Goal: Task Accomplishment & Management: Complete application form

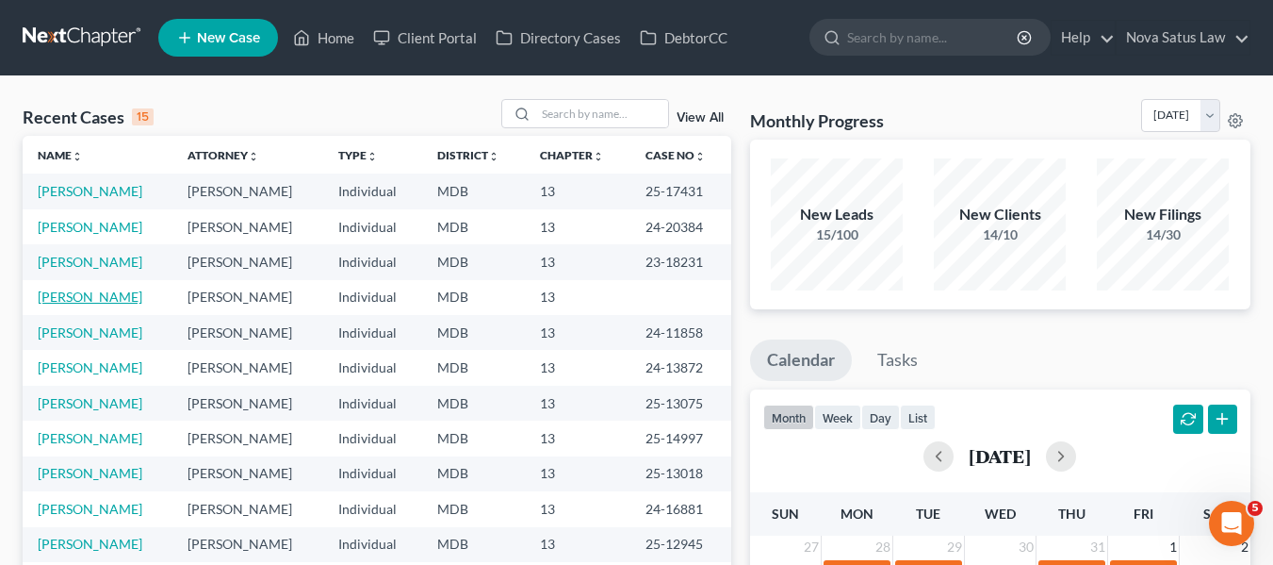
click at [96, 294] on link "[PERSON_NAME]" at bounding box center [90, 296] width 105 height 16
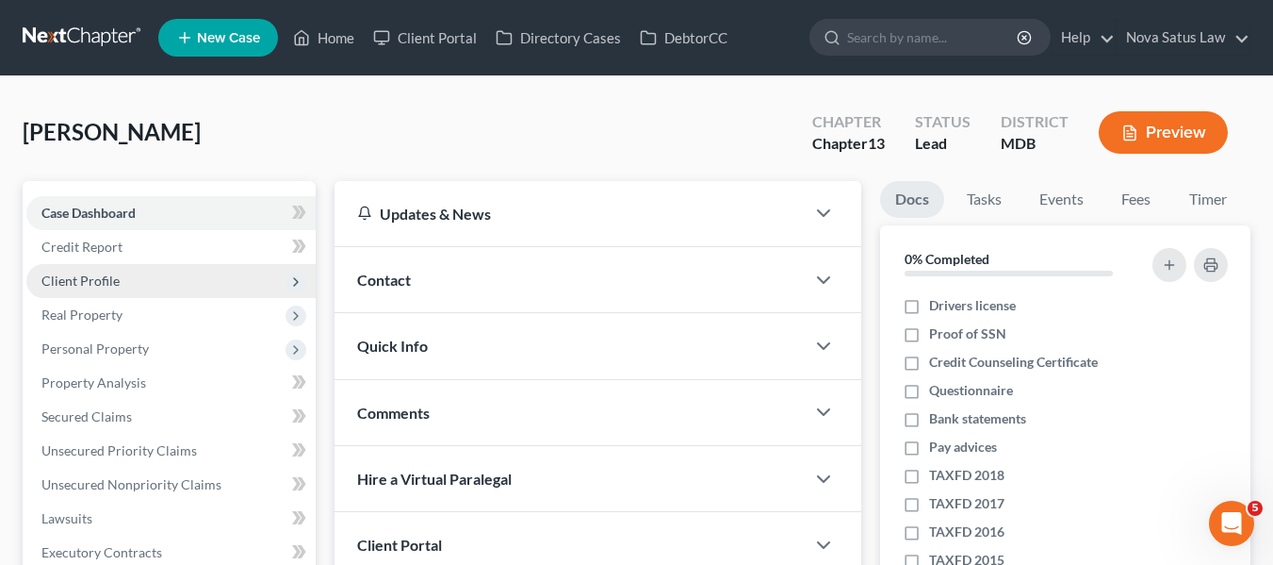
click at [94, 281] on span "Client Profile" at bounding box center [80, 280] width 78 height 16
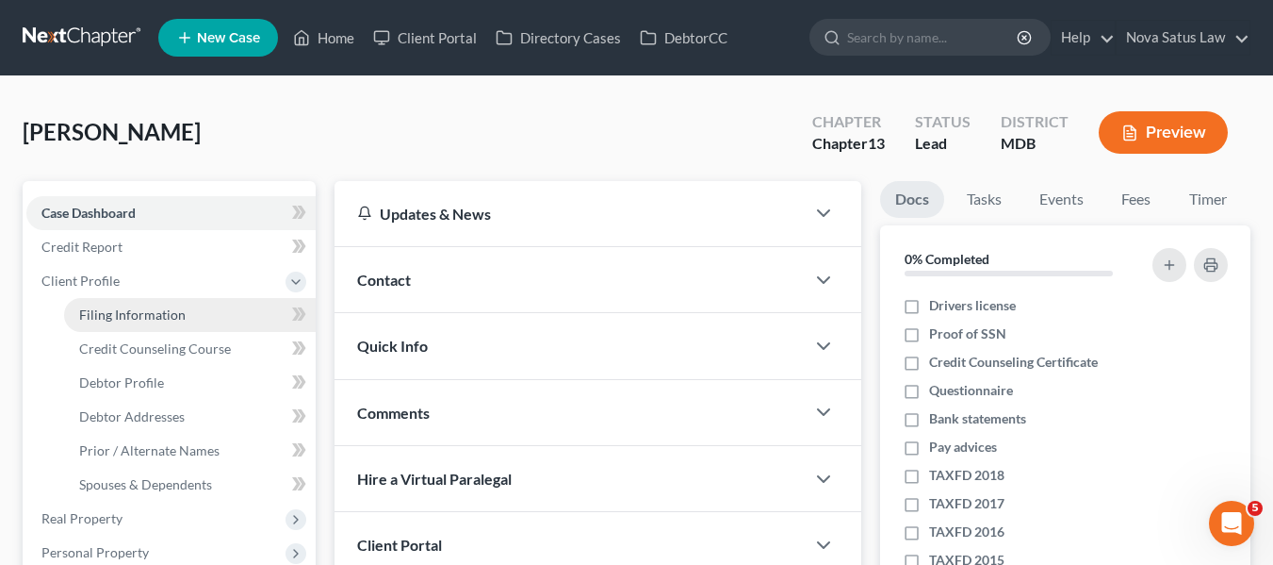
click at [117, 306] on span "Filing Information" at bounding box center [132, 314] width 107 height 16
select select "1"
select select "0"
select select "3"
select select "21"
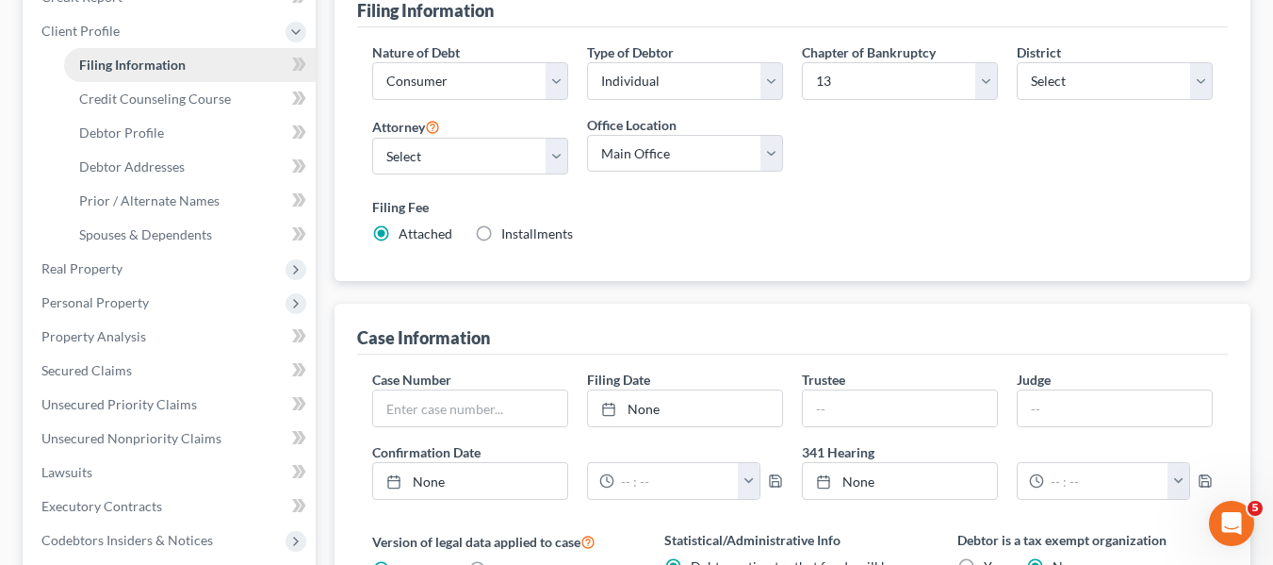
scroll to position [251, 0]
click at [111, 99] on span "Credit Counseling Course" at bounding box center [155, 98] width 152 height 16
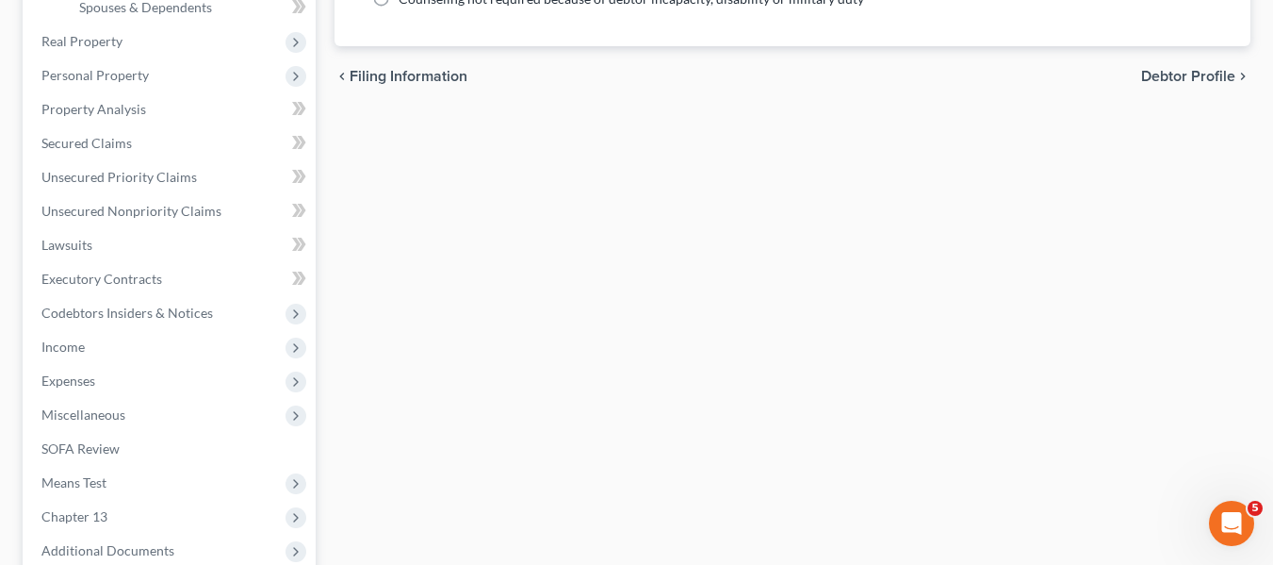
scroll to position [709, 0]
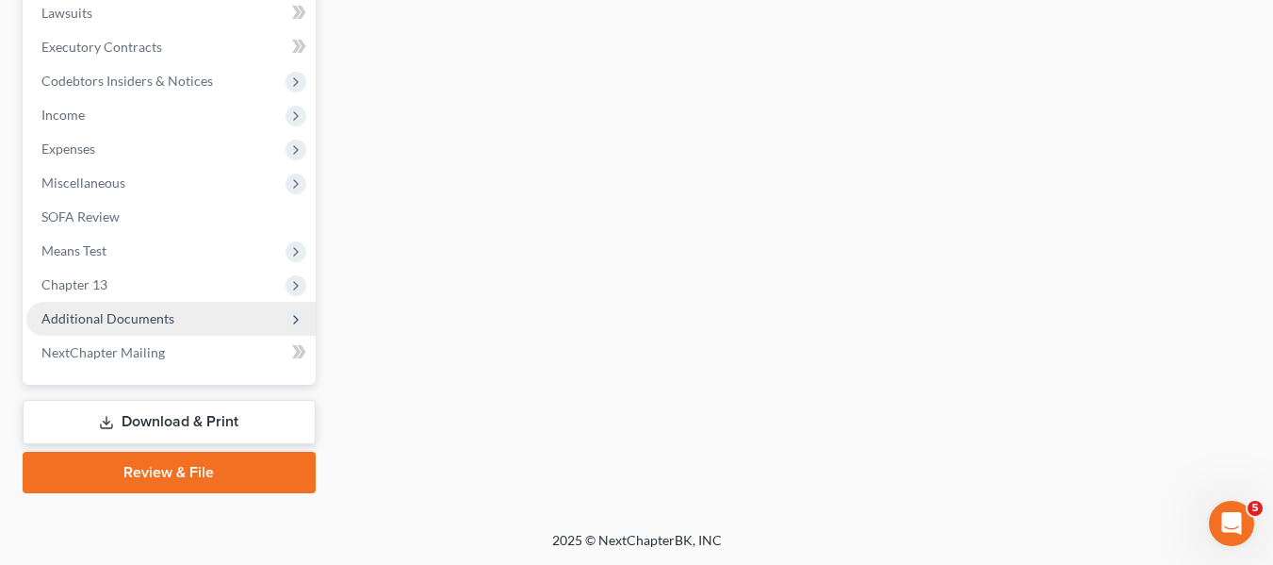
click at [110, 319] on span "Additional Documents" at bounding box center [107, 318] width 133 height 16
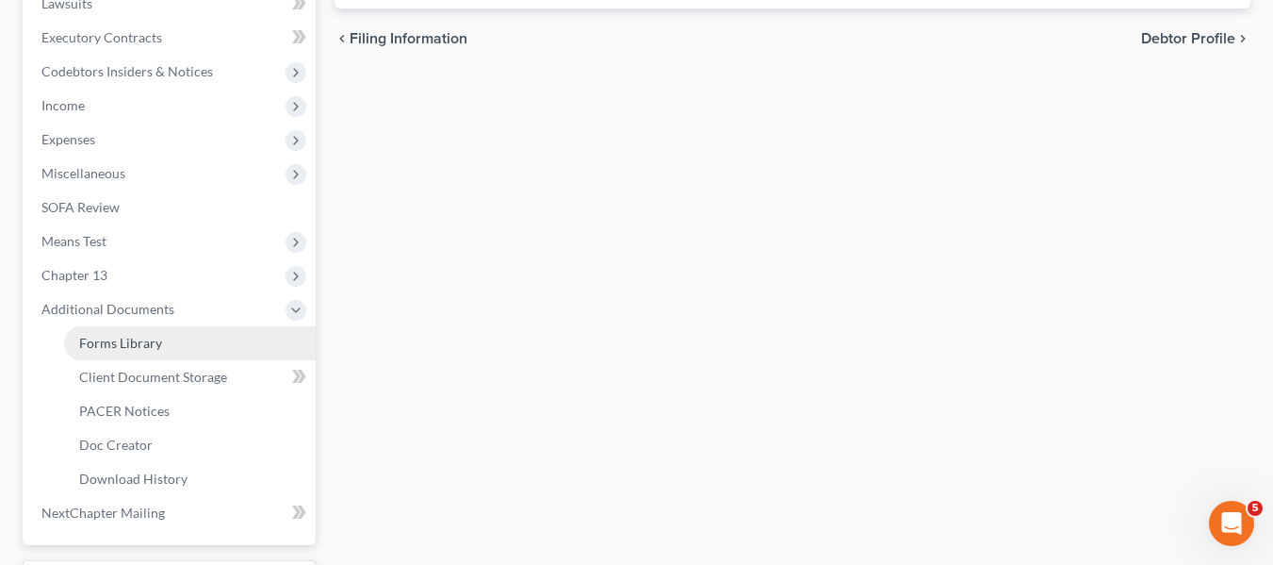
scroll to position [505, 0]
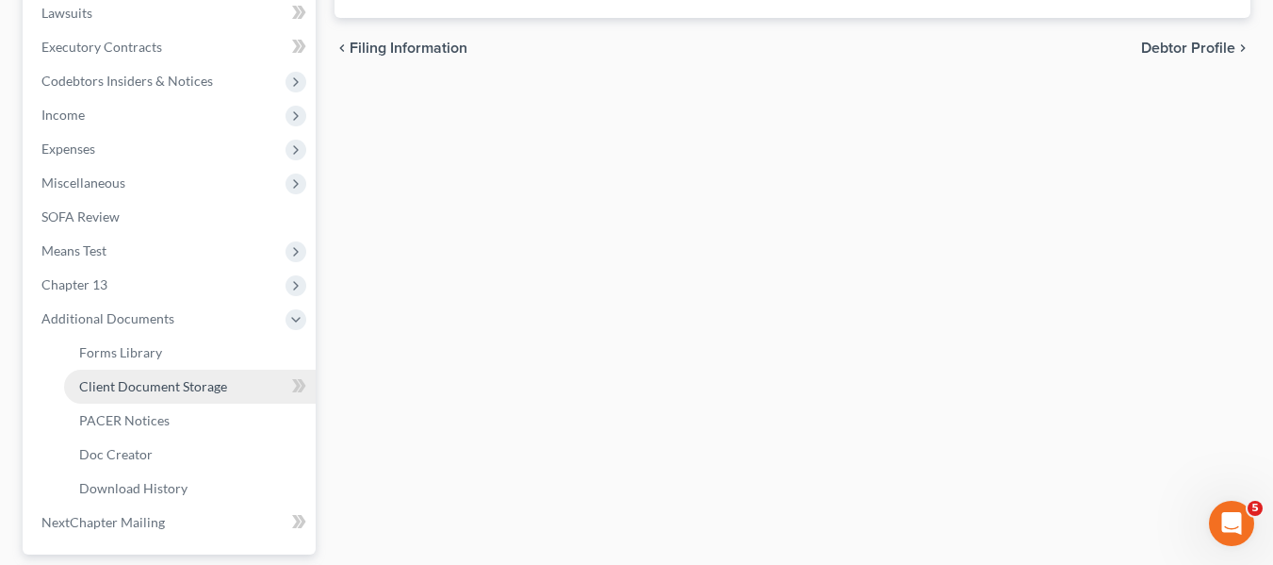
click at [152, 383] on span "Client Document Storage" at bounding box center [153, 386] width 148 height 16
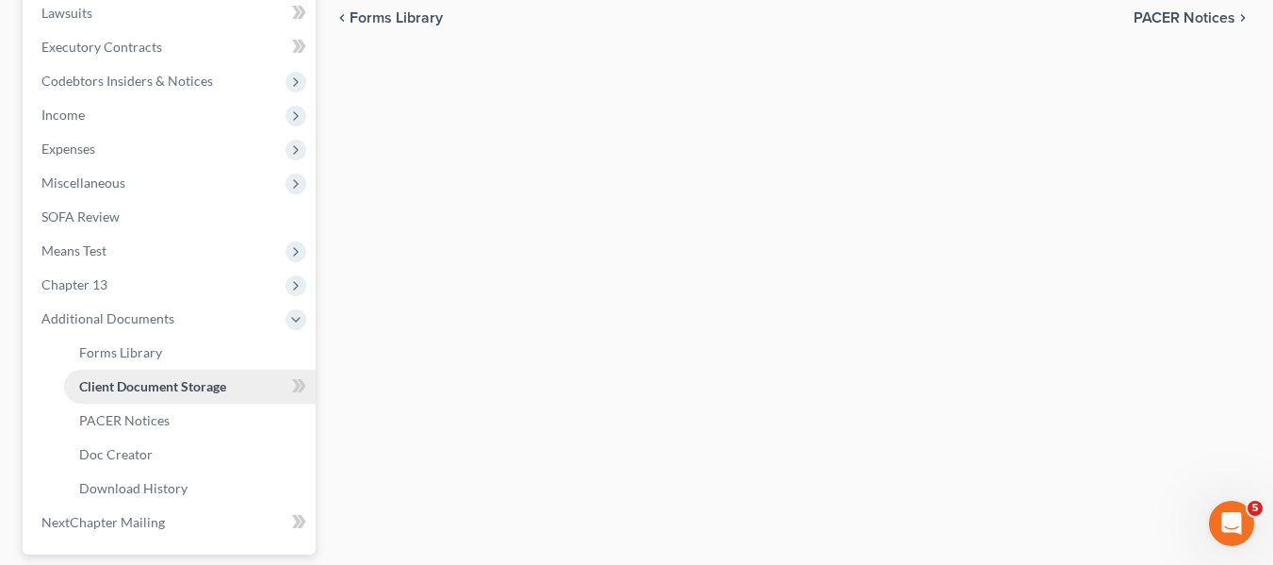
scroll to position [80, 0]
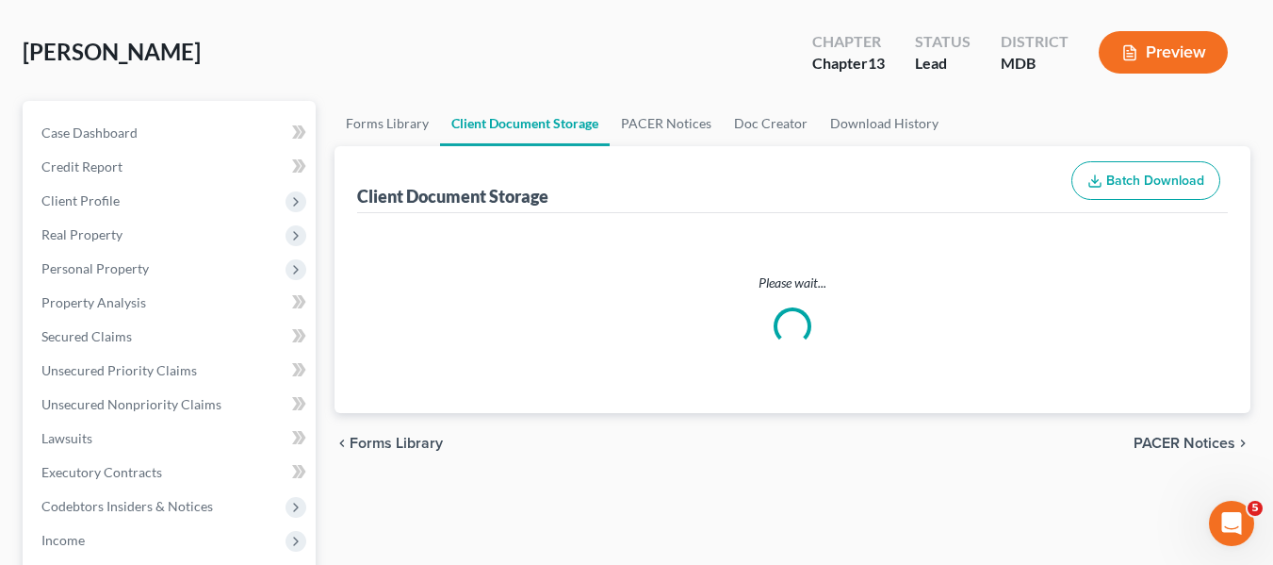
select select "14"
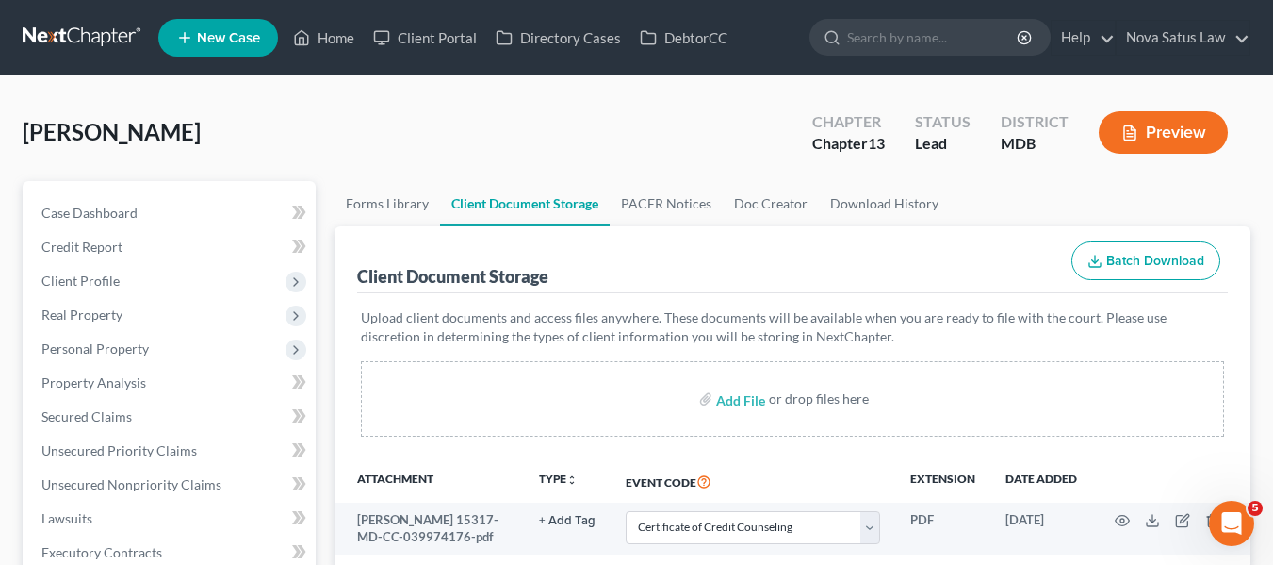
scroll to position [111, 0]
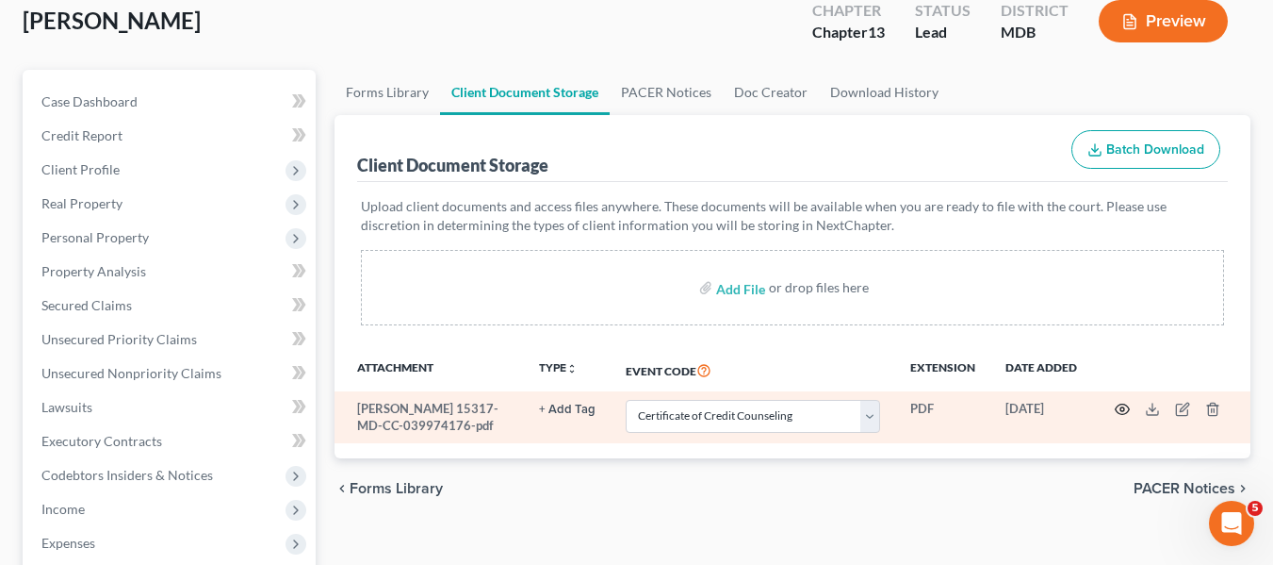
click at [1121, 403] on icon "button" at bounding box center [1122, 409] width 15 height 15
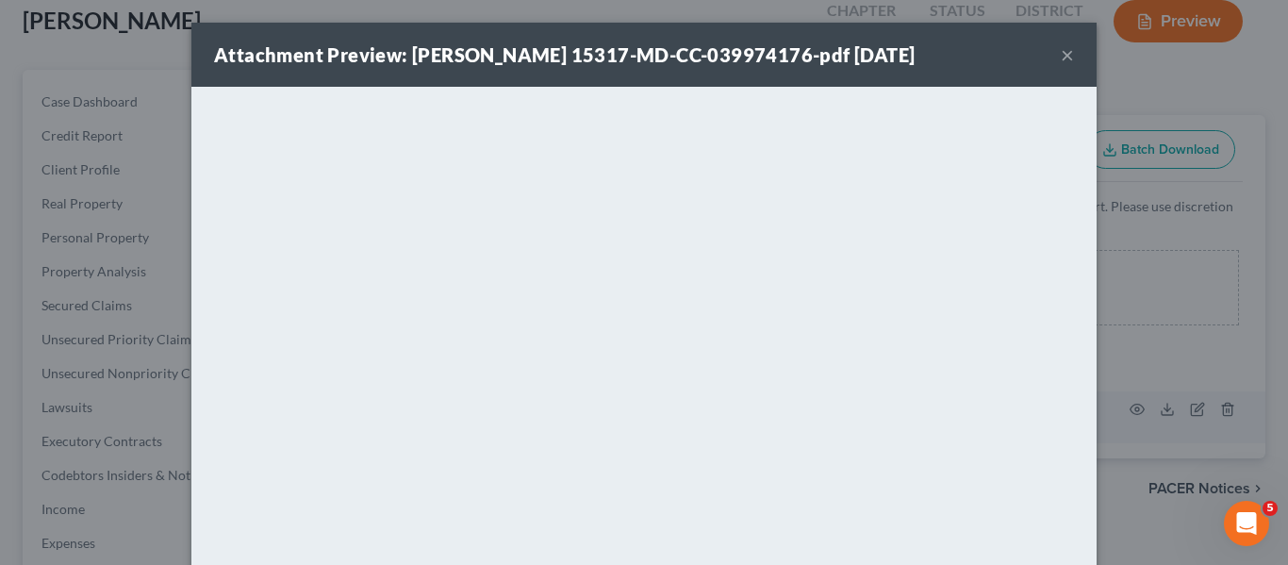
click at [1055, 69] on div "Attachment Preview: Lawrence, Norma J 15317-MD-CC-039974176-pdf 08/13/2025 ×" at bounding box center [643, 55] width 905 height 64
click at [1062, 52] on button "×" at bounding box center [1066, 54] width 13 height 23
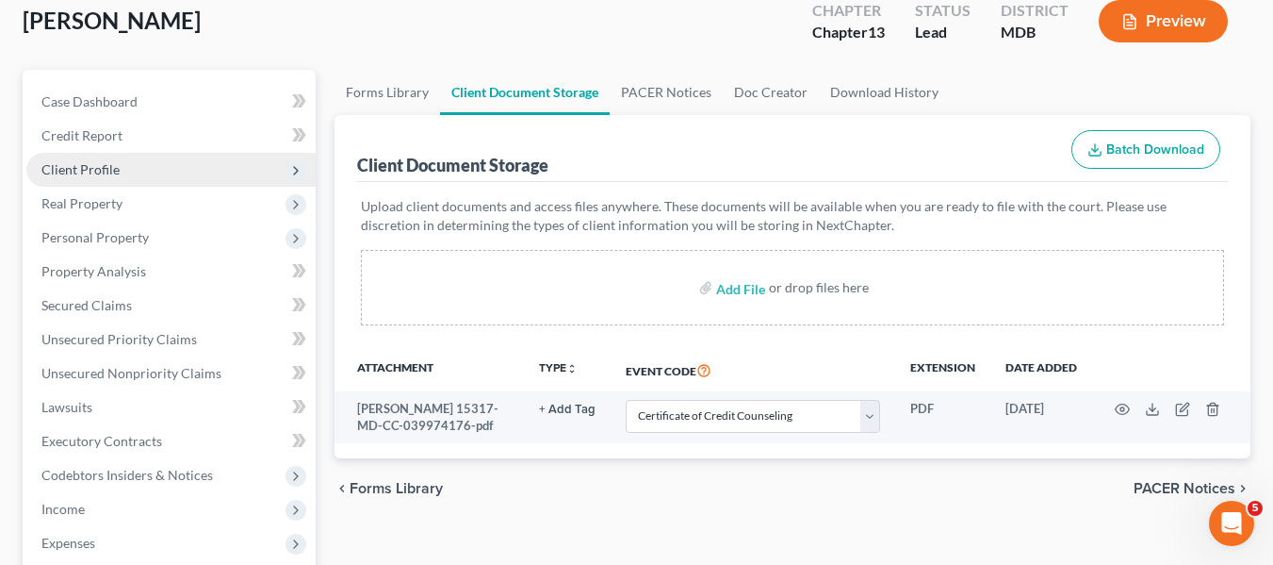
click at [56, 166] on span "Client Profile" at bounding box center [80, 169] width 78 height 16
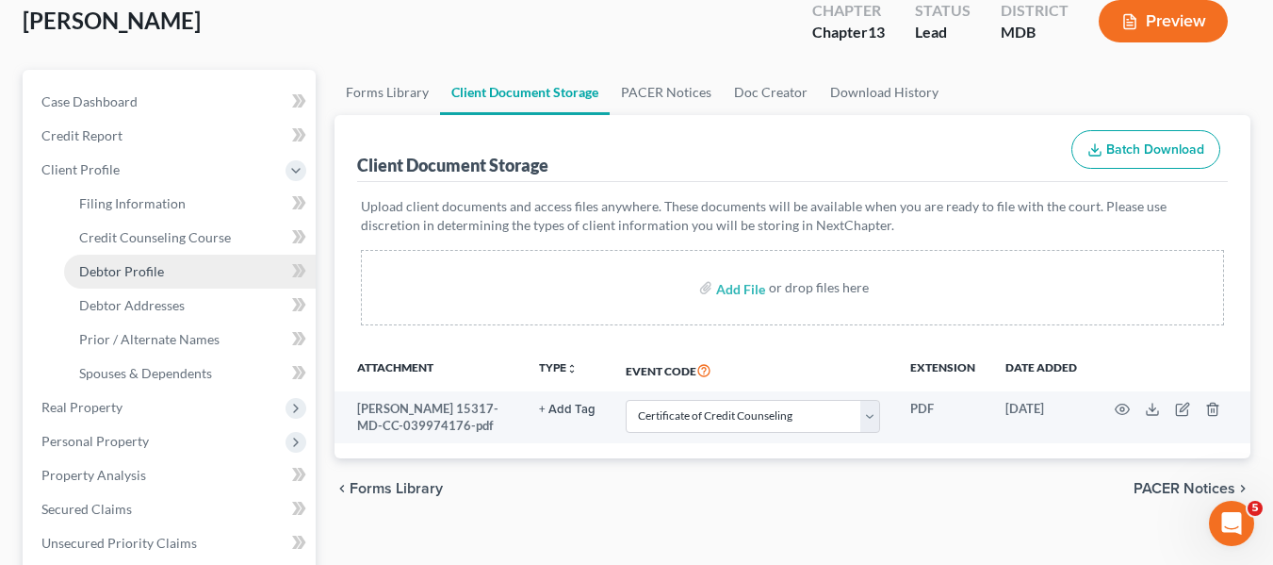
click at [123, 275] on span "Debtor Profile" at bounding box center [121, 271] width 85 height 16
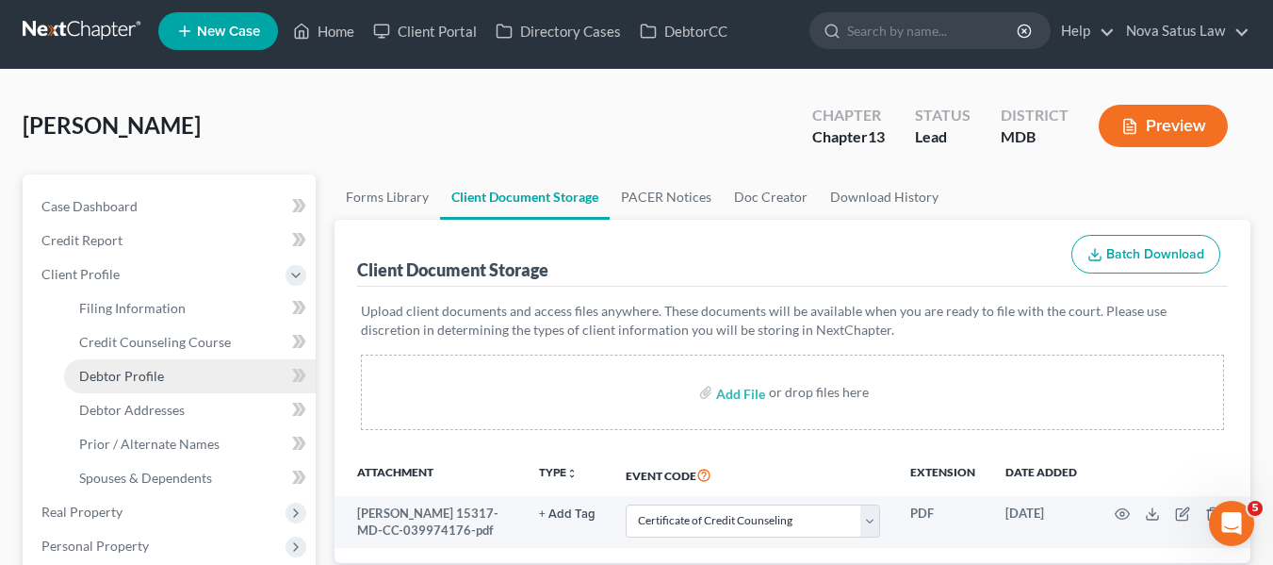
select select "4"
select select "1"
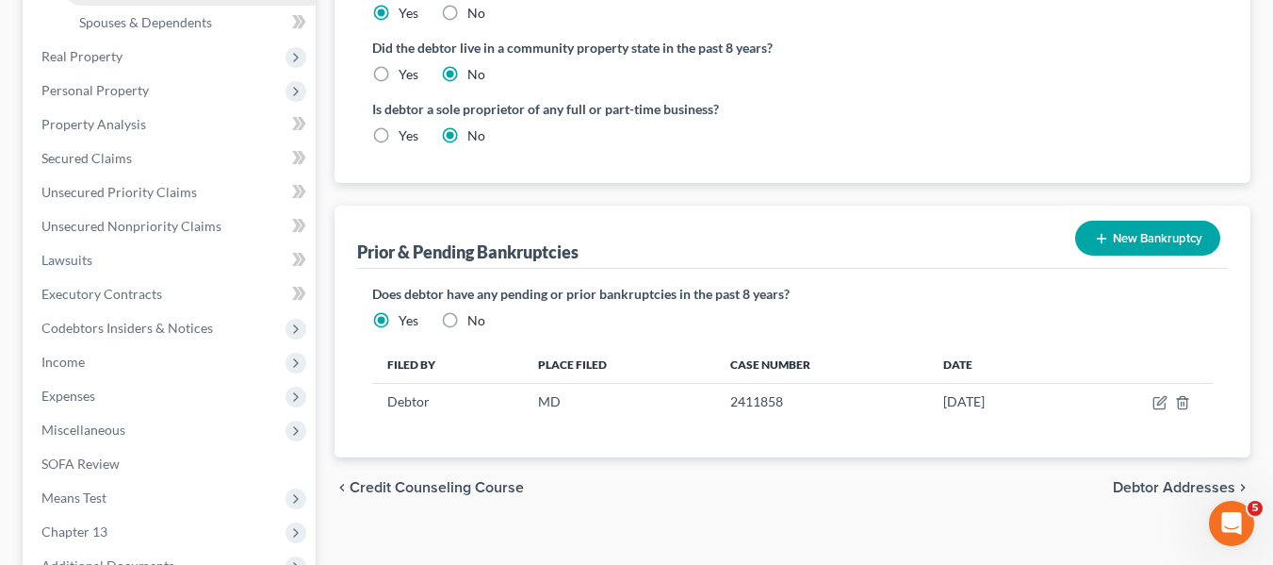
scroll to position [463, 0]
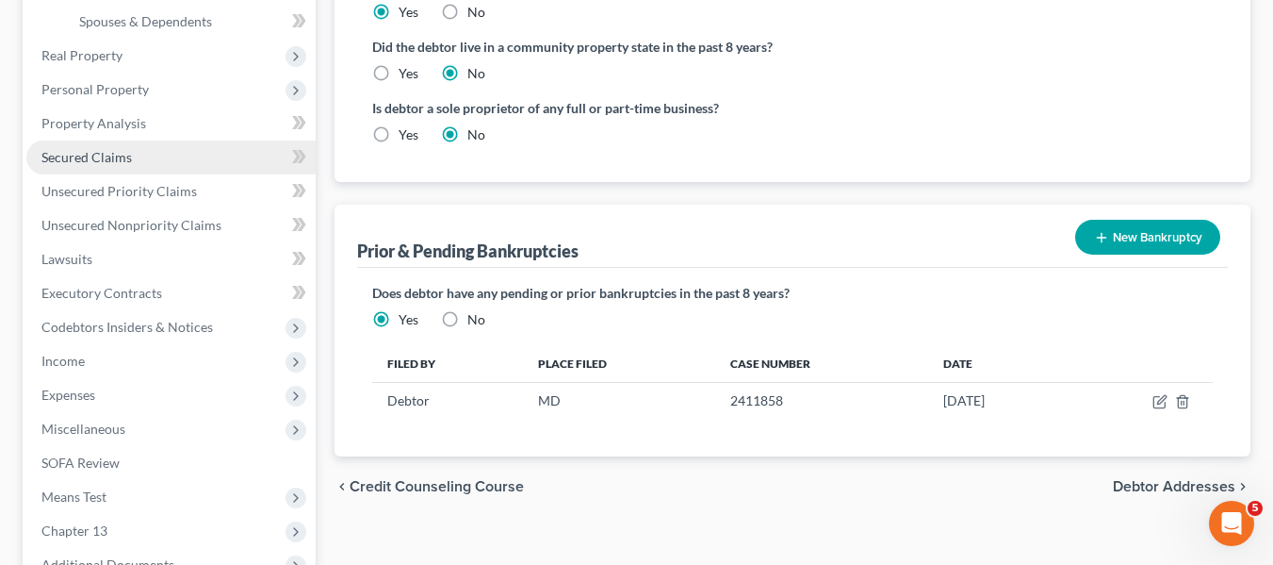
click at [107, 150] on span "Secured Claims" at bounding box center [86, 157] width 90 height 16
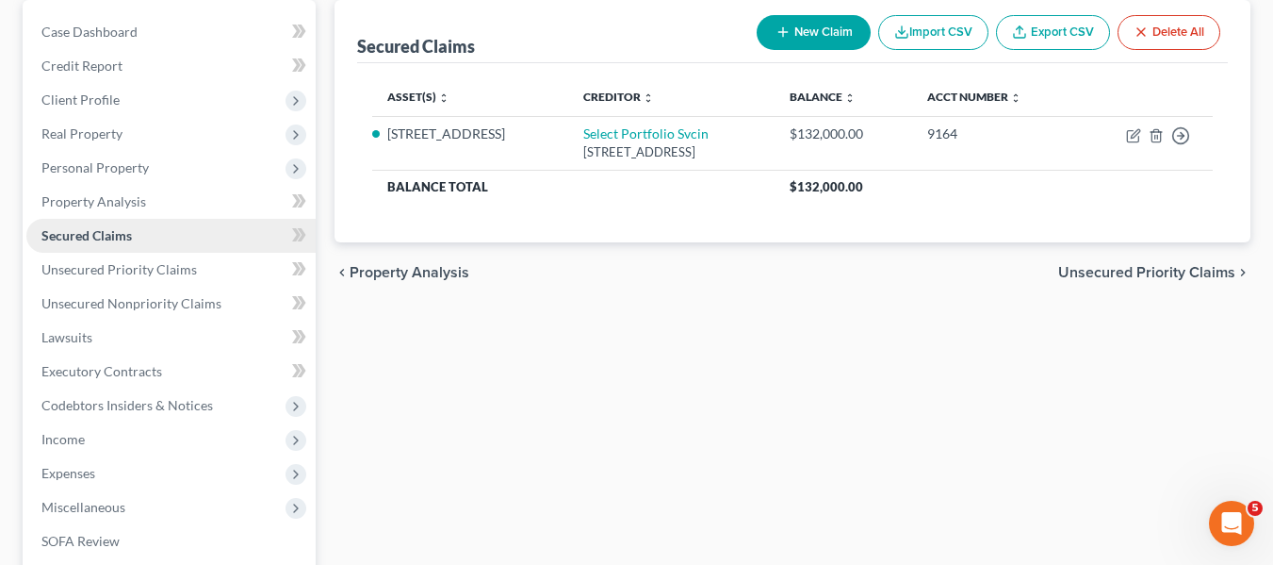
scroll to position [212, 0]
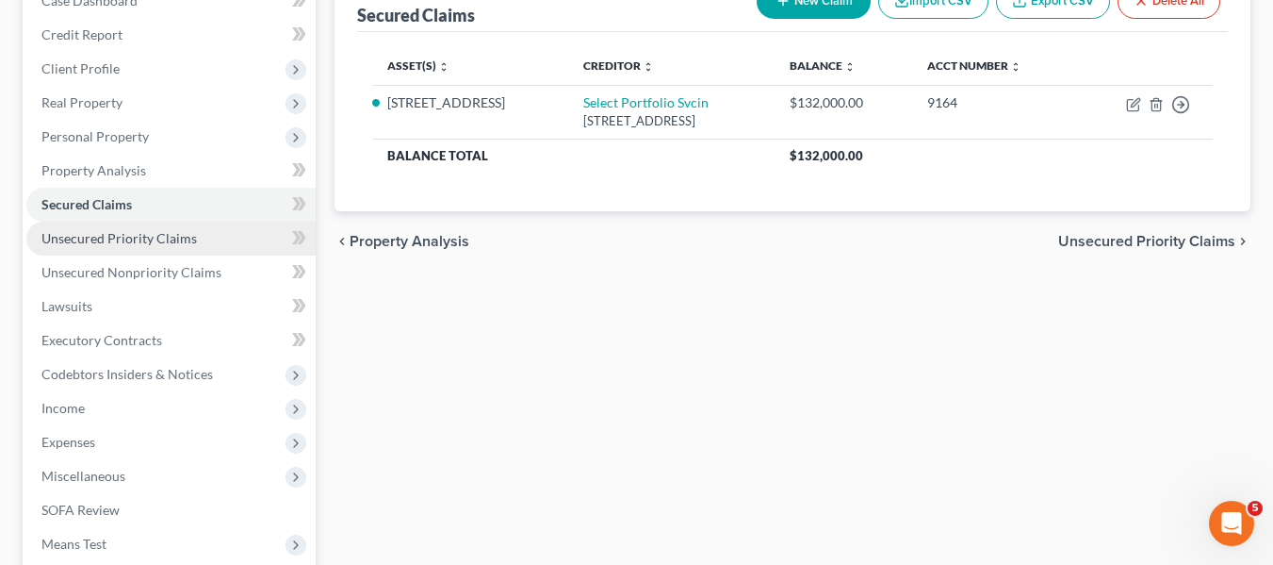
click at [118, 238] on span "Unsecured Priority Claims" at bounding box center [119, 238] width 156 height 16
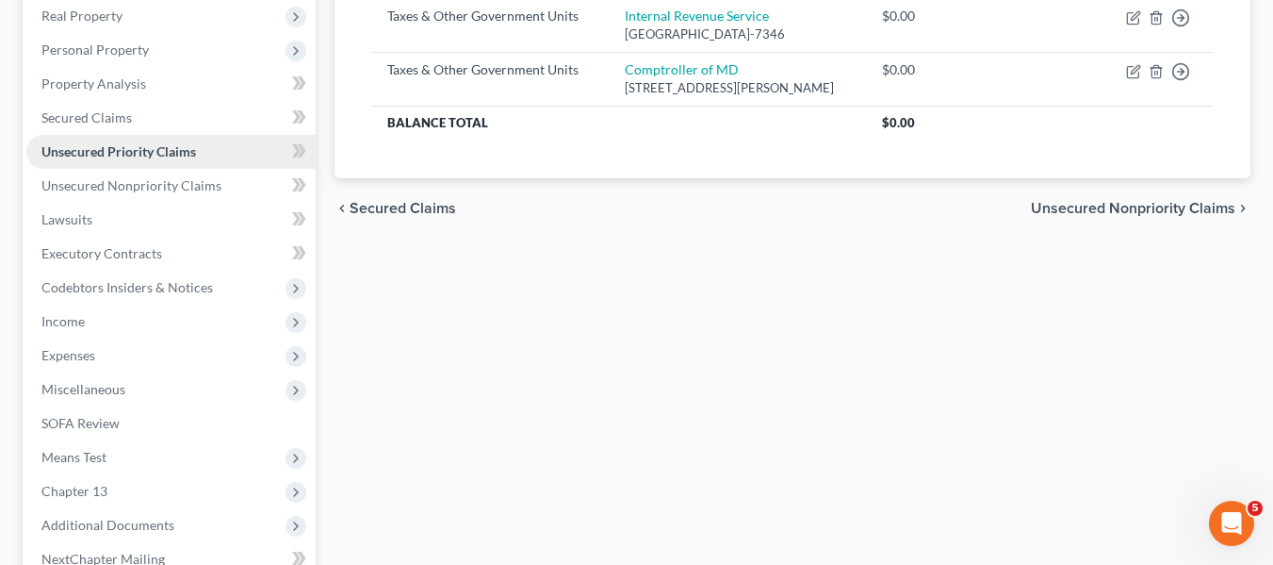
scroll to position [300, 0]
click at [107, 187] on span "Unsecured Nonpriority Claims" at bounding box center [131, 184] width 180 height 16
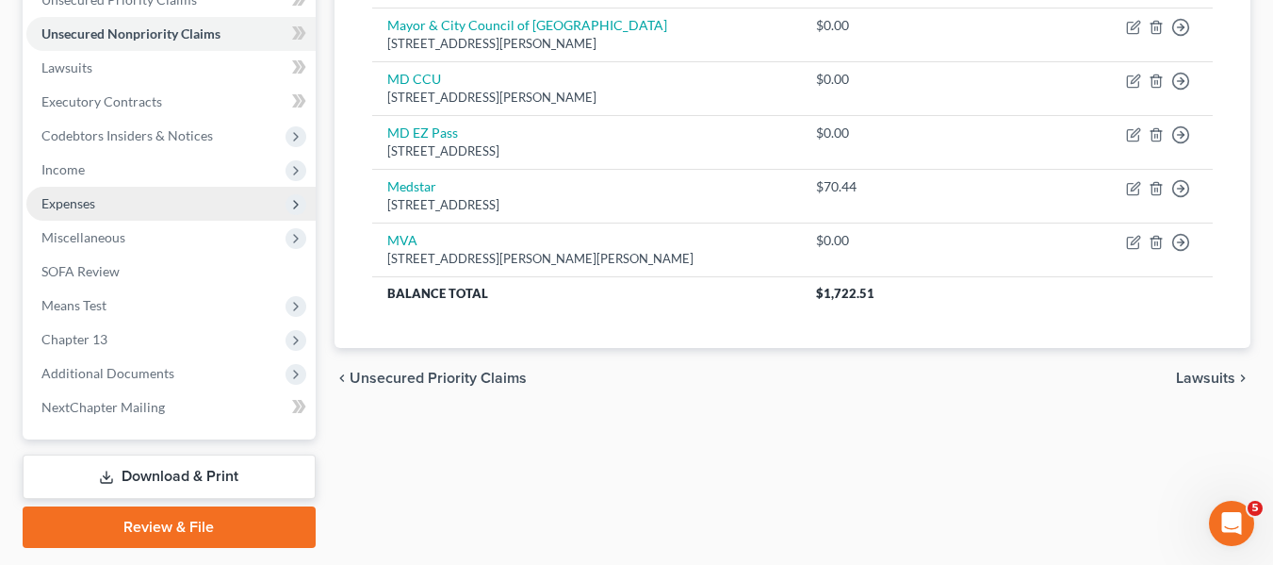
scroll to position [505, 0]
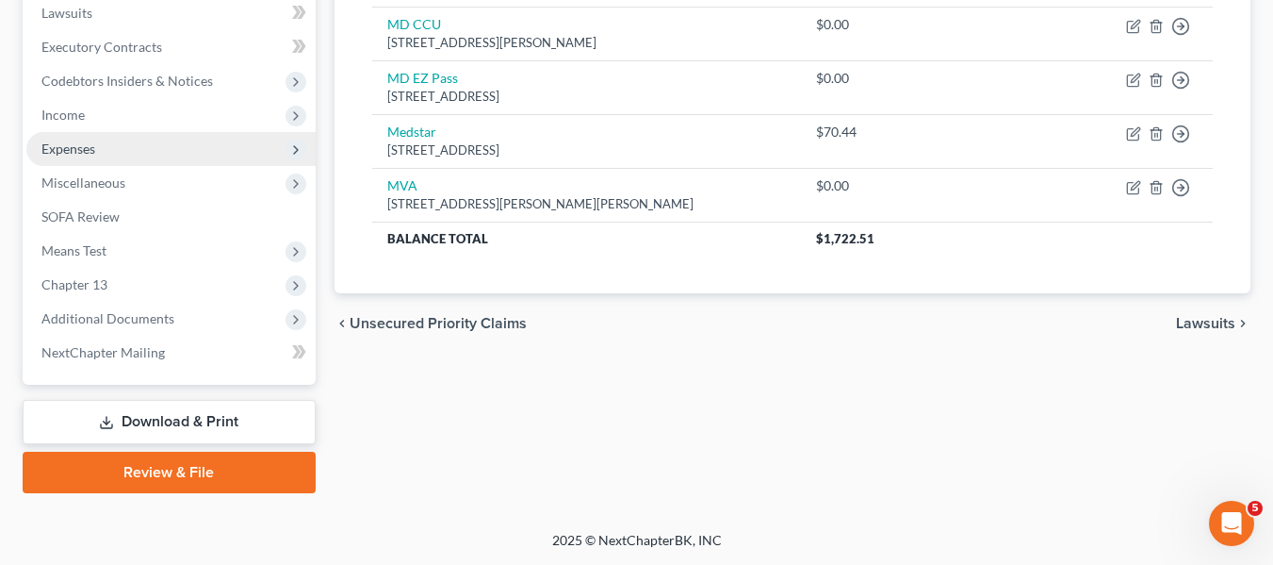
click at [101, 194] on span "Miscellaneous" at bounding box center [170, 183] width 289 height 34
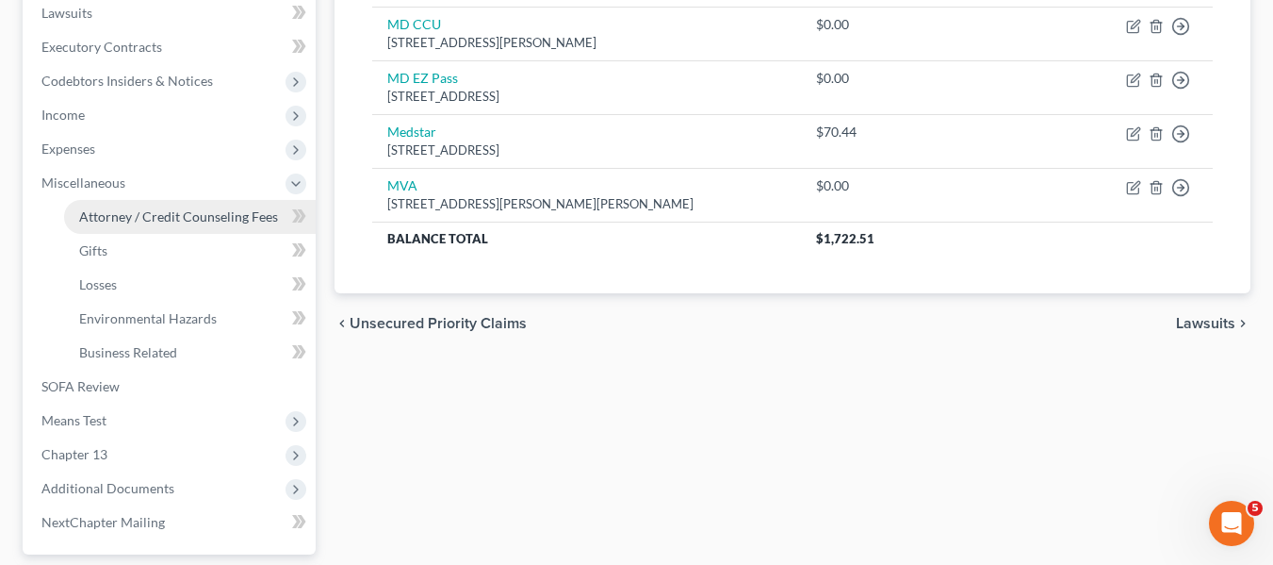
click at [116, 212] on span "Attorney / Credit Counseling Fees" at bounding box center [178, 216] width 199 height 16
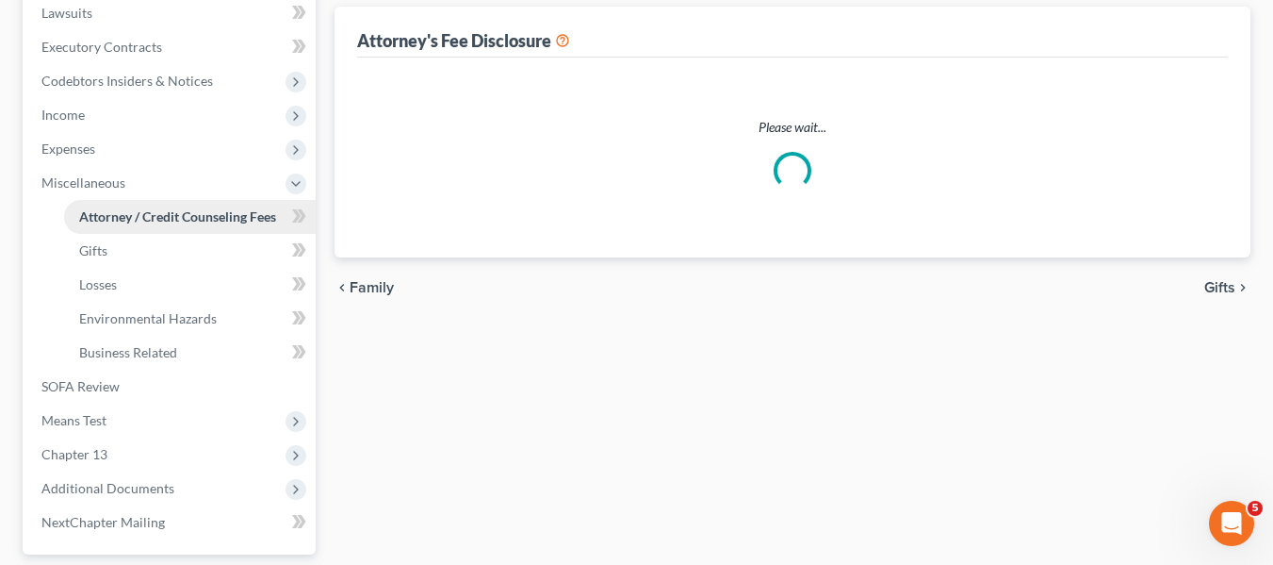
scroll to position [102, 0]
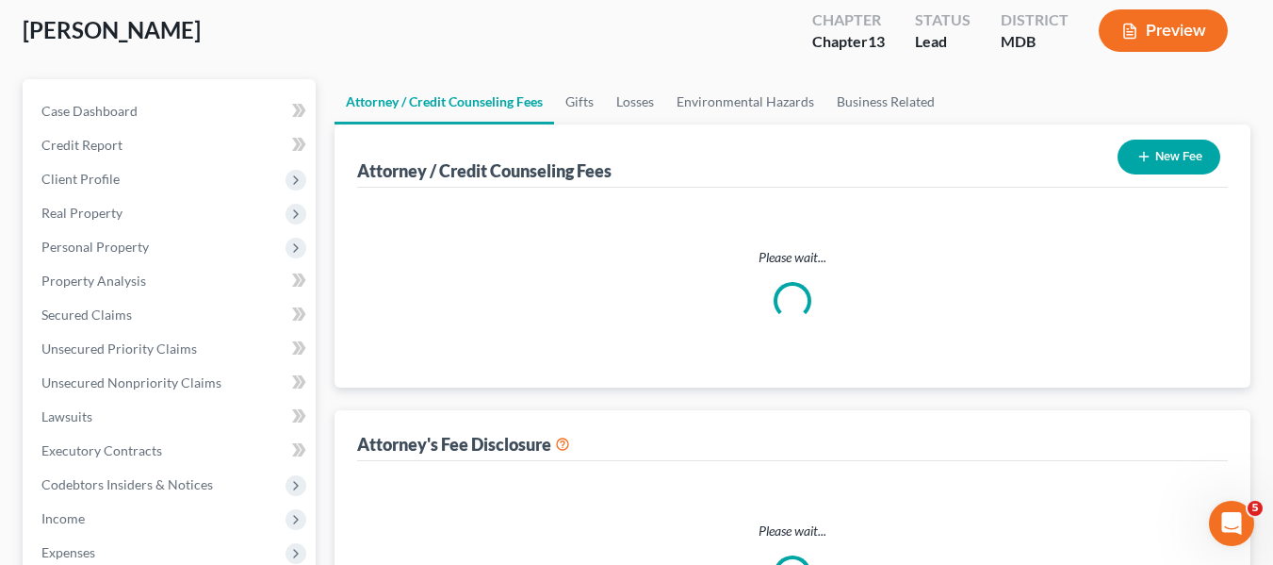
select select "2"
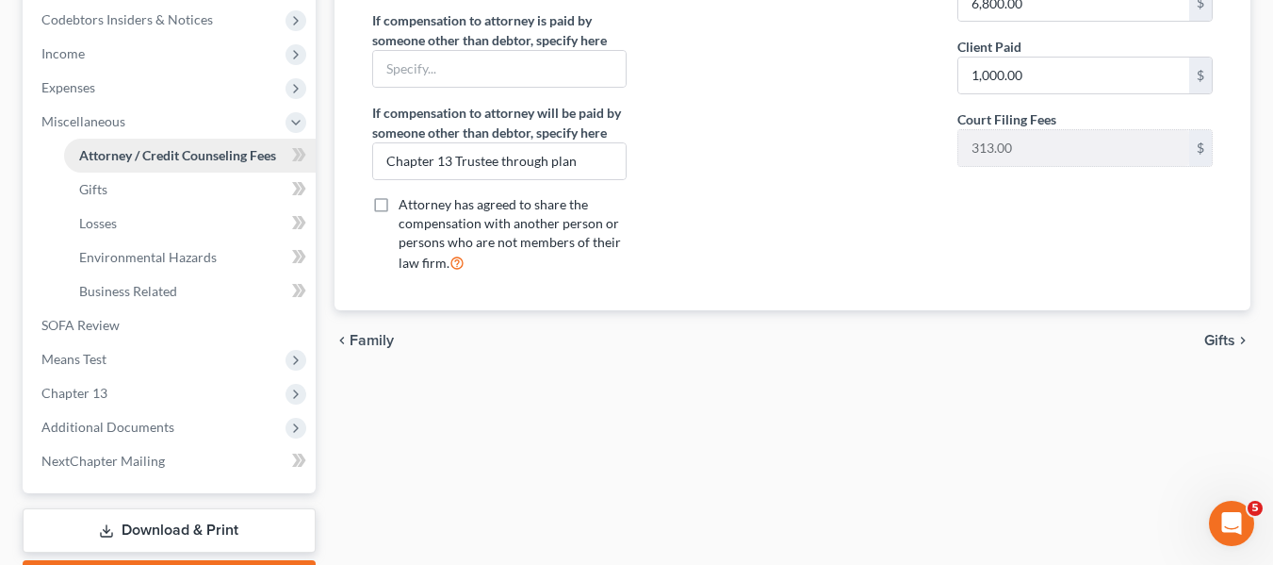
scroll to position [675, 0]
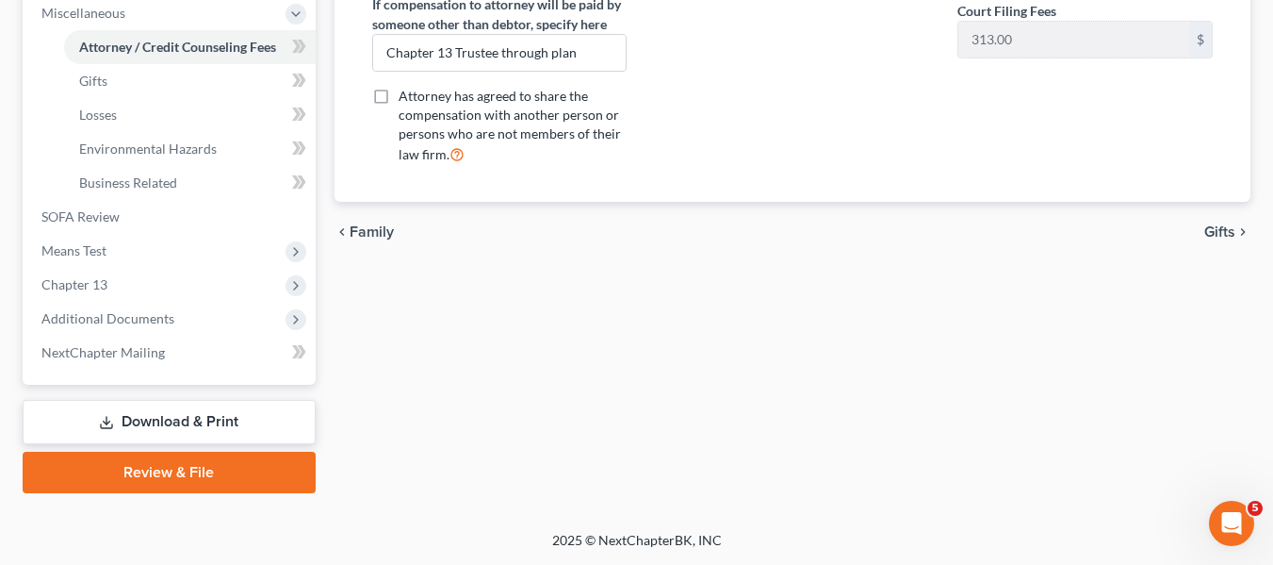
click at [160, 420] on link "Download & Print" at bounding box center [169, 422] width 293 height 44
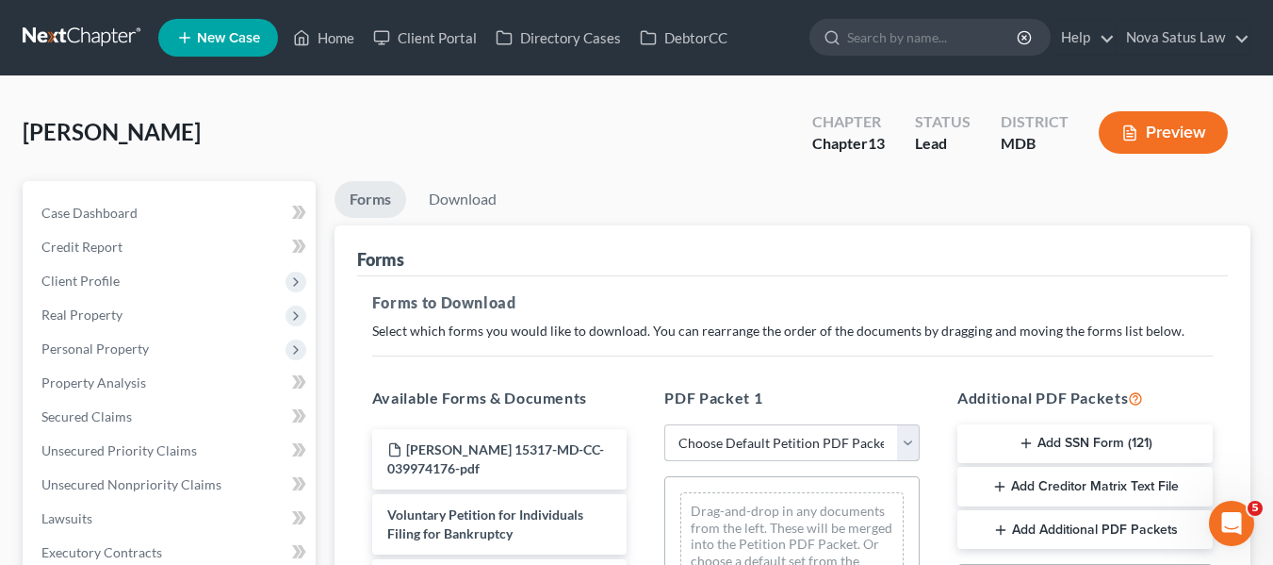
click at [818, 445] on select "Choose Default Petition PDF Packet Complete Bankruptcy Petition (all forms and …" at bounding box center [791, 443] width 255 height 38
select select "0"
click at [664, 424] on select "Choose Default Petition PDF Packet Complete Bankruptcy Petition (all forms and …" at bounding box center [791, 443] width 255 height 38
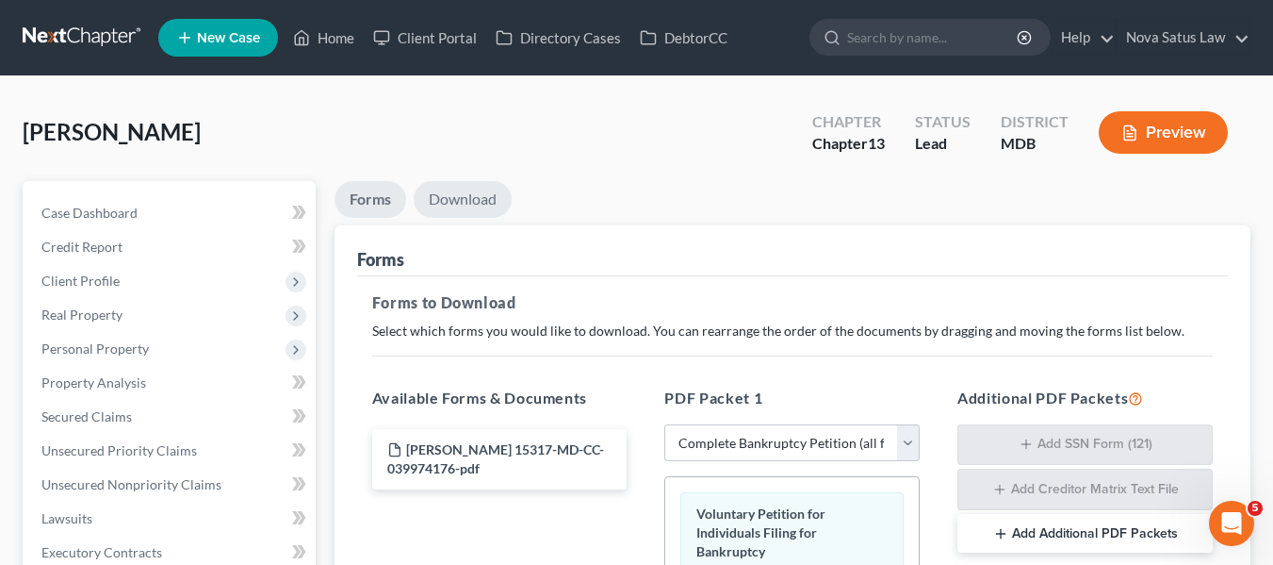
click at [477, 194] on link "Download" at bounding box center [463, 199] width 98 height 37
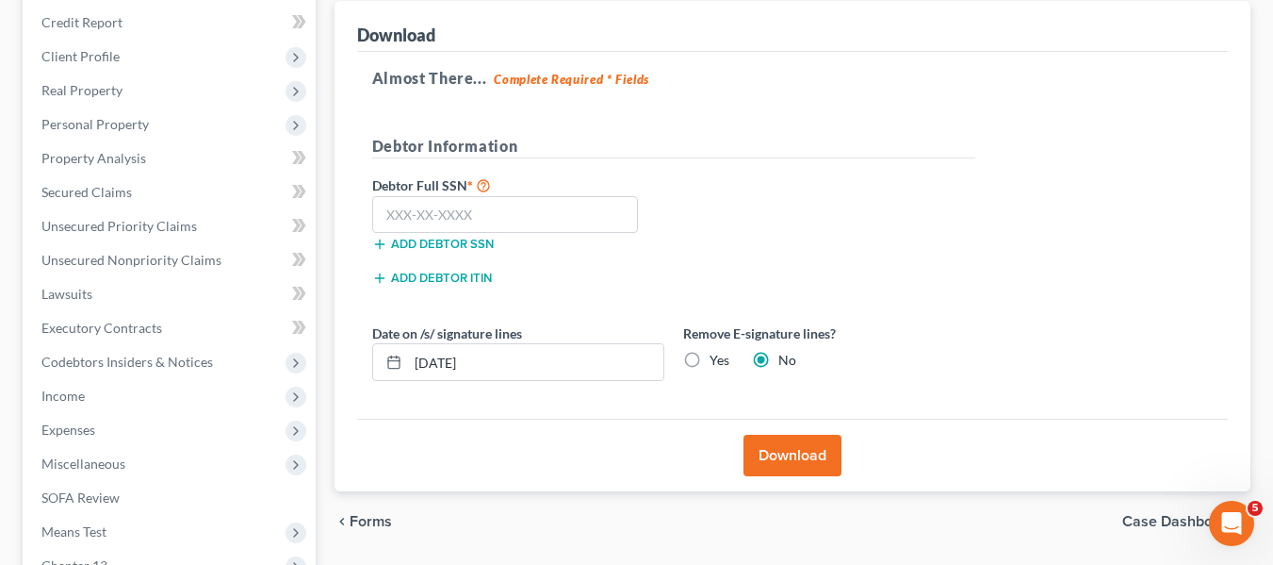
scroll to position [225, 0]
click at [419, 214] on input "text" at bounding box center [505, 214] width 267 height 38
type input "380-44-6535"
click at [782, 441] on button "Download" at bounding box center [793, 454] width 98 height 41
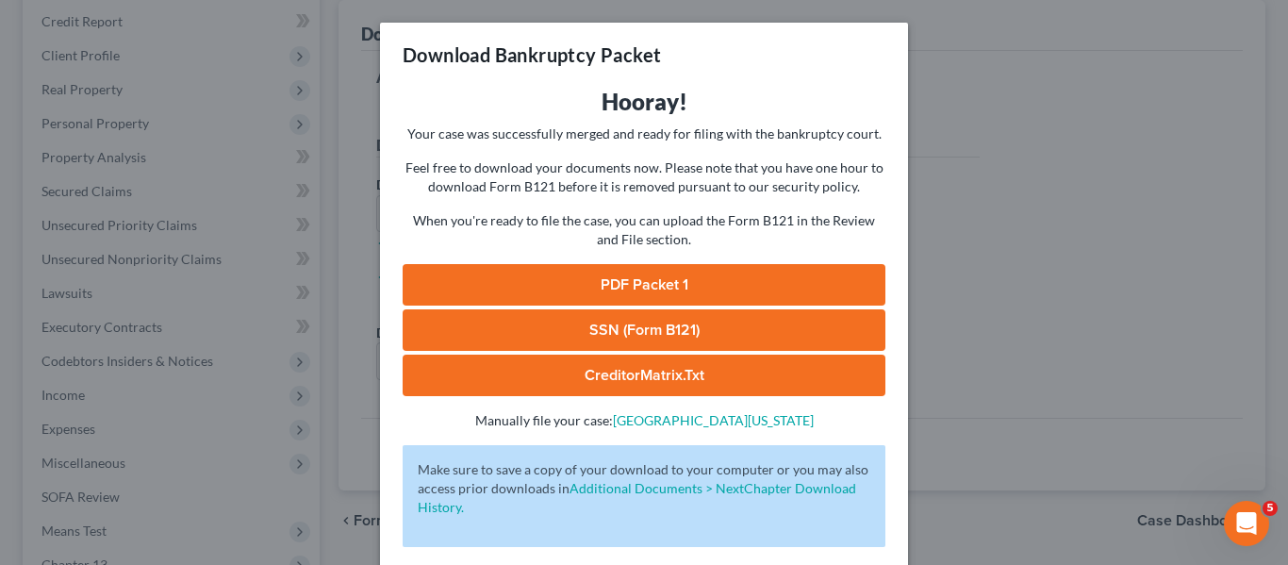
click at [601, 296] on link "PDF Packet 1" at bounding box center [643, 284] width 483 height 41
click at [1019, 76] on div "Download Bankruptcy Packet Hooray! Your case was successfully merged and ready …" at bounding box center [644, 282] width 1288 height 565
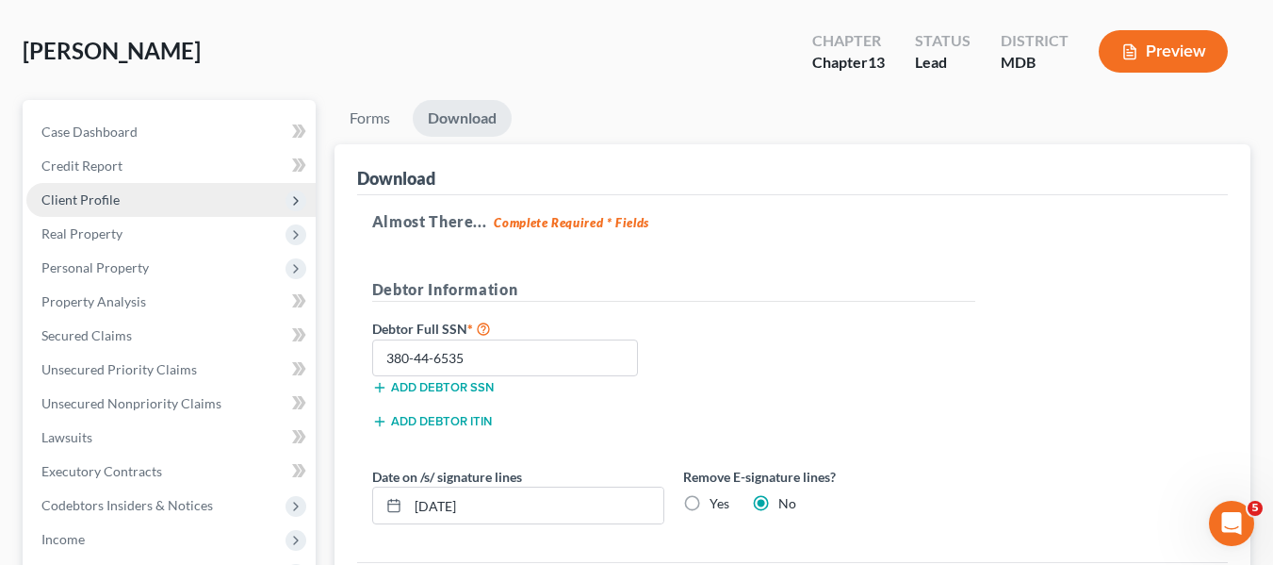
scroll to position [74, 0]
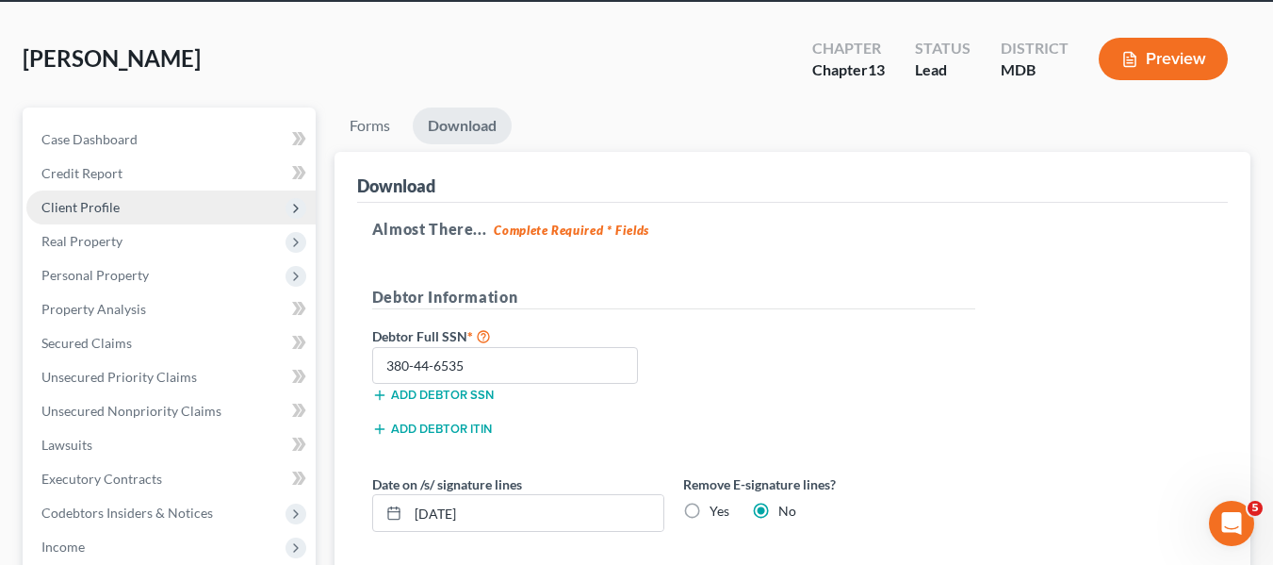
click at [122, 205] on span "Client Profile" at bounding box center [170, 207] width 289 height 34
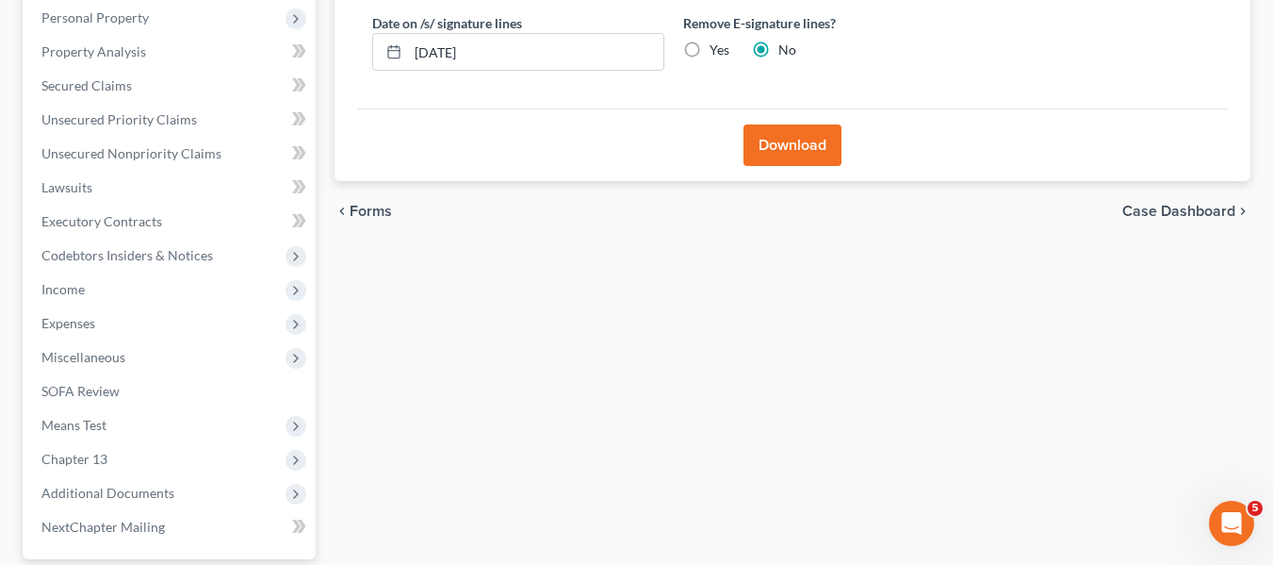
scroll to position [709, 0]
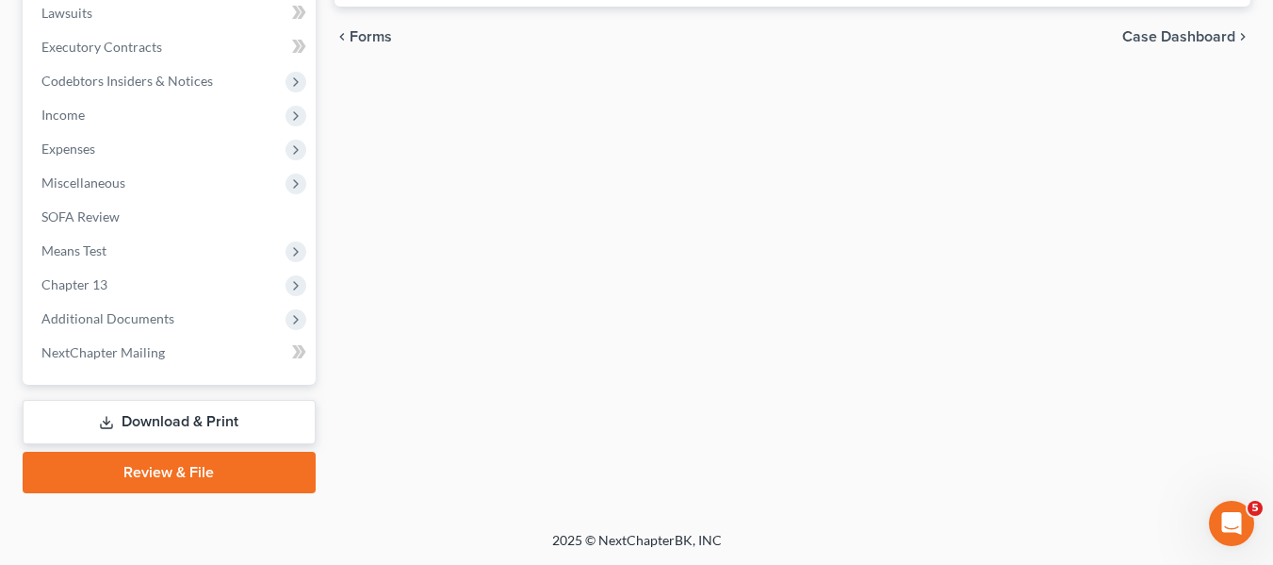
click at [188, 468] on link "Review & File" at bounding box center [169, 471] width 293 height 41
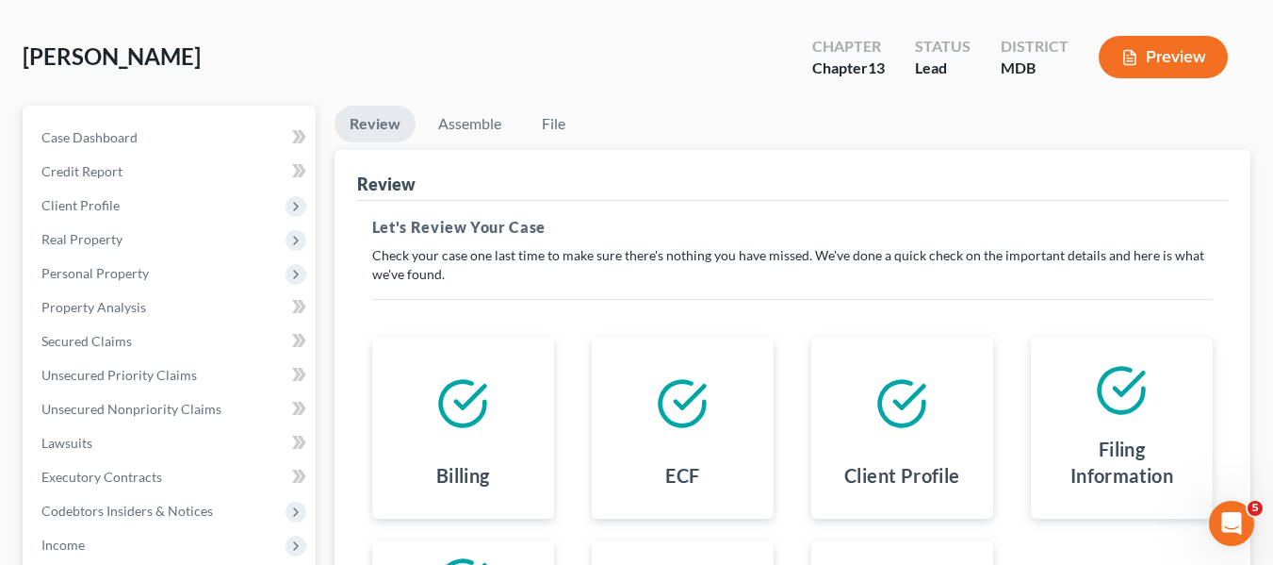
scroll to position [71, 0]
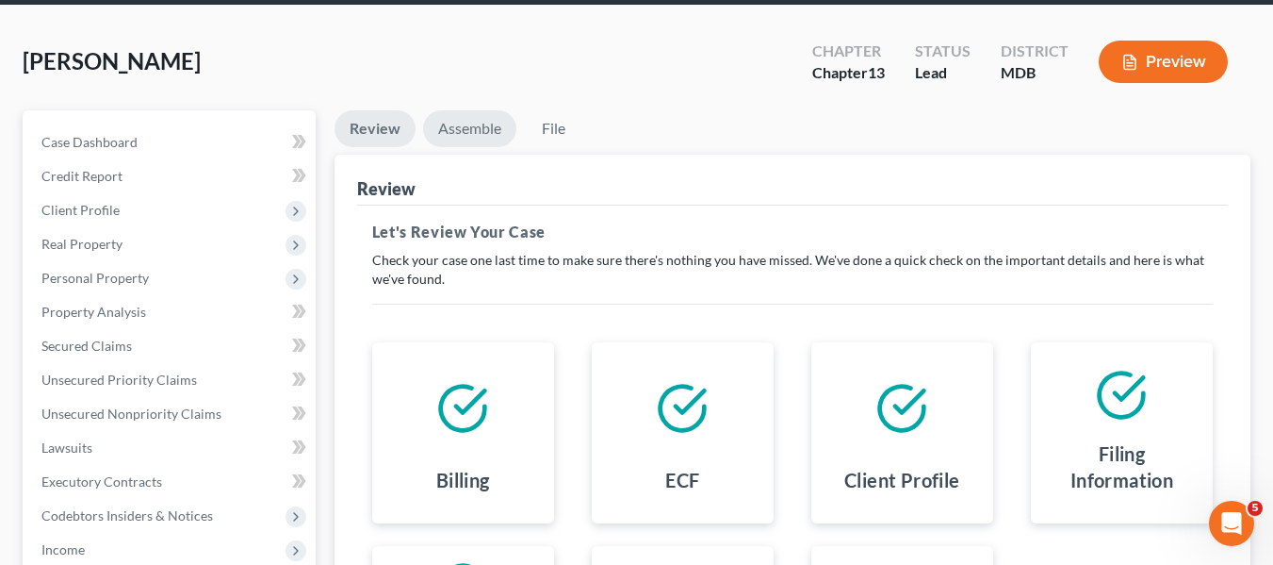
click at [458, 118] on link "Assemble" at bounding box center [469, 128] width 93 height 37
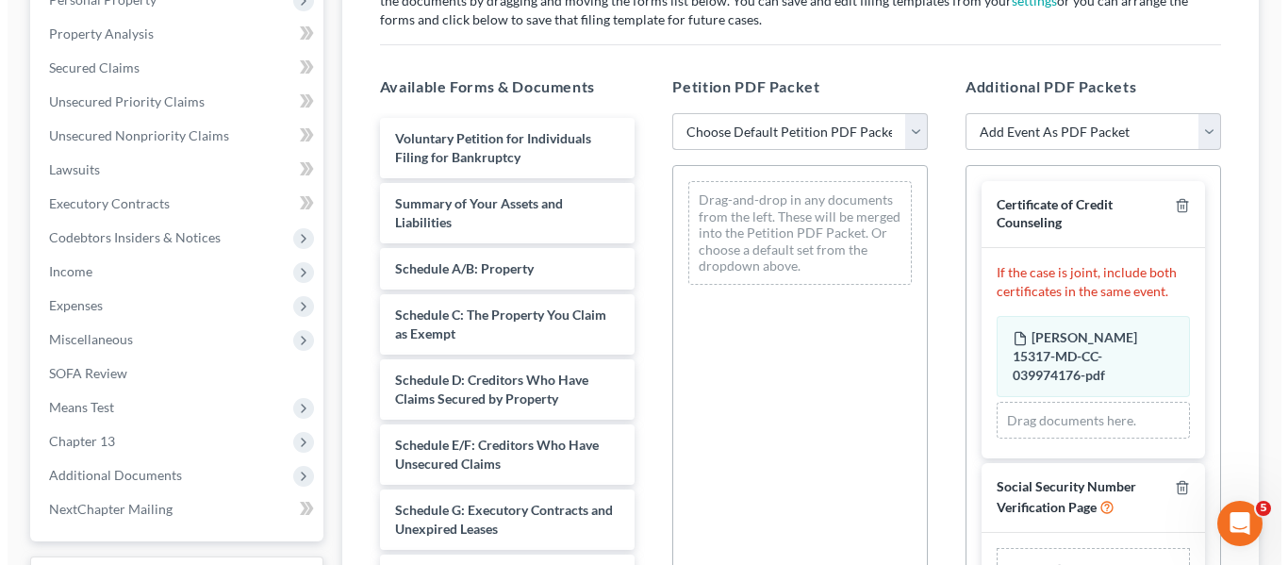
scroll to position [350, 0]
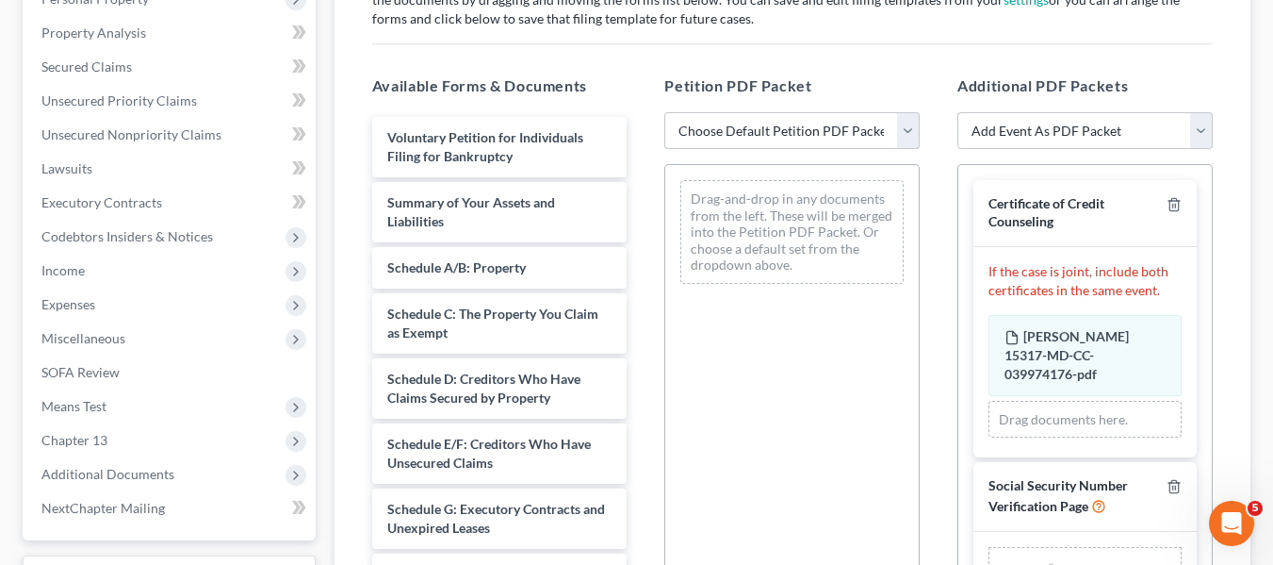
click at [726, 139] on select "Choose Default Petition PDF Packet Emergency Filing (Voluntary Petition and Cre…" at bounding box center [791, 131] width 255 height 38
select select "0"
click at [664, 112] on select "Choose Default Petition PDF Packet Emergency Filing (Voluntary Petition and Cre…" at bounding box center [791, 131] width 255 height 38
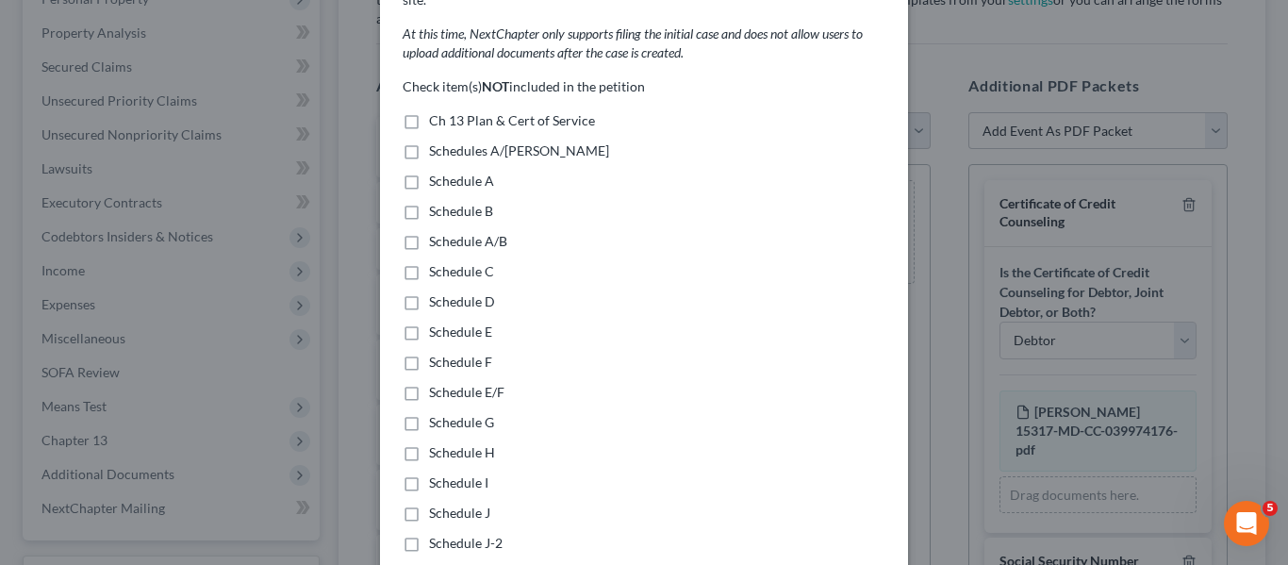
scroll to position [153, 0]
click at [429, 111] on label "Ch 13 Plan & Cert of Service" at bounding box center [512, 120] width 166 height 19
click at [436, 111] on input "Ch 13 Plan & Cert of Service" at bounding box center [442, 117] width 12 height 12
checkbox input "true"
click at [429, 141] on label "Schedules A/B-J" at bounding box center [519, 150] width 180 height 19
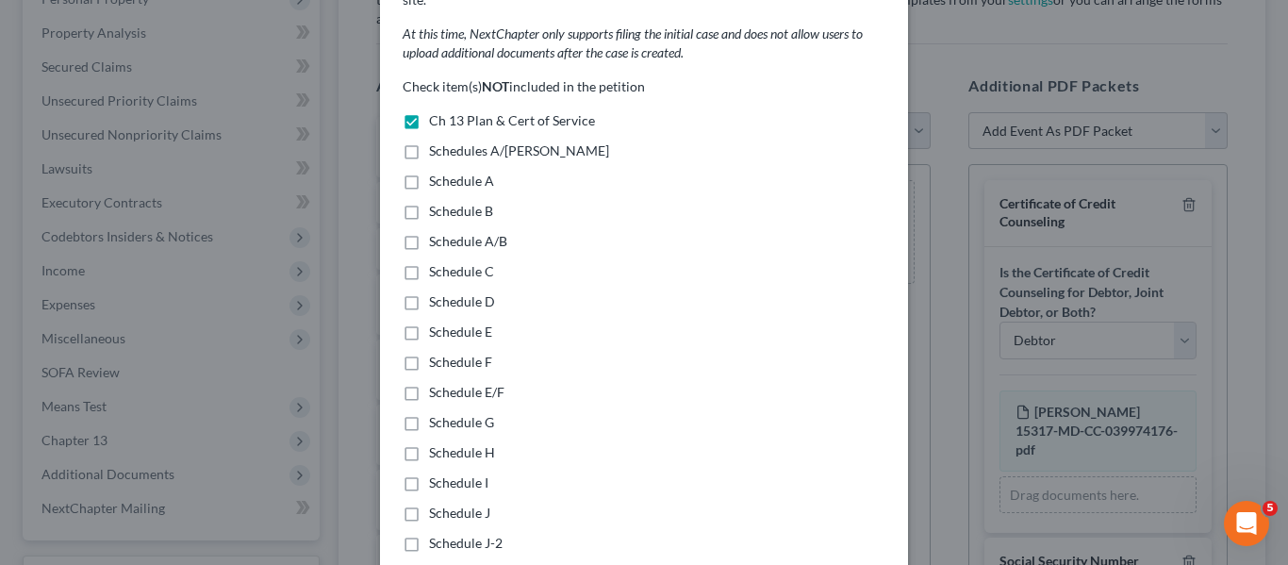
click at [436, 141] on input "Schedules A/B-J" at bounding box center [442, 147] width 12 height 12
checkbox input "true"
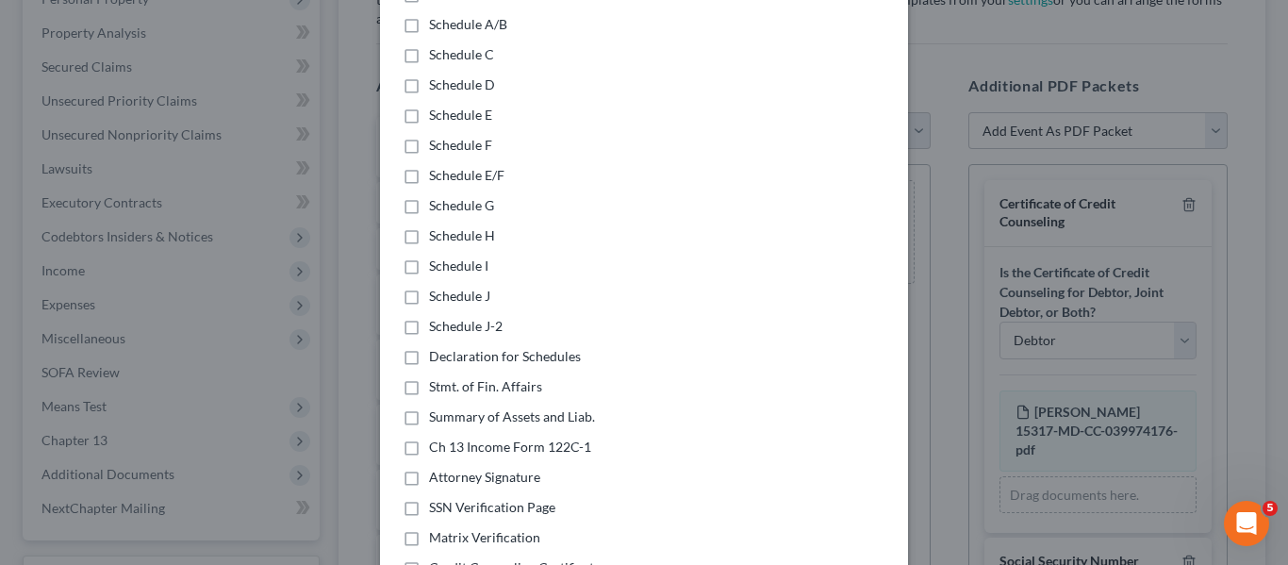
scroll to position [370, 0]
click at [429, 346] on label "Declaration for Schedules" at bounding box center [505, 355] width 152 height 19
click at [436, 346] on input "Declaration for Schedules" at bounding box center [442, 352] width 12 height 12
checkbox input "true"
click at [429, 376] on label "Stmt. of Fin. Affairs" at bounding box center [485, 385] width 113 height 19
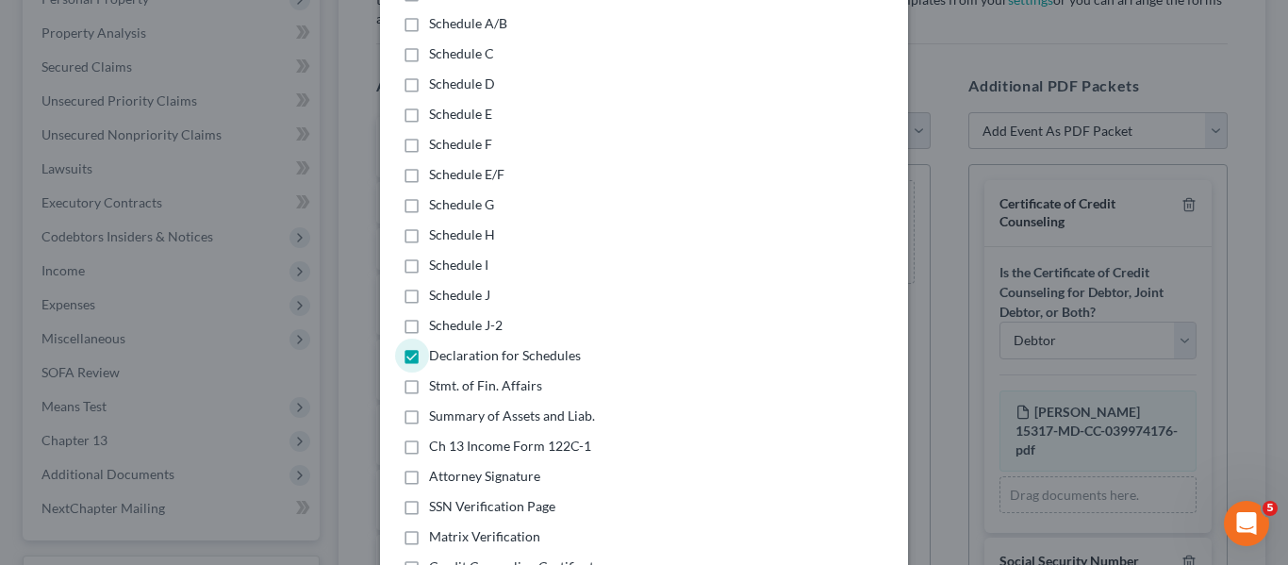
click at [436, 376] on input "Stmt. of Fin. Affairs" at bounding box center [442, 382] width 12 height 12
checkbox input "true"
click at [429, 406] on label "Summary of Assets and Liab." at bounding box center [512, 415] width 166 height 19
click at [436, 406] on input "Summary of Assets and Liab." at bounding box center [442, 412] width 12 height 12
checkbox input "true"
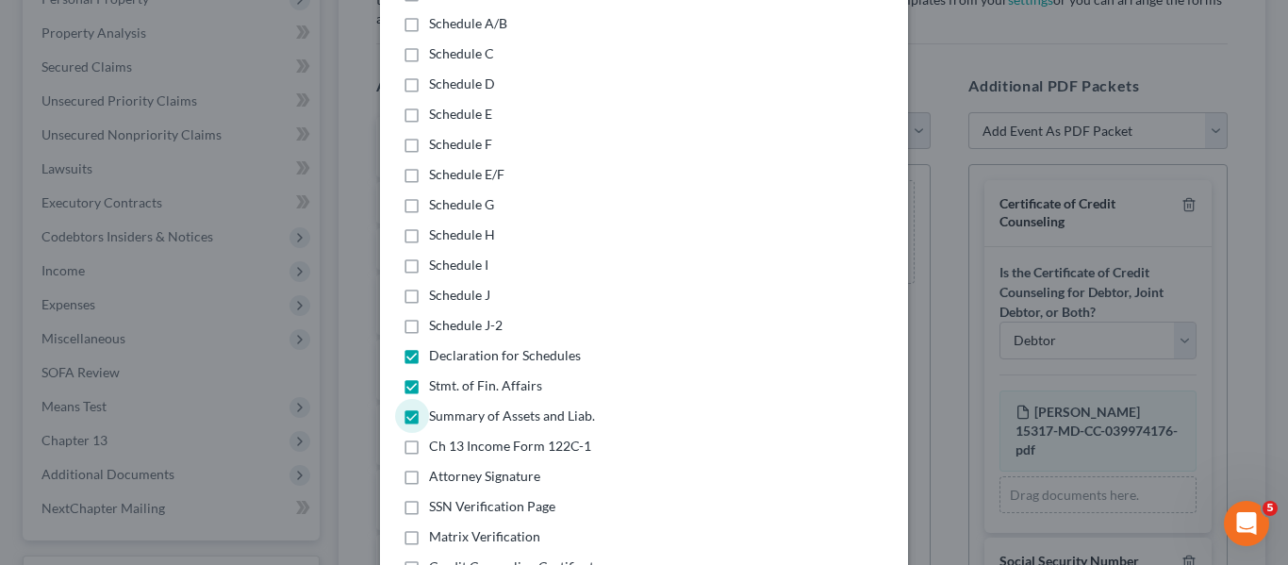
scroll to position [431, 0]
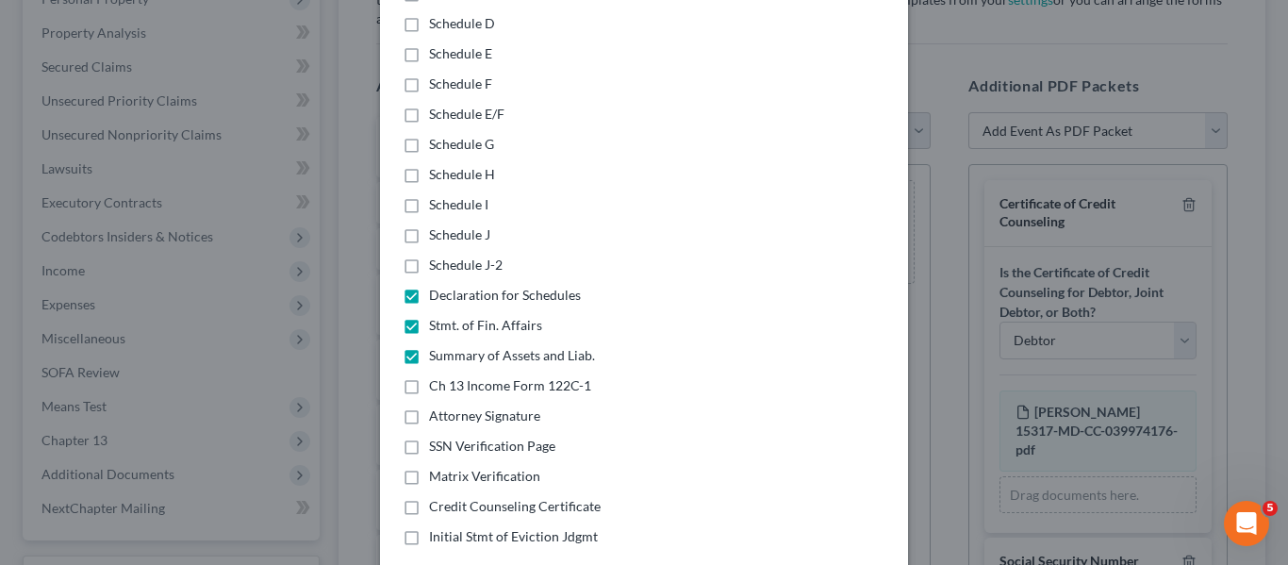
click at [429, 376] on label "Ch 13 Income Form 122C-1" at bounding box center [510, 385] width 162 height 19
click at [436, 376] on input "Ch 13 Income Form 122C-1" at bounding box center [442, 382] width 12 height 12
checkbox input "true"
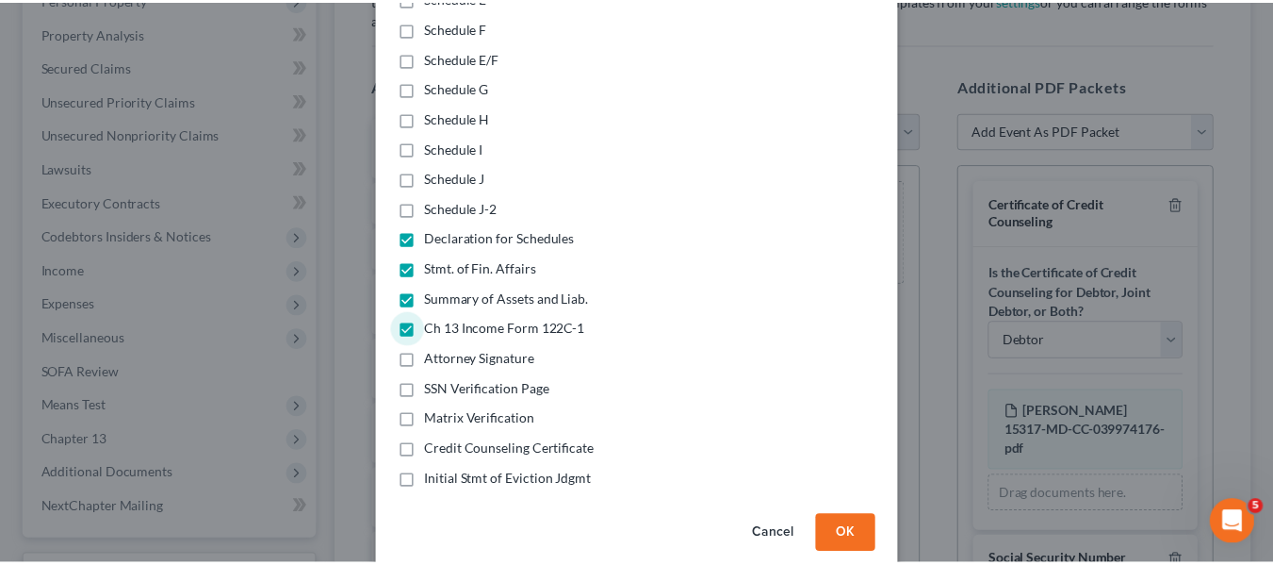
scroll to position [495, 0]
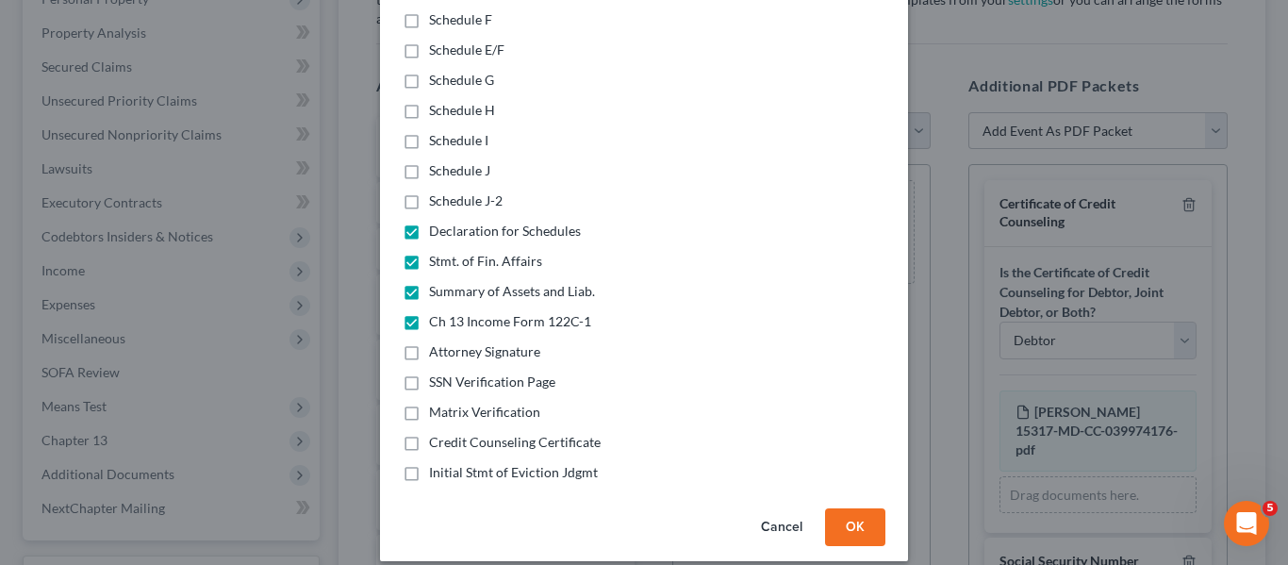
click at [429, 463] on label "Initial Stmt of Eviction Jdgmt" at bounding box center [513, 472] width 169 height 19
click at [436, 463] on input "Initial Stmt of Eviction Jdgmt" at bounding box center [442, 469] width 12 height 12
checkbox input "true"
click at [834, 510] on button "OK" at bounding box center [855, 527] width 60 height 38
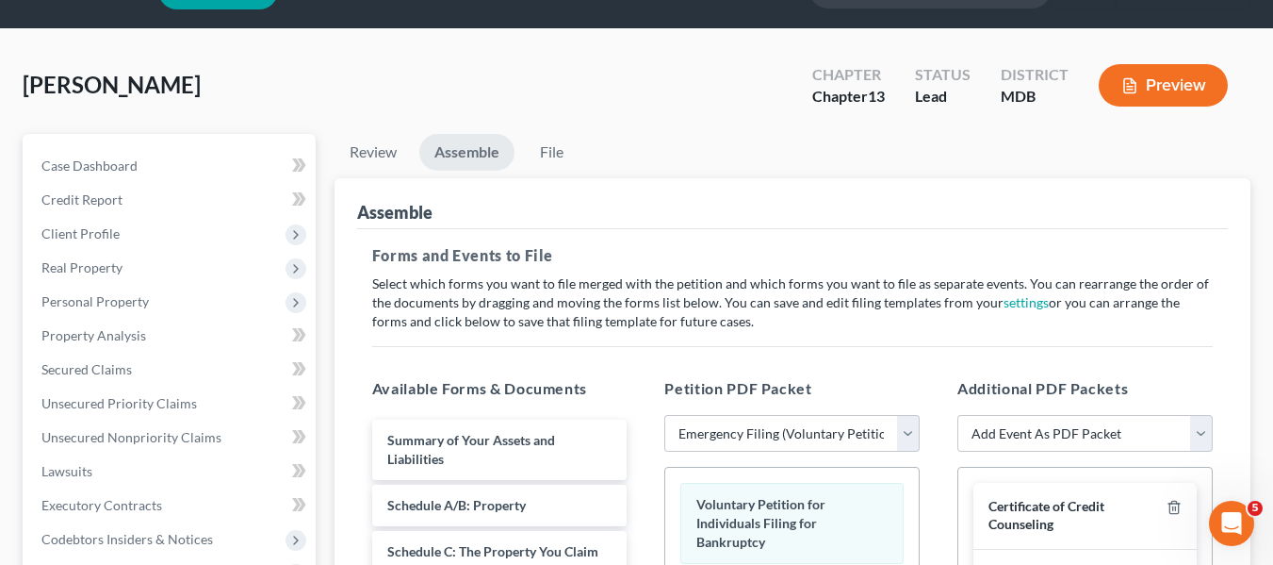
scroll to position [0, 0]
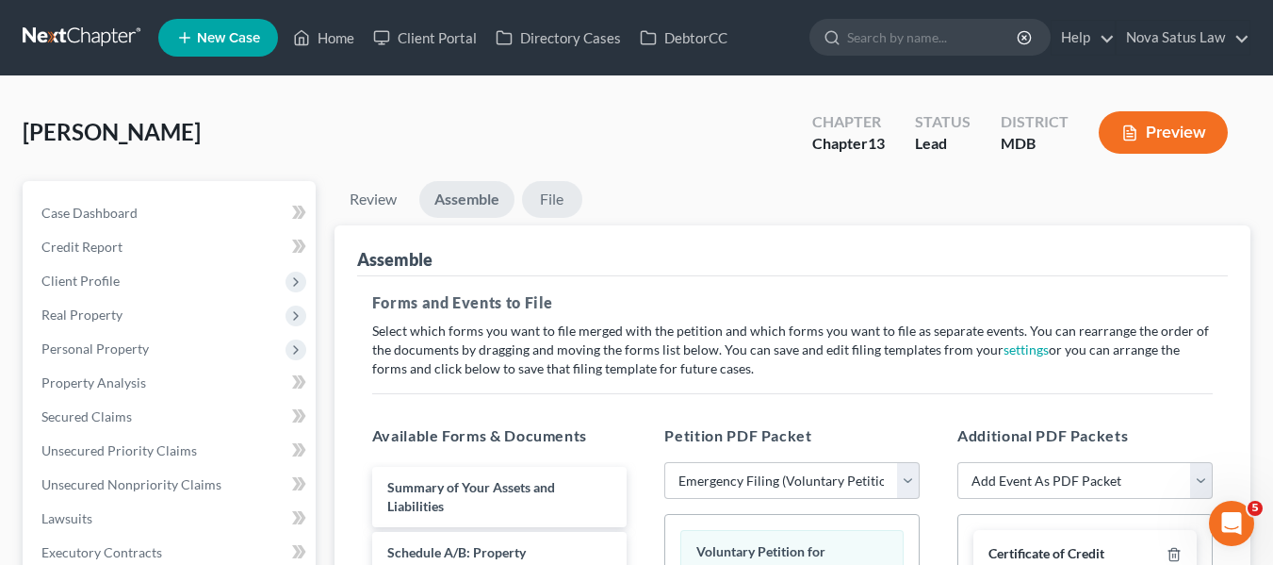
click at [555, 198] on link "File" at bounding box center [552, 199] width 60 height 37
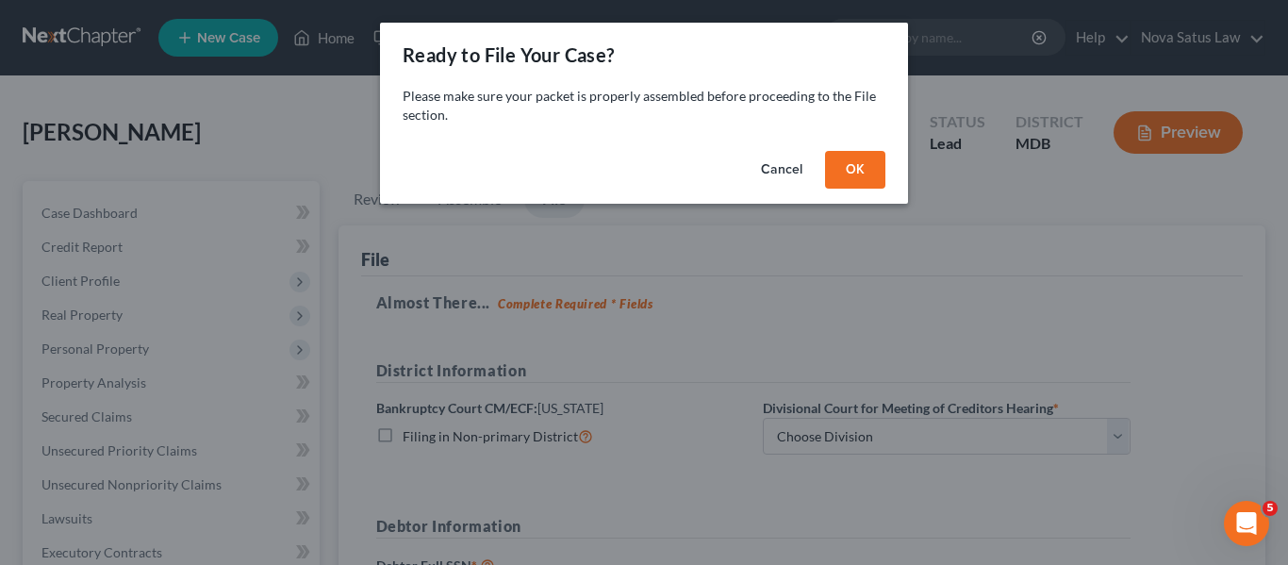
click at [853, 171] on button "OK" at bounding box center [855, 170] width 60 height 38
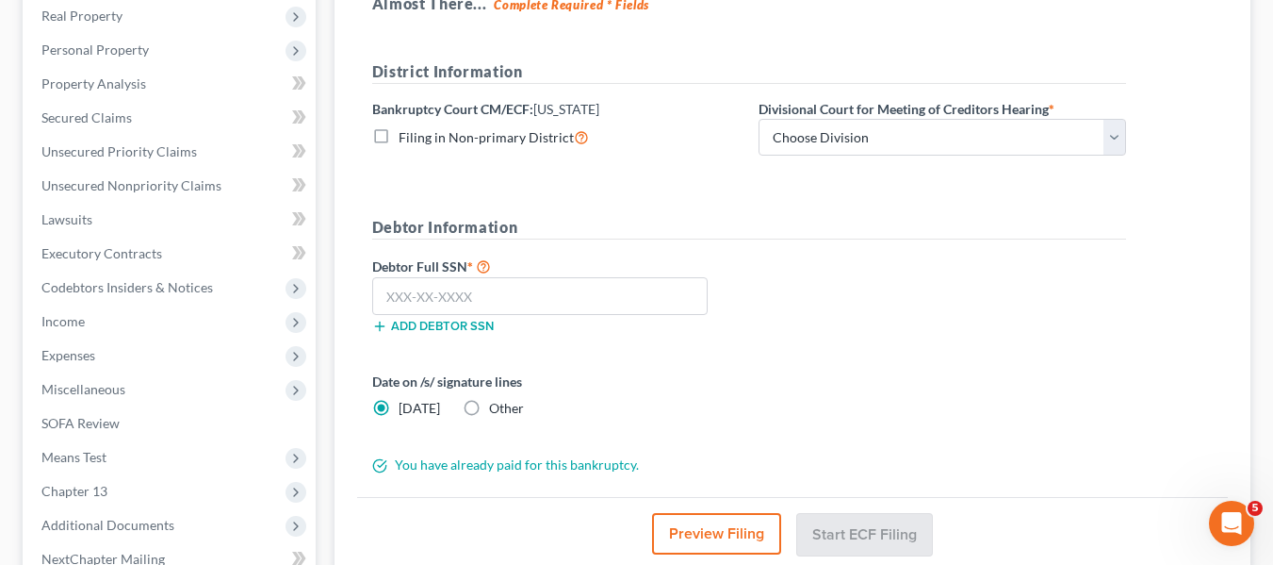
scroll to position [298, 0]
click at [847, 146] on select "Choose Division Baltimore Greenbelt" at bounding box center [943, 139] width 368 height 38
select select "0"
click at [759, 120] on select "Choose Division Baltimore Greenbelt" at bounding box center [943, 139] width 368 height 38
click at [380, 290] on input "text" at bounding box center [540, 297] width 336 height 38
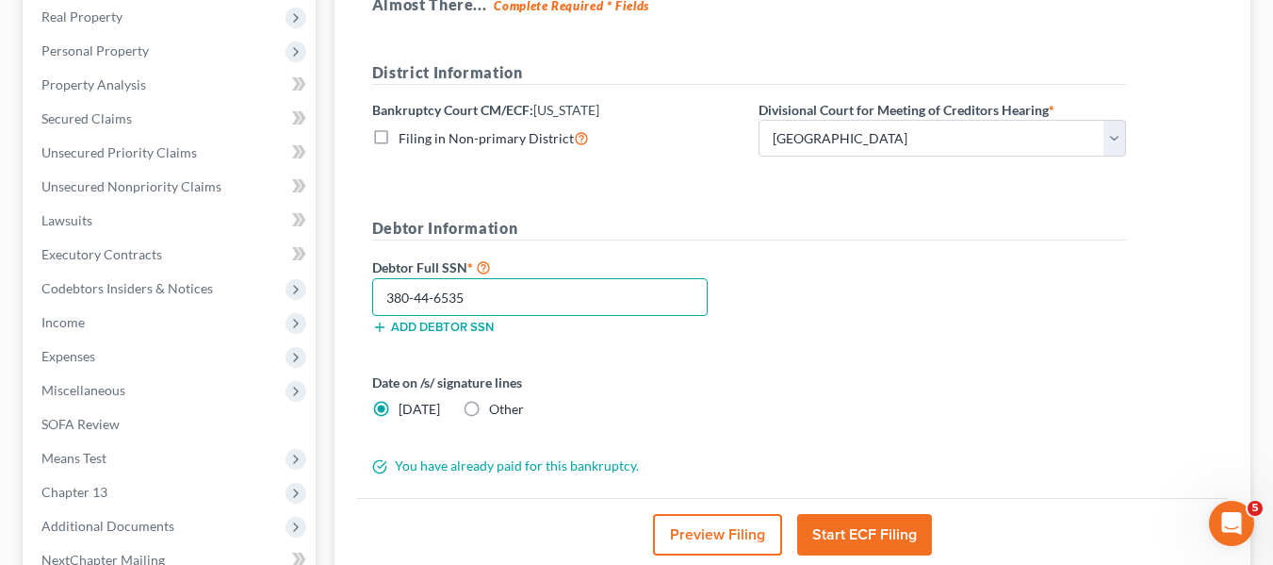
scroll to position [476, 0]
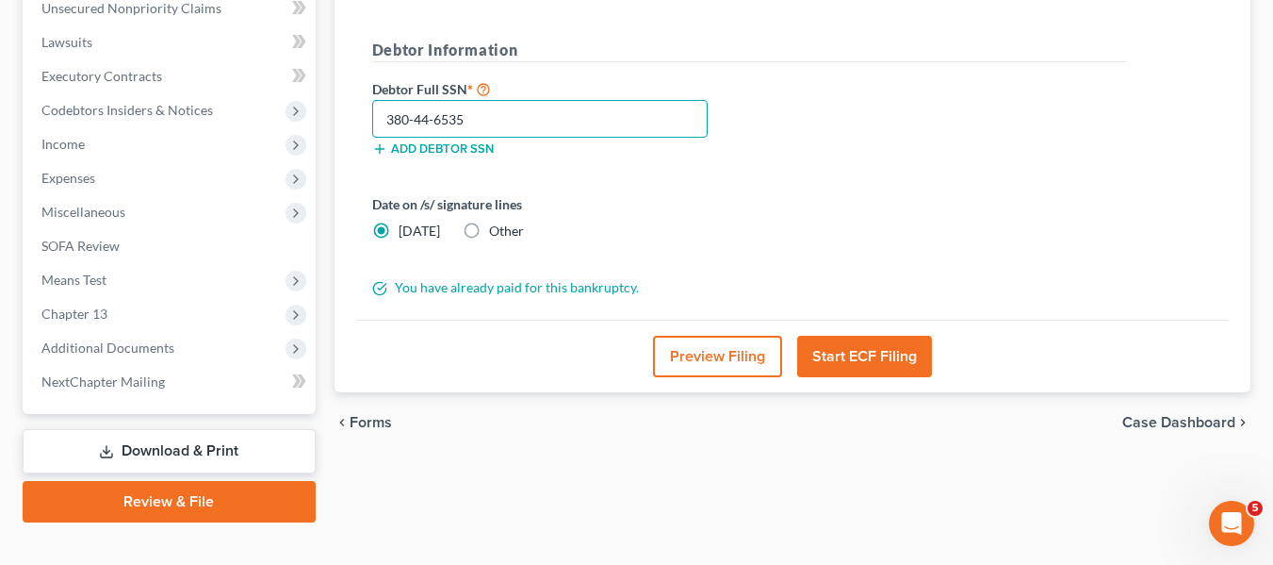
type input "380-44-6535"
click at [834, 353] on button "Start ECF Filing" at bounding box center [864, 356] width 135 height 41
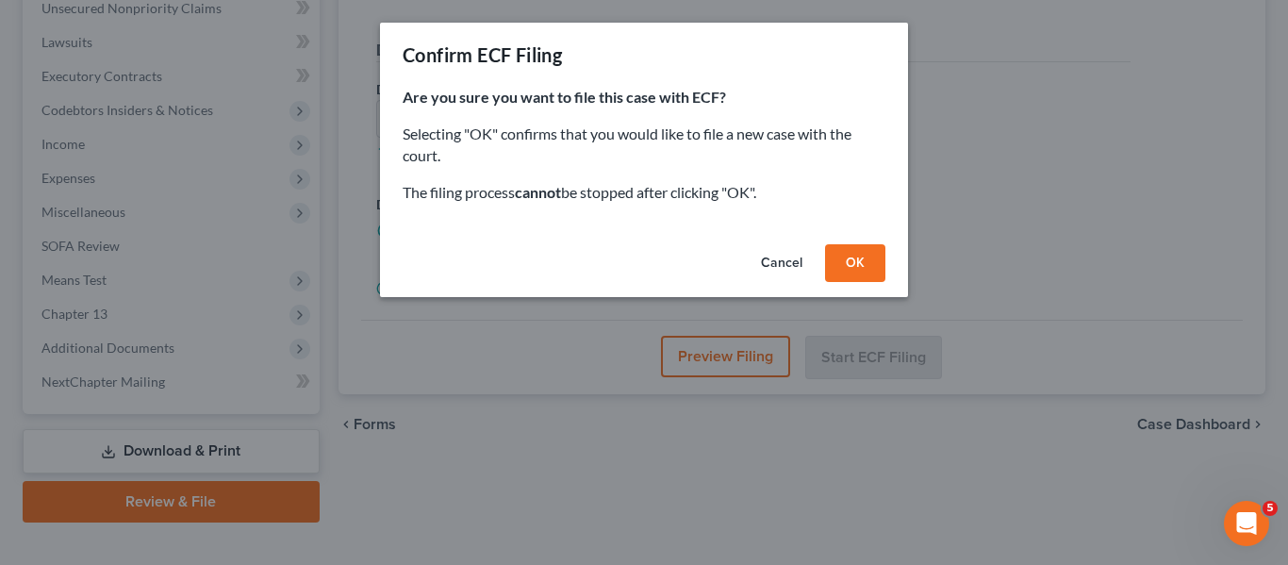
click at [854, 255] on button "OK" at bounding box center [855, 263] width 60 height 38
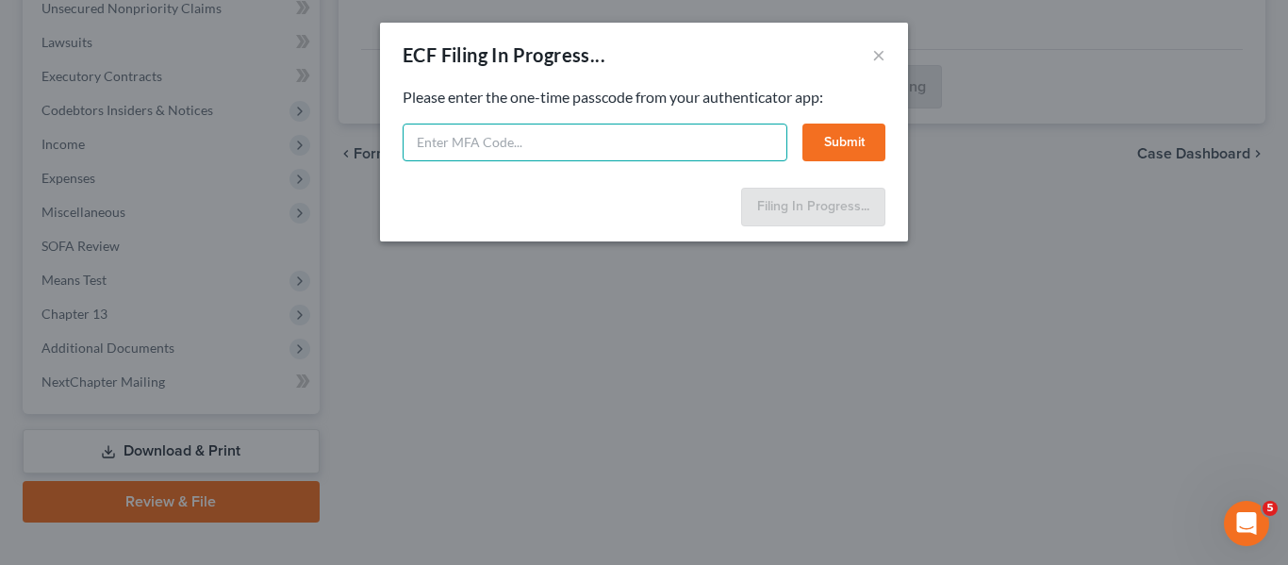
click at [409, 147] on input "text" at bounding box center [594, 142] width 385 height 38
type input "398344"
click at [836, 141] on button "Submit" at bounding box center [843, 142] width 83 height 38
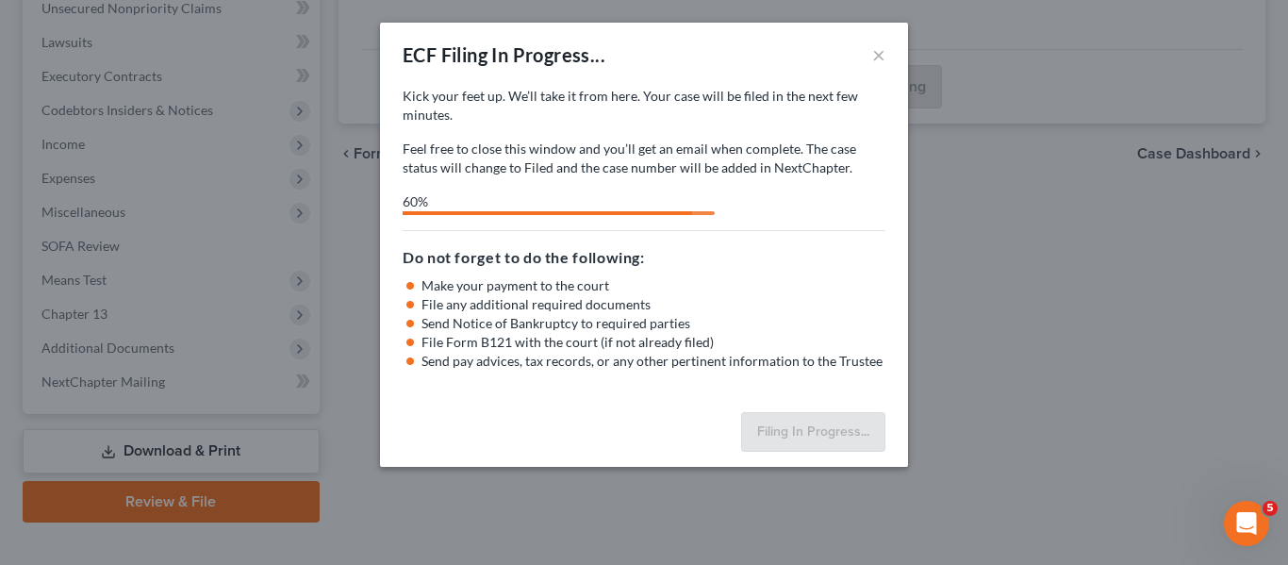
select select "0"
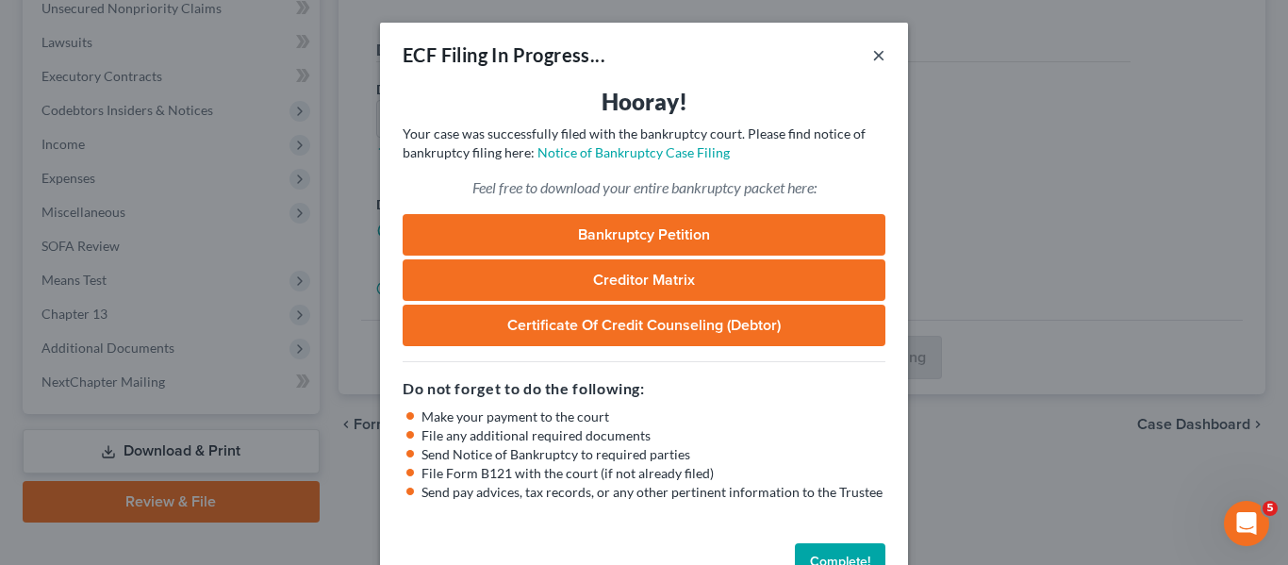
click at [872, 56] on button "×" at bounding box center [878, 54] width 13 height 23
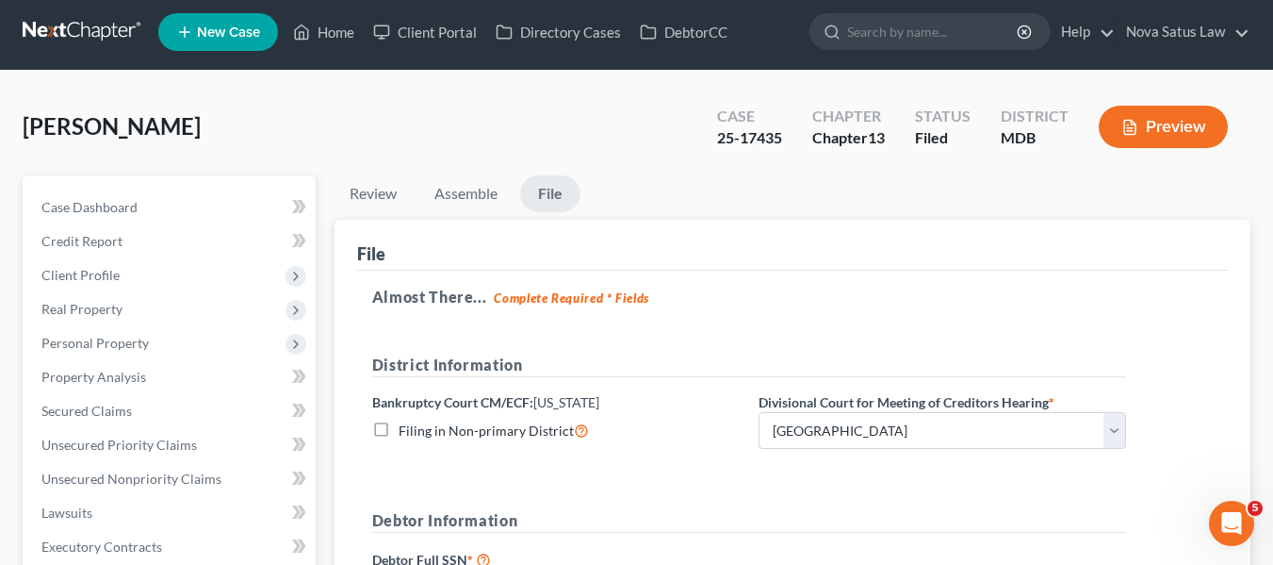
scroll to position [8, 0]
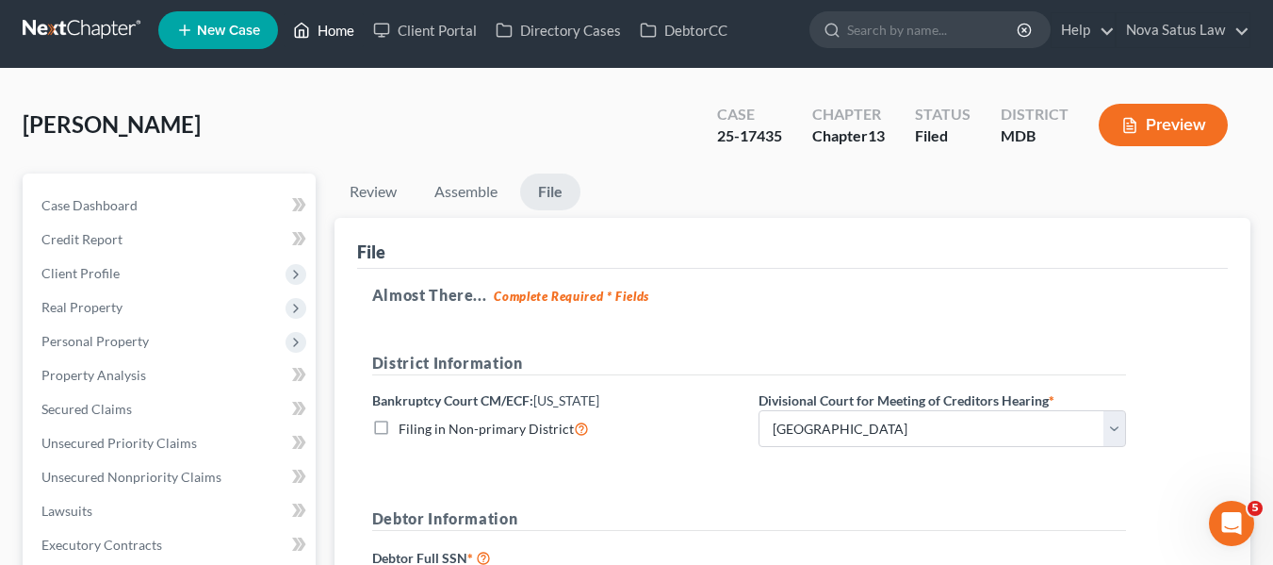
click at [330, 30] on link "Home" at bounding box center [324, 30] width 80 height 34
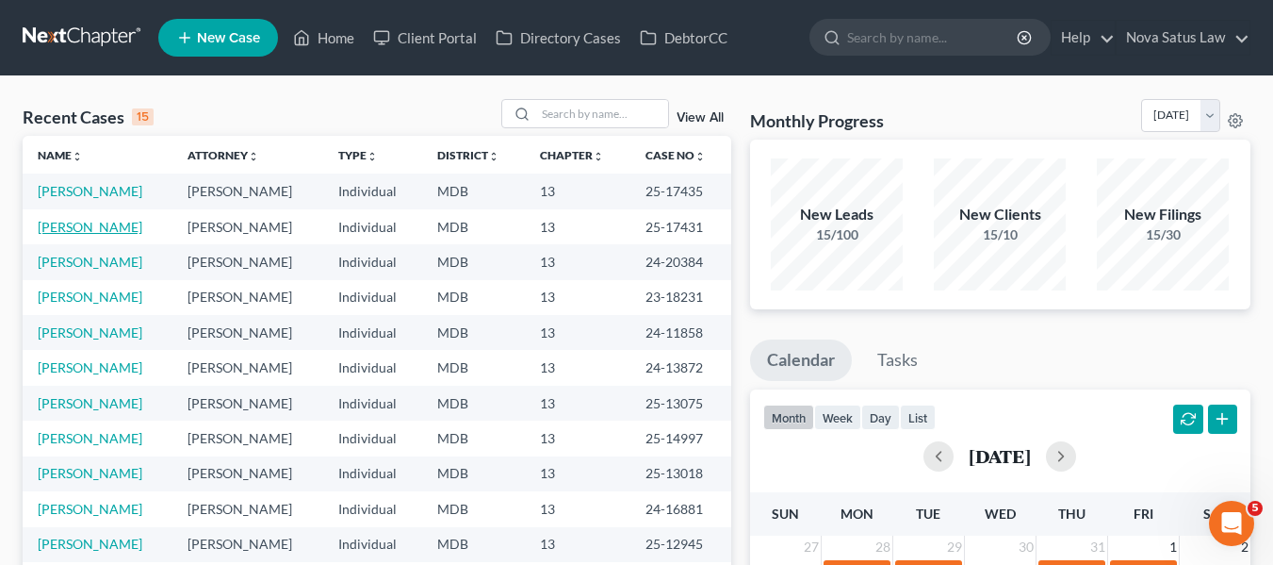
click at [72, 224] on link "[PERSON_NAME]" at bounding box center [90, 227] width 105 height 16
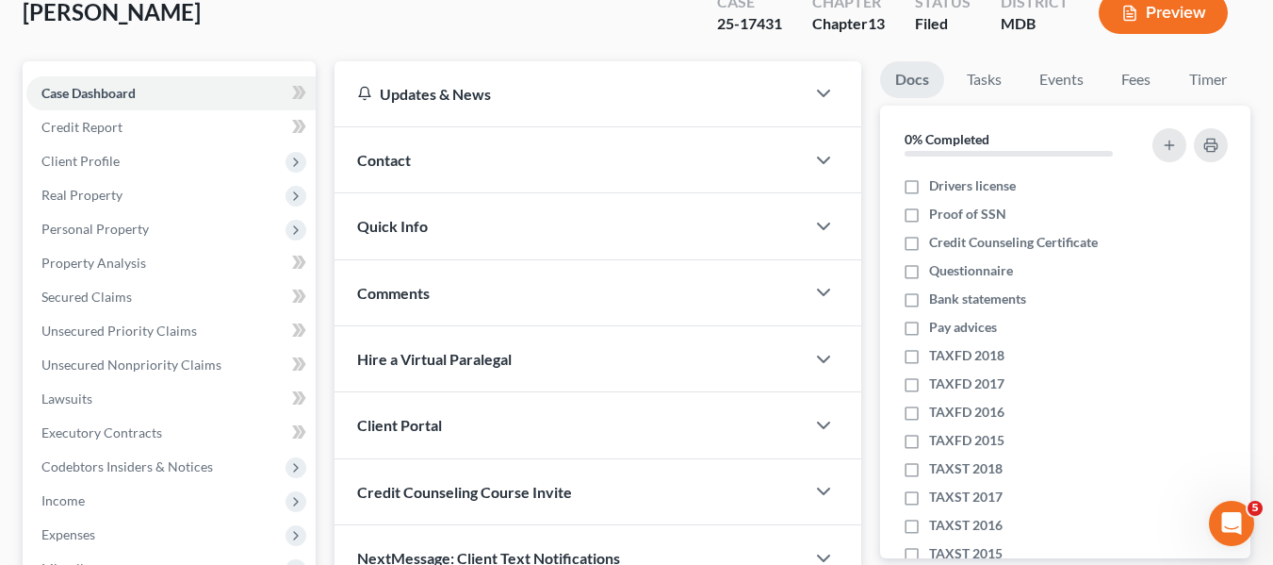
scroll to position [121, 0]
click at [65, 168] on span "Client Profile" at bounding box center [170, 160] width 289 height 34
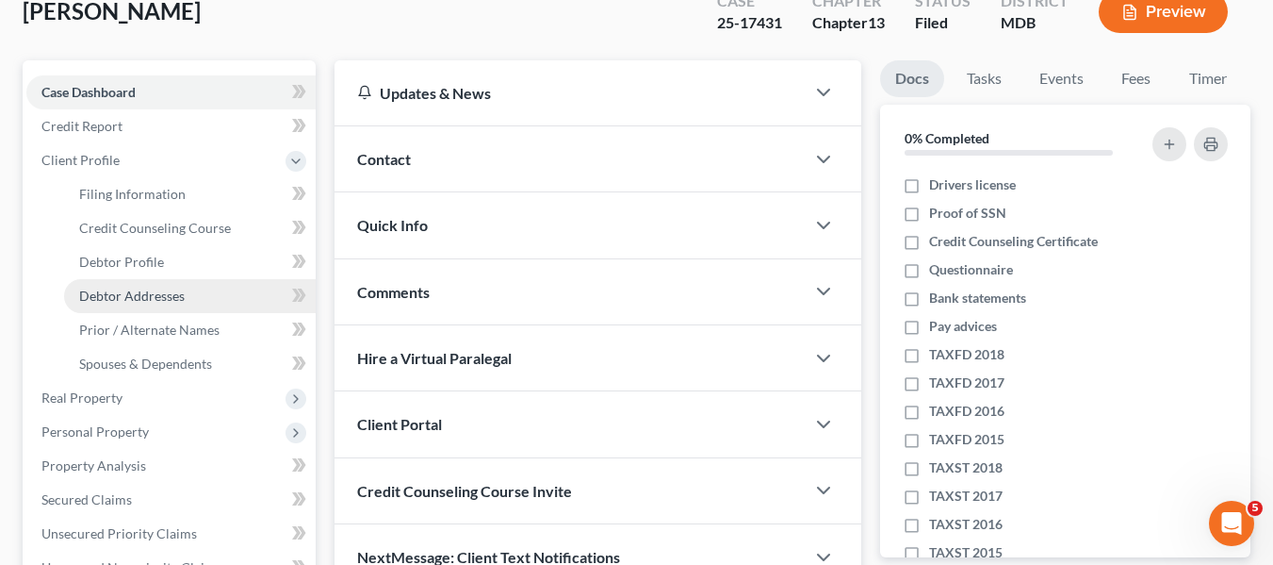
click at [117, 287] on span "Debtor Addresses" at bounding box center [132, 295] width 106 height 16
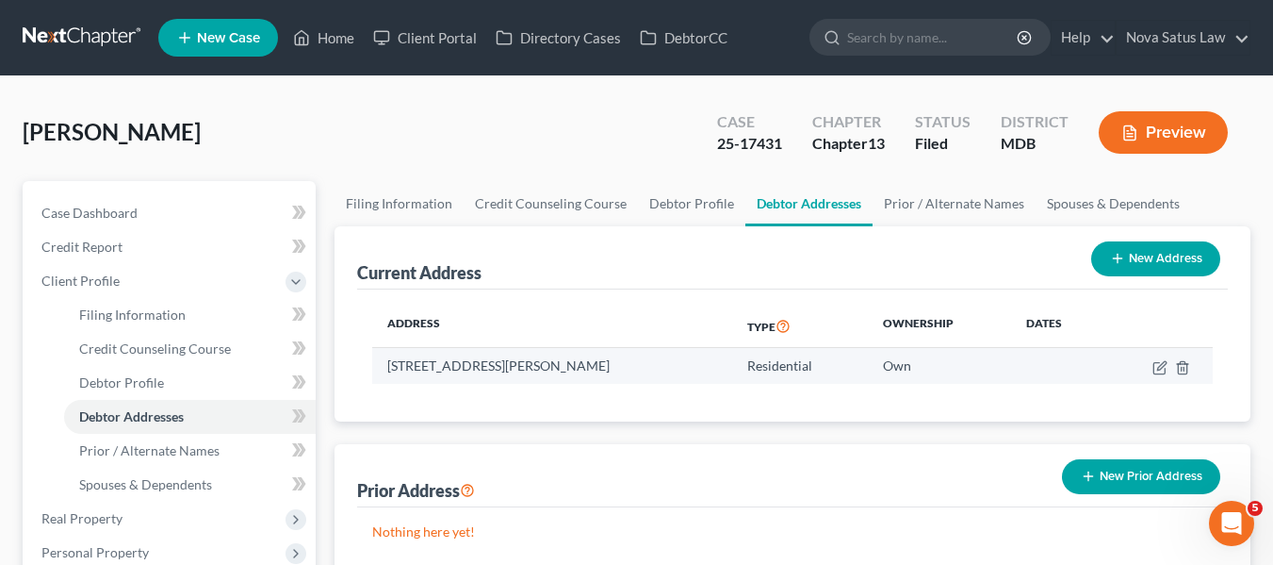
drag, startPoint x: 385, startPoint y: 361, endPoint x: 611, endPoint y: 352, distance: 226.4
click at [611, 352] on td "817 Miller Road, Parkton, MD 21120" at bounding box center [552, 366] width 360 height 36
copy td "817 Miller Road, Parkton, MD 21120"
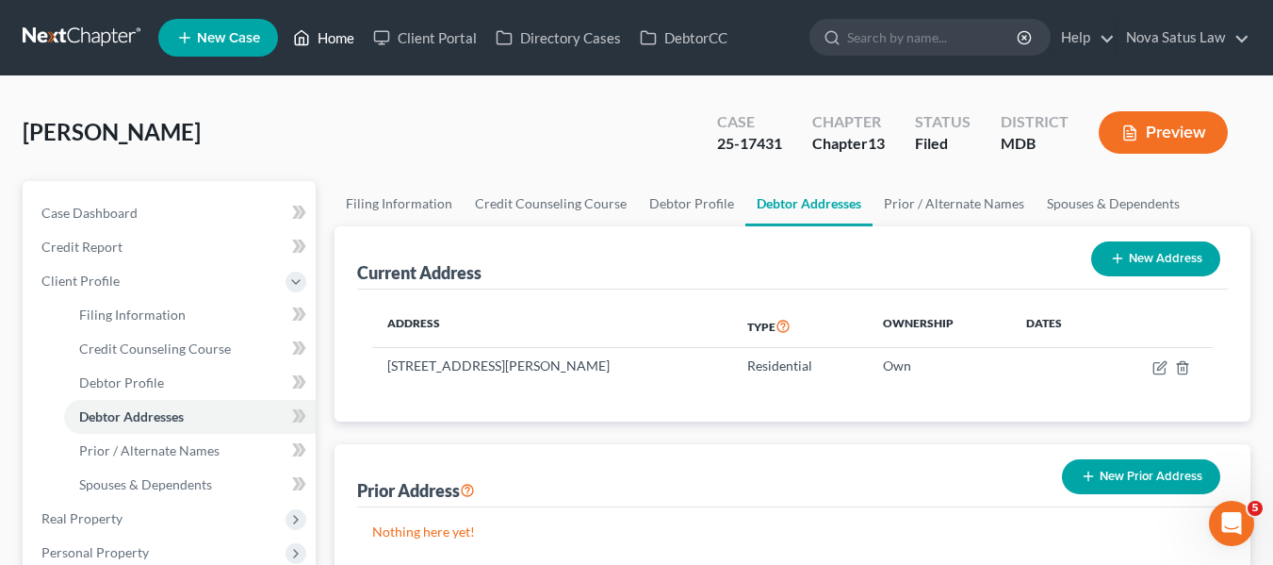
click at [340, 28] on link "Home" at bounding box center [324, 38] width 80 height 34
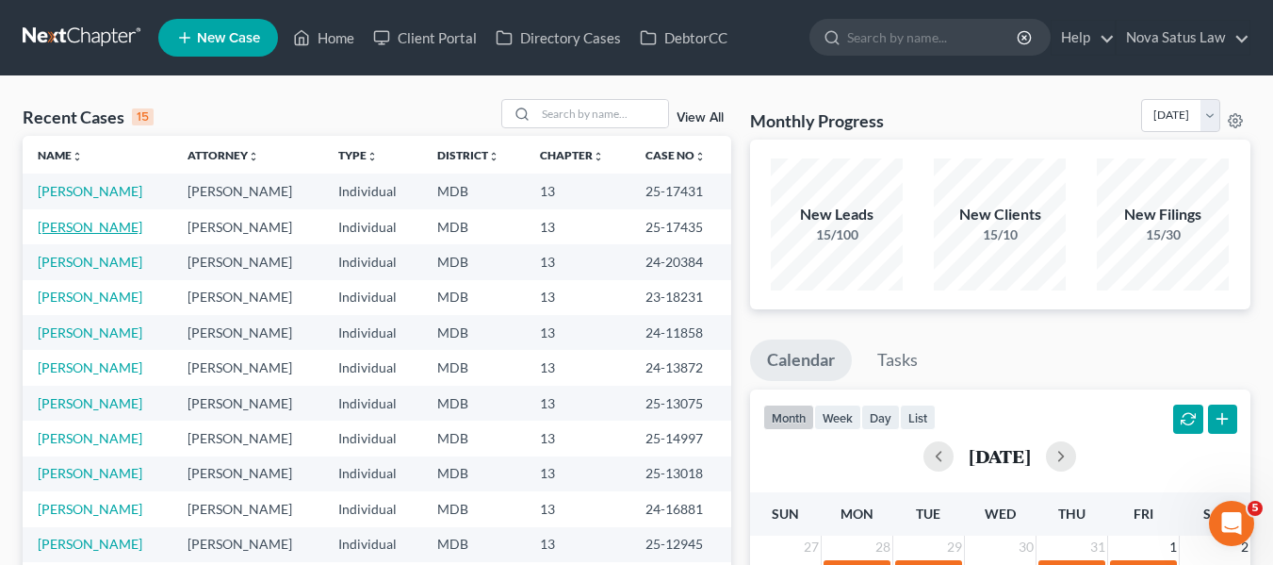
click at [69, 234] on link "[PERSON_NAME]" at bounding box center [90, 227] width 105 height 16
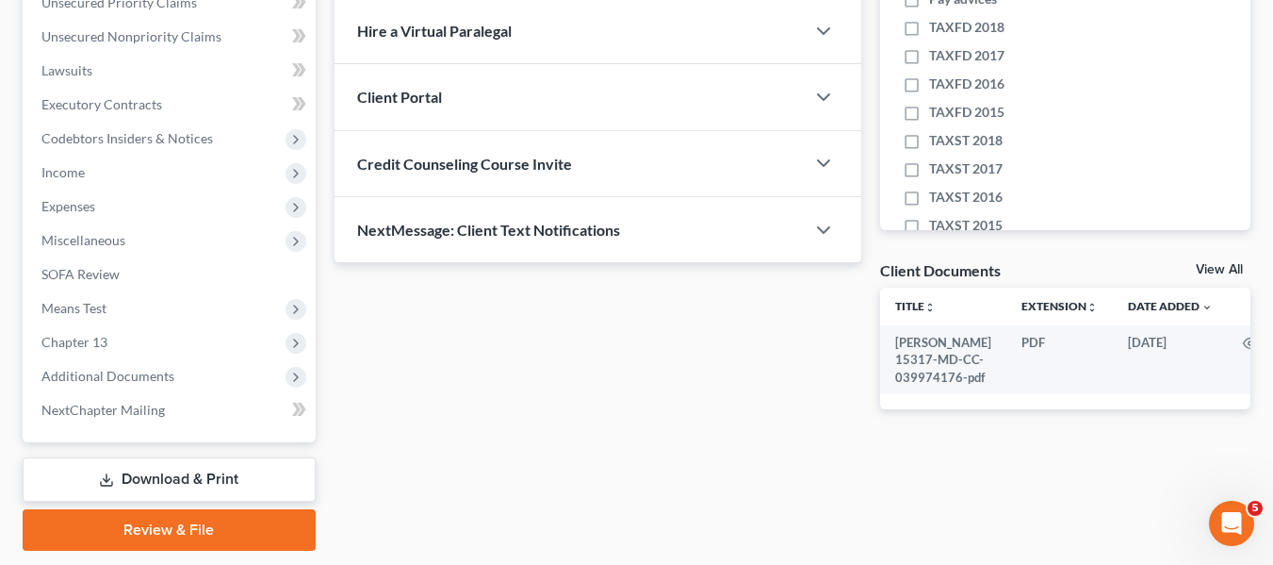
scroll to position [505, 0]
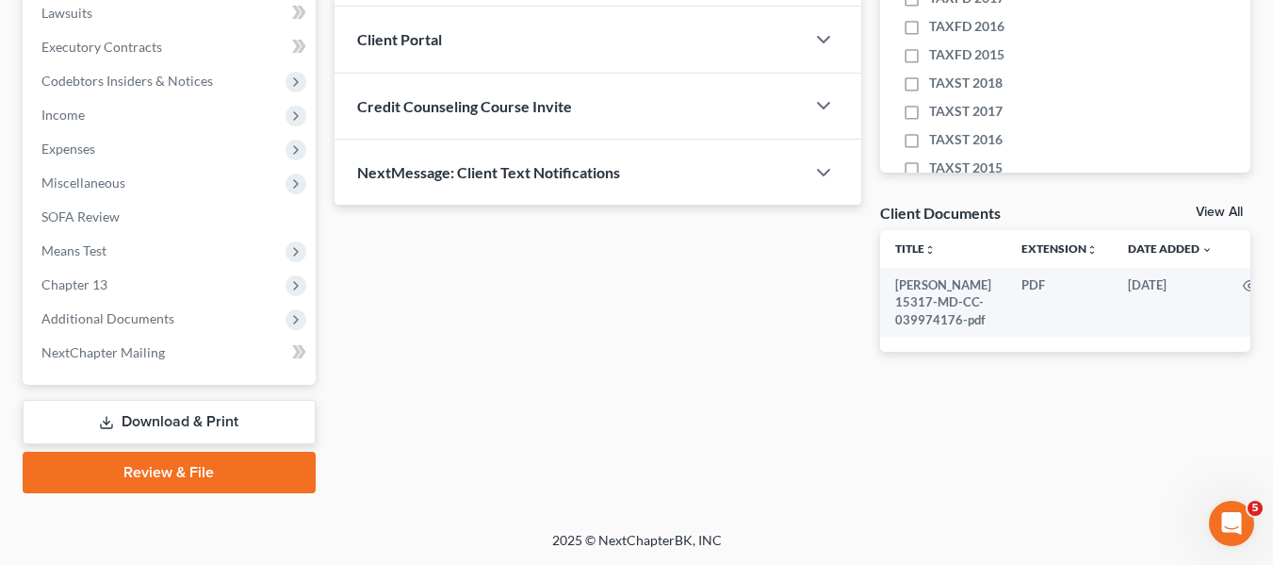
click at [165, 435] on link "Download & Print" at bounding box center [169, 422] width 293 height 44
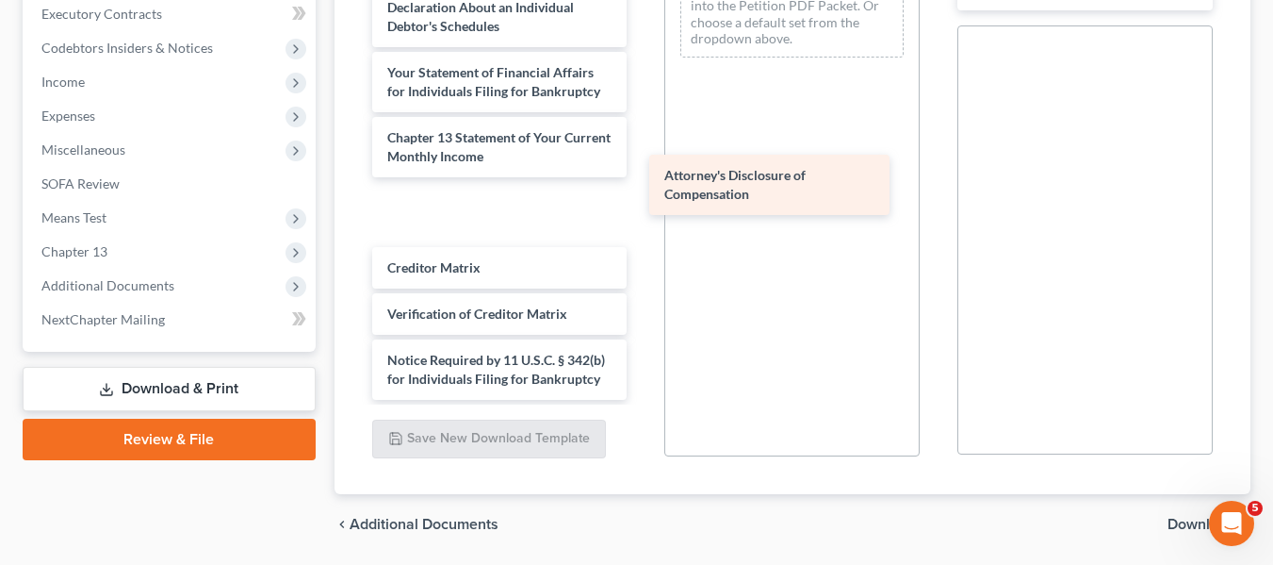
scroll to position [517, 0]
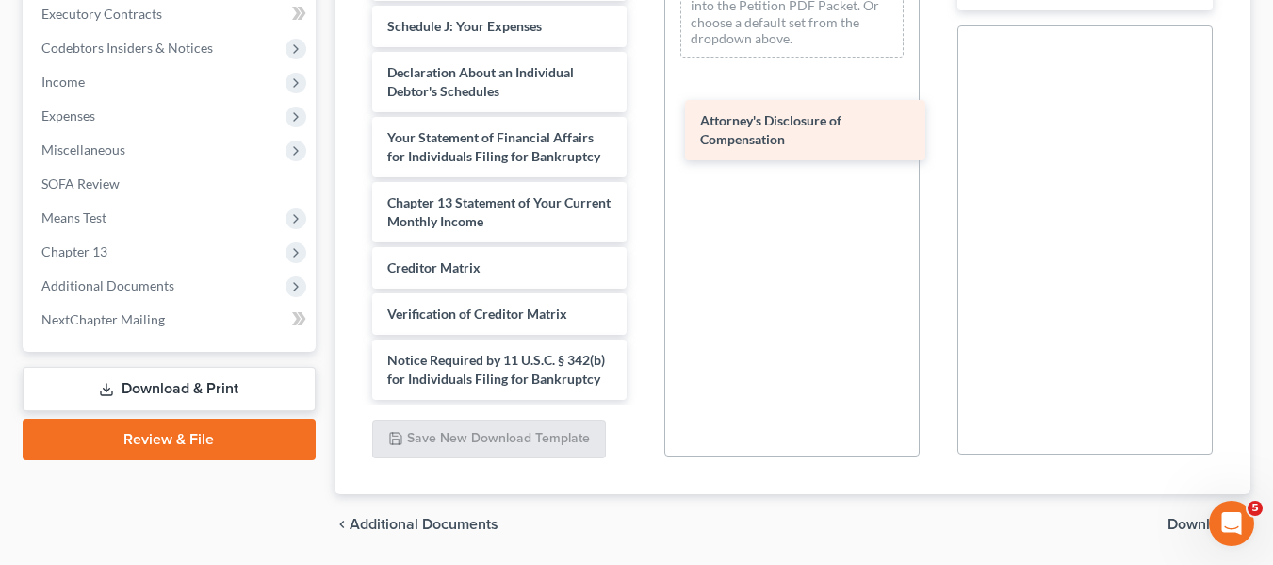
drag, startPoint x: 410, startPoint y: 362, endPoint x: 723, endPoint y: 123, distance: 394.0
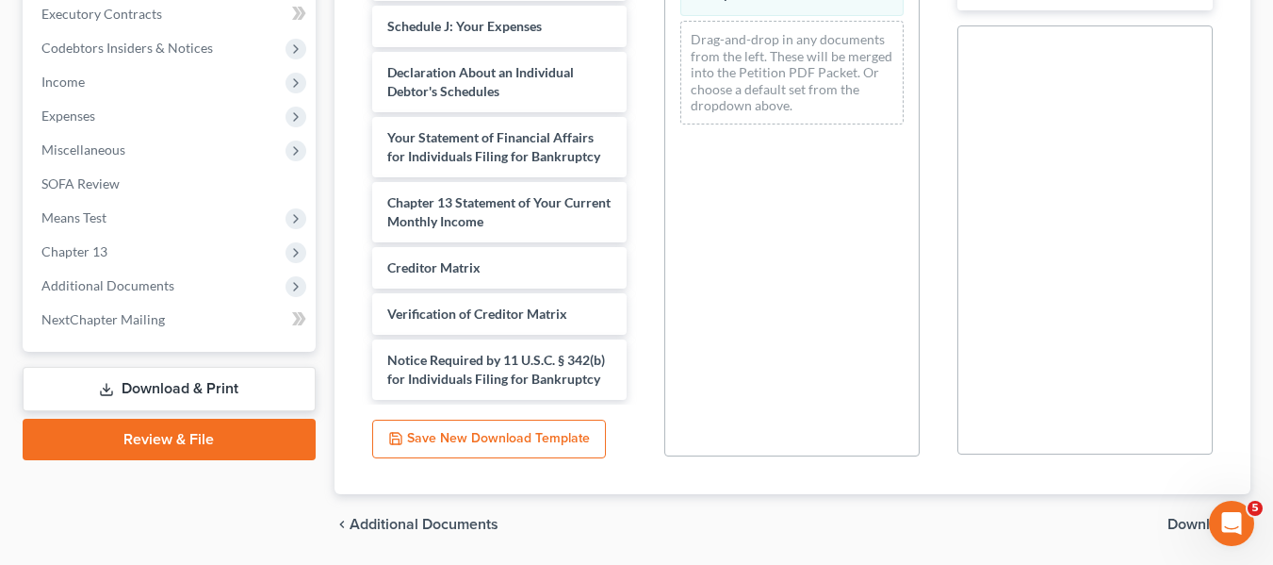
scroll to position [44, 0]
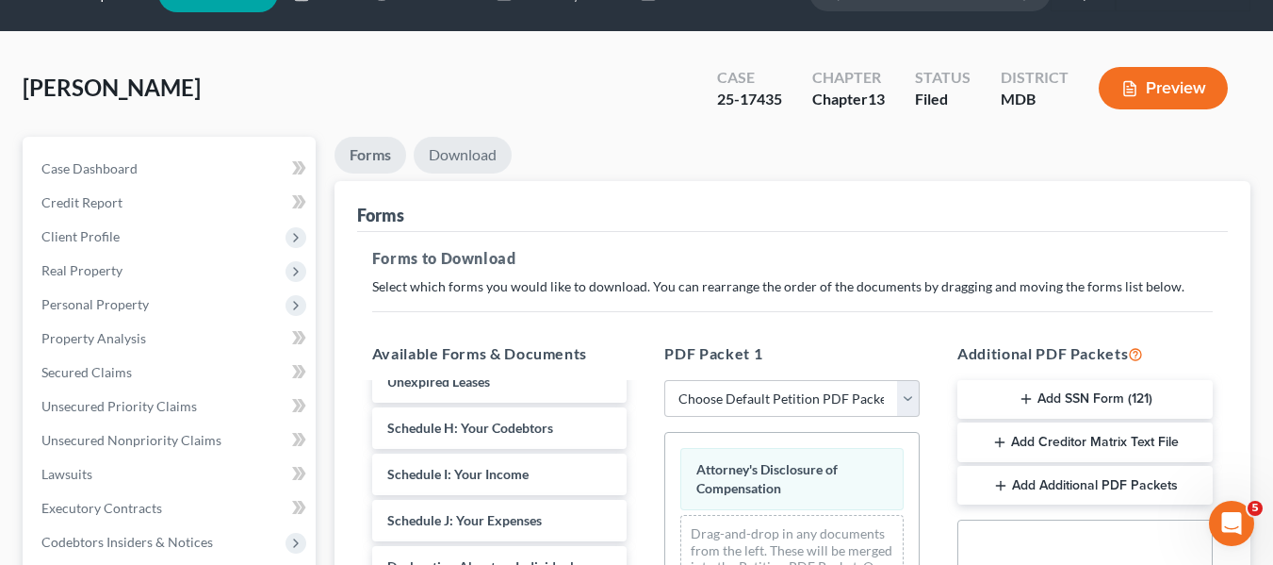
click at [444, 156] on link "Download" at bounding box center [463, 155] width 98 height 37
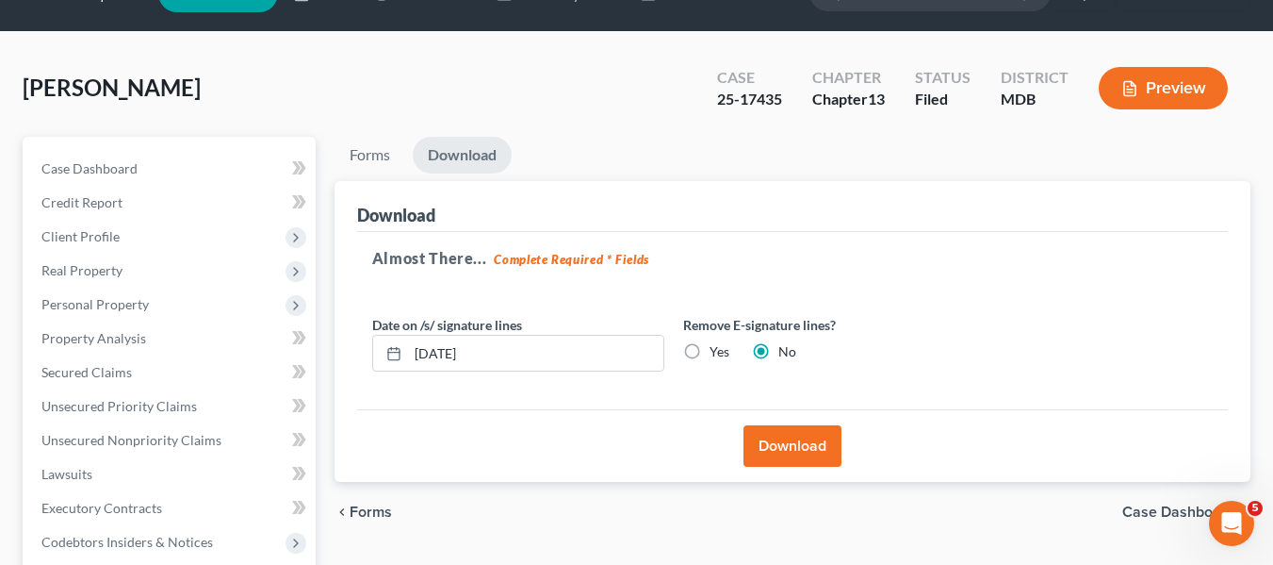
click at [770, 449] on button "Download" at bounding box center [793, 445] width 98 height 41
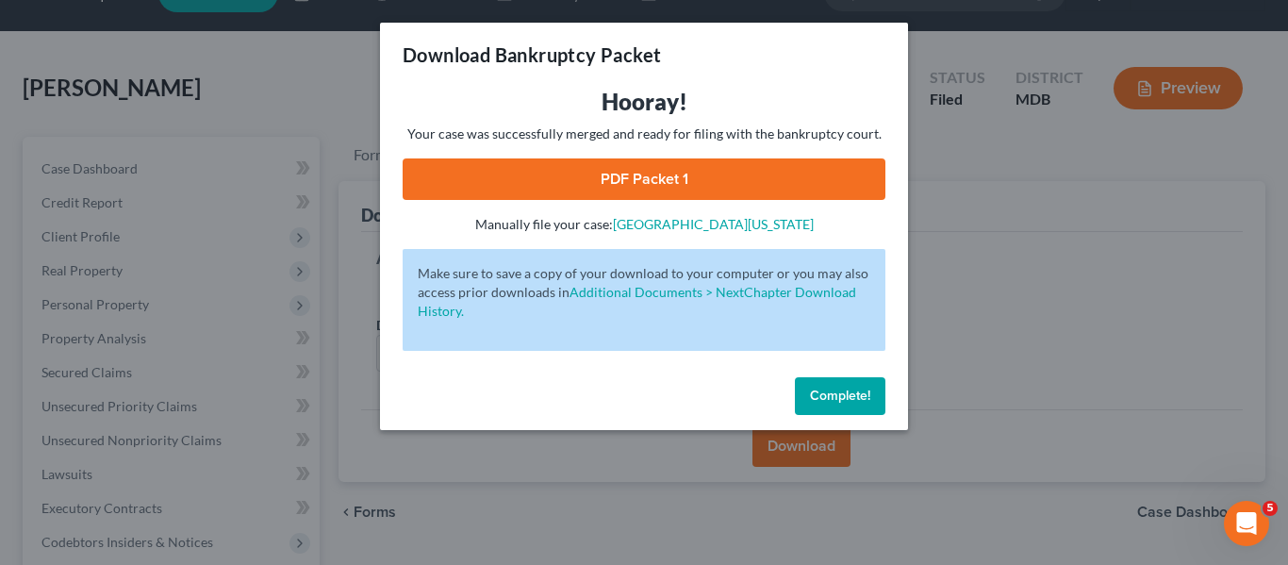
click at [650, 193] on link "PDF Packet 1" at bounding box center [643, 178] width 483 height 41
click at [829, 396] on span "Complete!" at bounding box center [840, 395] width 60 height 16
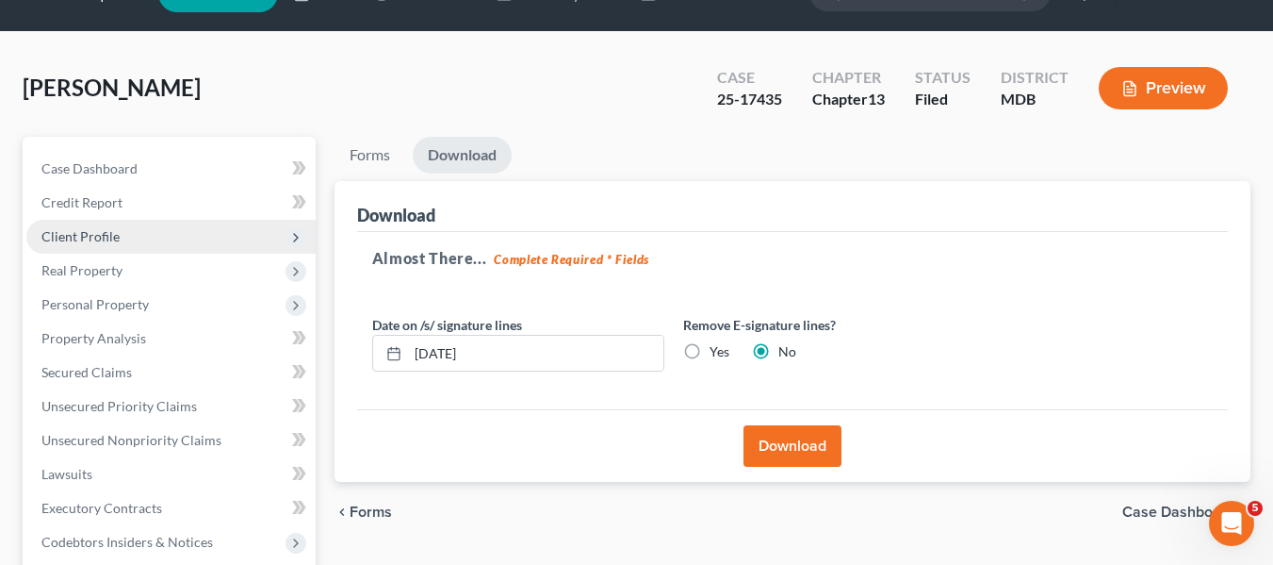
click at [43, 241] on span "Client Profile" at bounding box center [80, 236] width 78 height 16
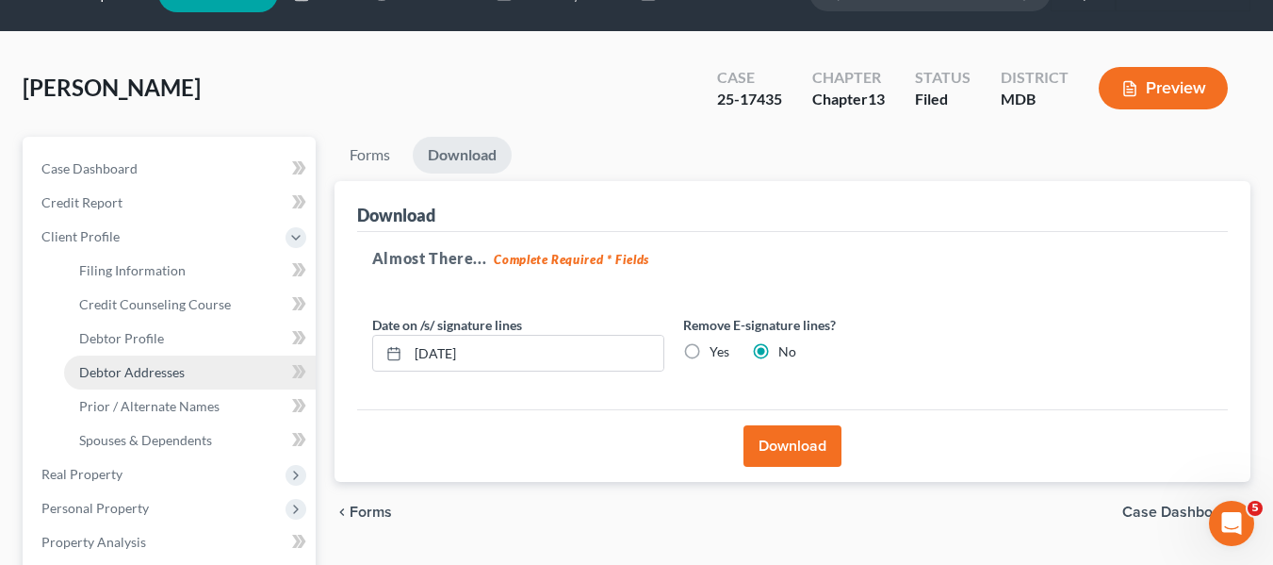
click at [108, 374] on span "Debtor Addresses" at bounding box center [132, 372] width 106 height 16
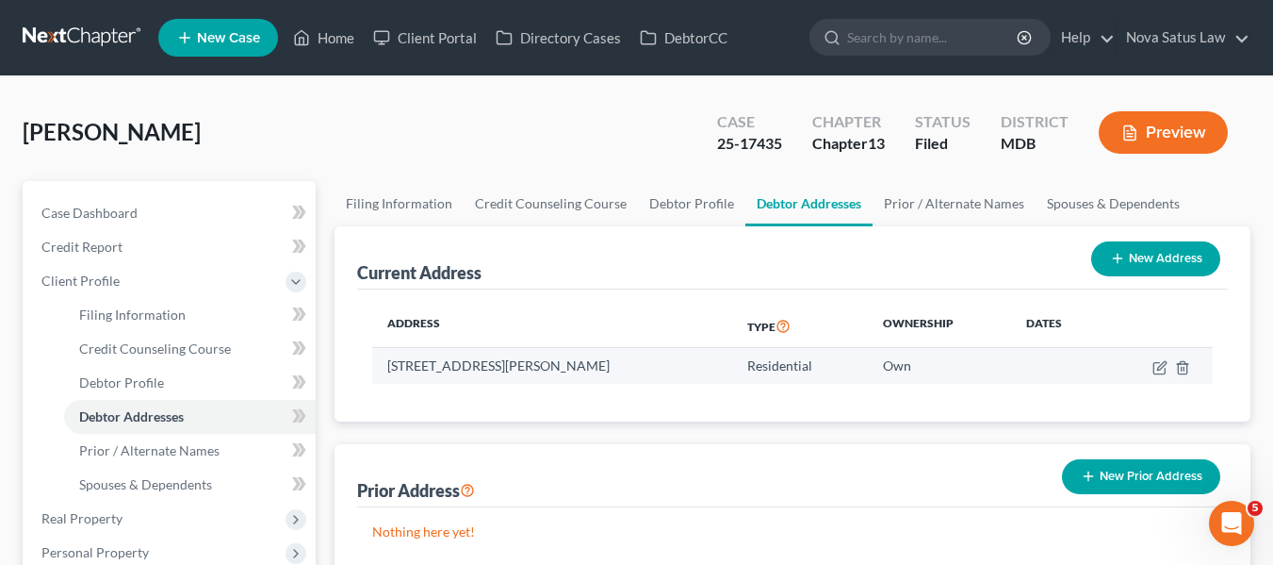
drag, startPoint x: 388, startPoint y: 360, endPoint x: 648, endPoint y: 363, distance: 259.2
click at [648, 363] on td "4405 Prudence Street, Curtis Bay, MD 21226" at bounding box center [552, 366] width 360 height 36
copy td "4405 Prudence Street, Curtis Bay, MD 21226"
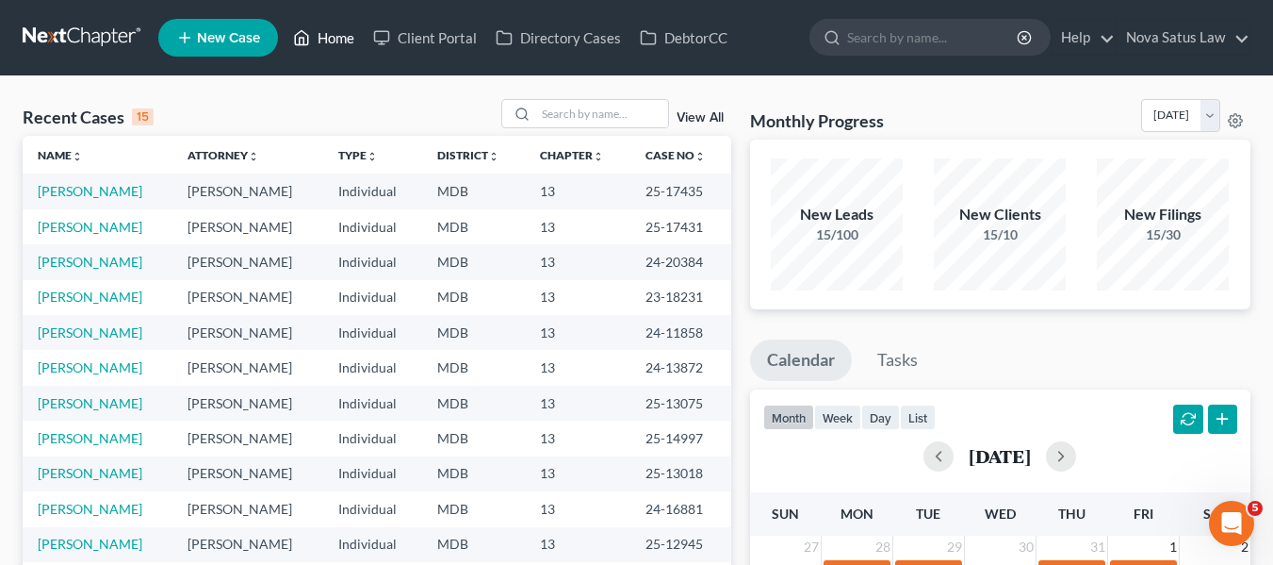
click at [339, 38] on link "Home" at bounding box center [324, 38] width 80 height 34
click at [338, 38] on link "Home" at bounding box center [324, 38] width 80 height 34
click at [583, 116] on input "search" at bounding box center [602, 113] width 132 height 27
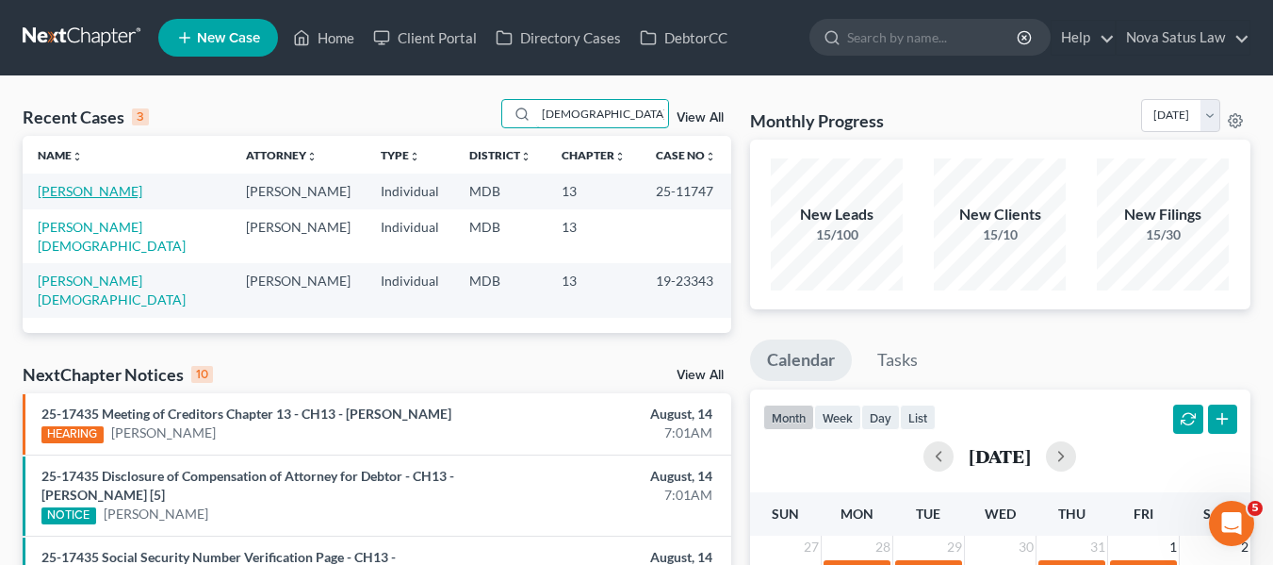
type input "[DEMOGRAPHIC_DATA]"
click at [64, 193] on link "[PERSON_NAME]" at bounding box center [90, 191] width 105 height 16
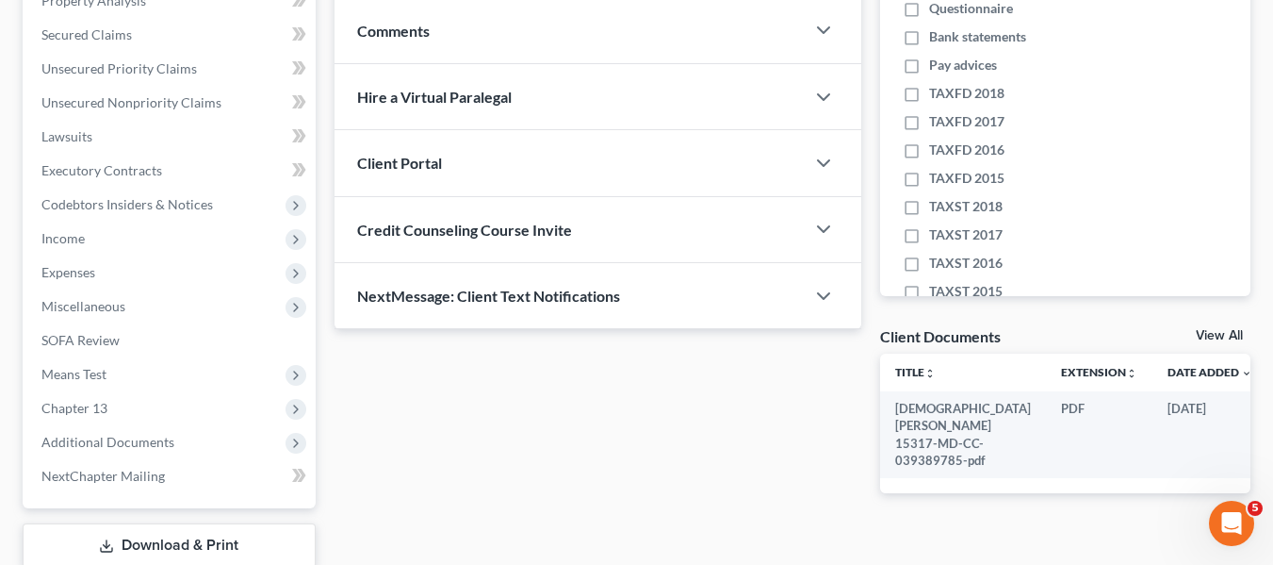
scroll to position [383, 0]
click at [69, 237] on span "Income" at bounding box center [62, 237] width 43 height 16
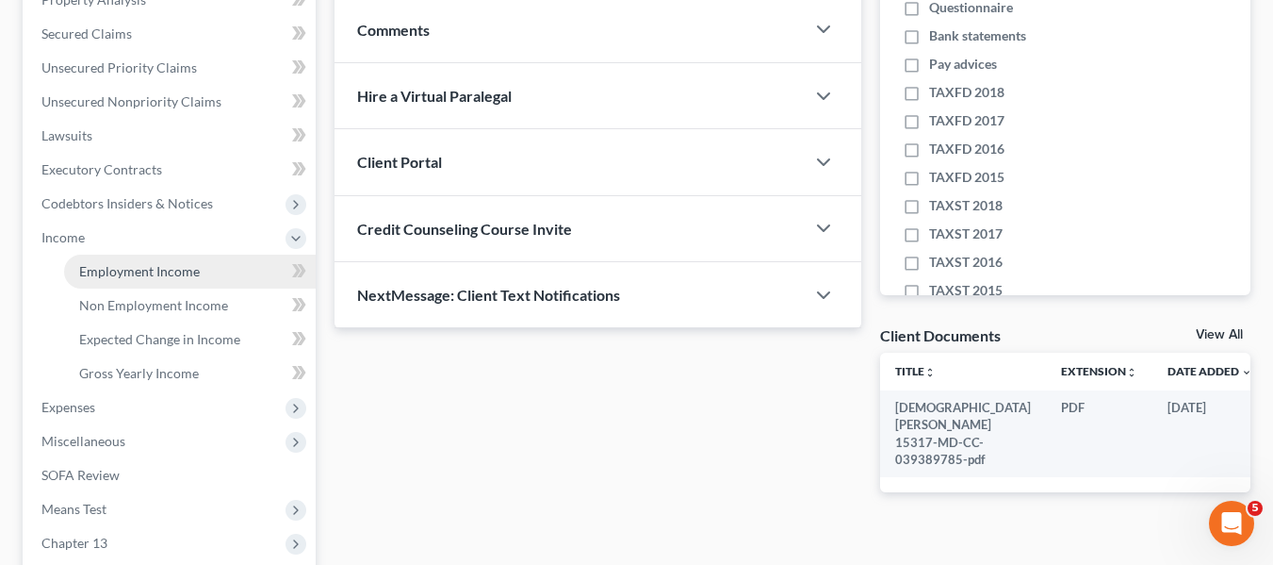
click at [103, 265] on span "Employment Income" at bounding box center [139, 271] width 121 height 16
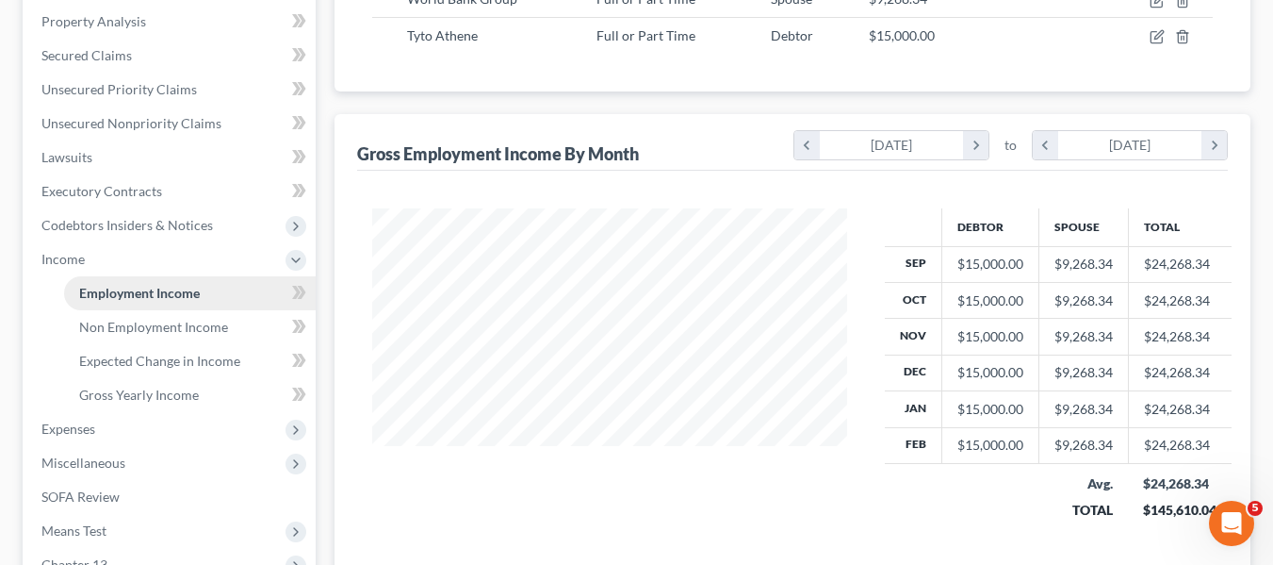
scroll to position [420, 0]
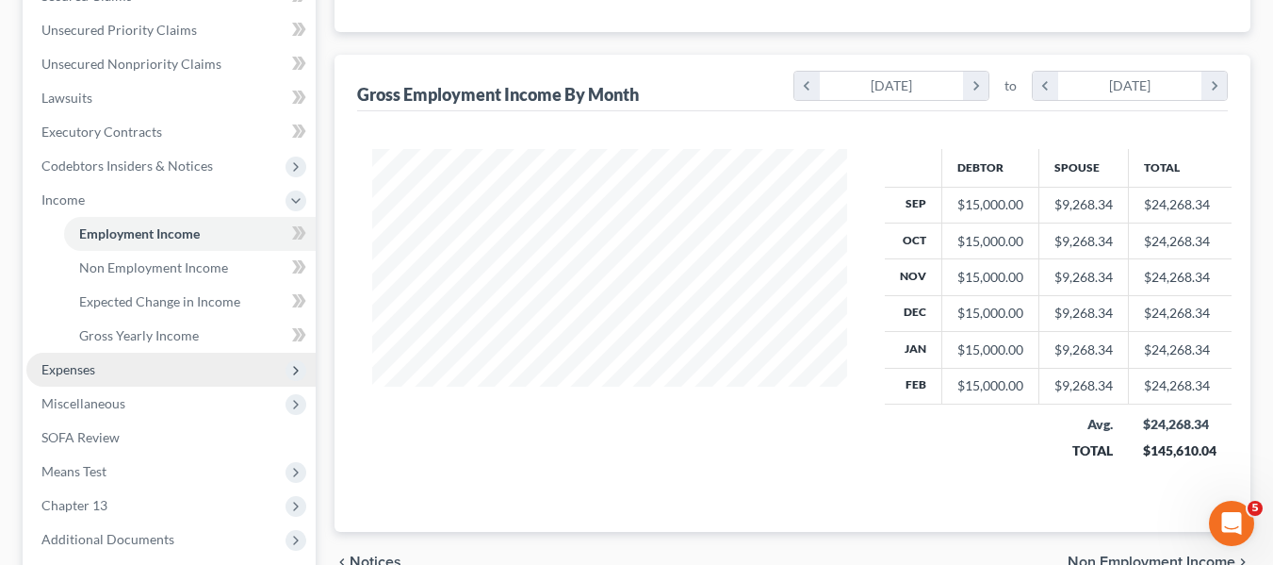
click at [78, 372] on span "Expenses" at bounding box center [68, 369] width 54 height 16
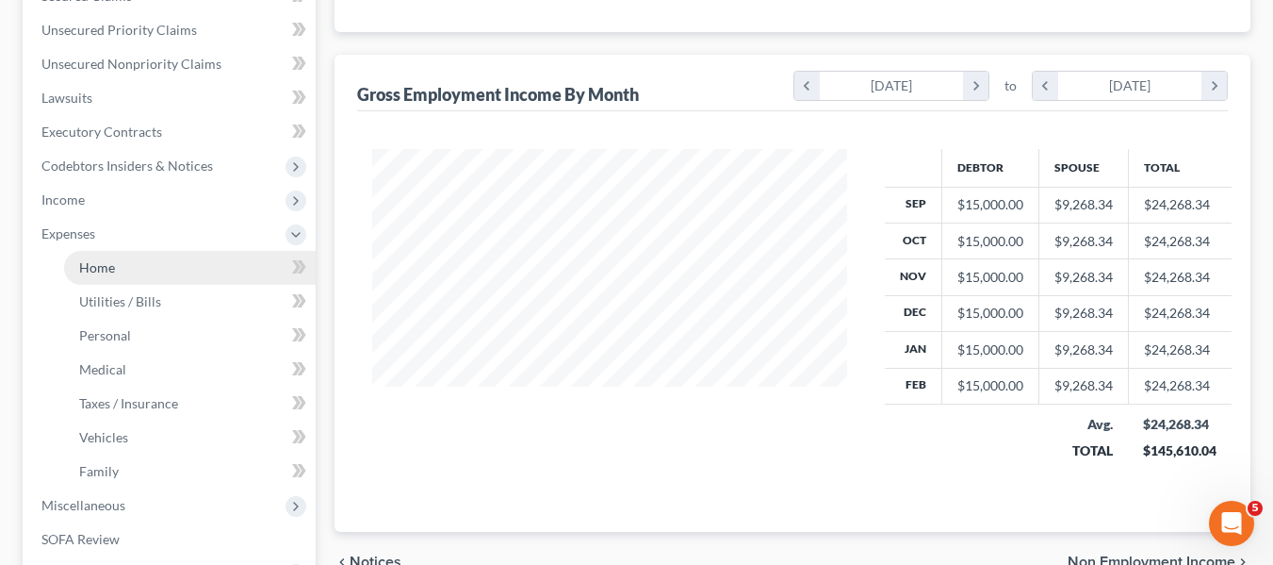
click at [95, 270] on span "Home" at bounding box center [97, 267] width 36 height 16
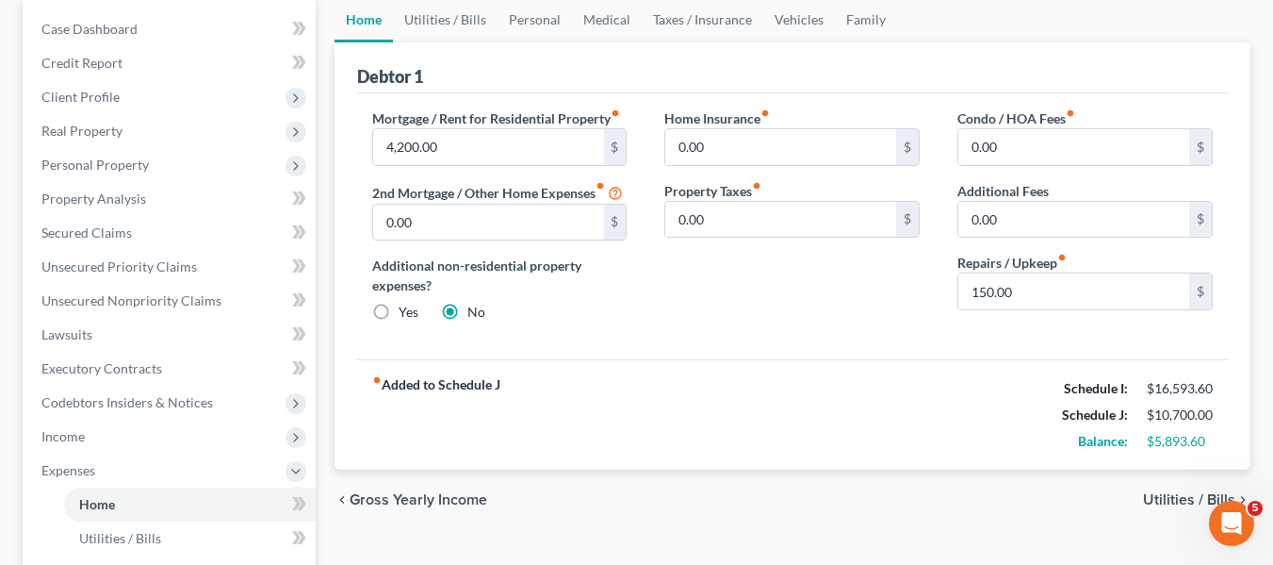
scroll to position [186, 0]
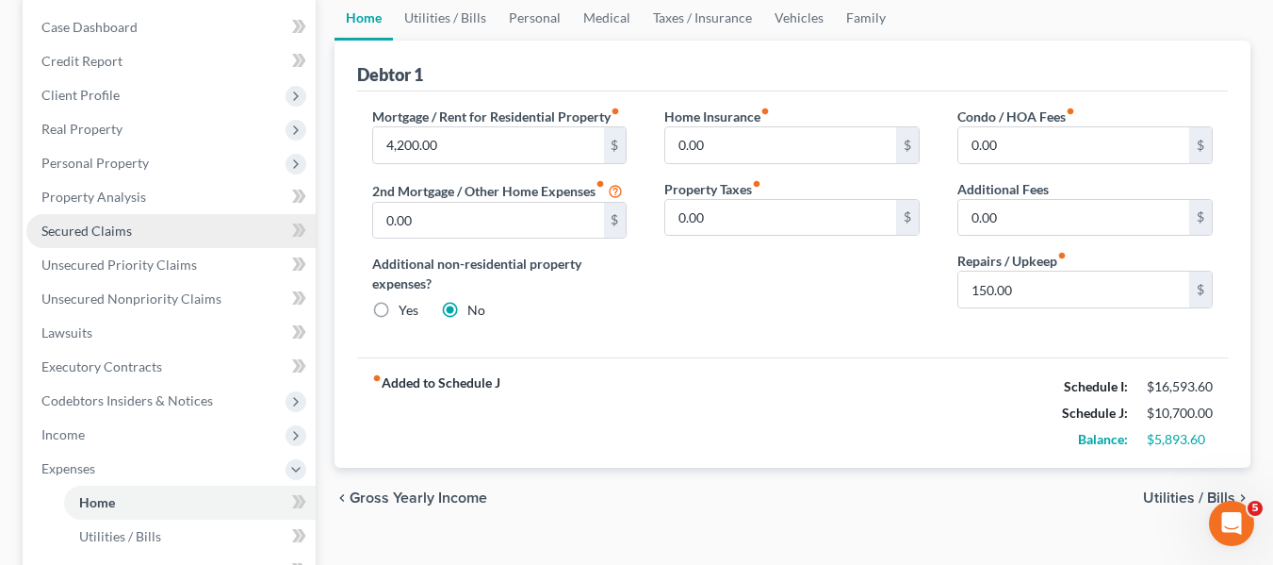
click at [110, 218] on link "Secured Claims" at bounding box center [170, 231] width 289 height 34
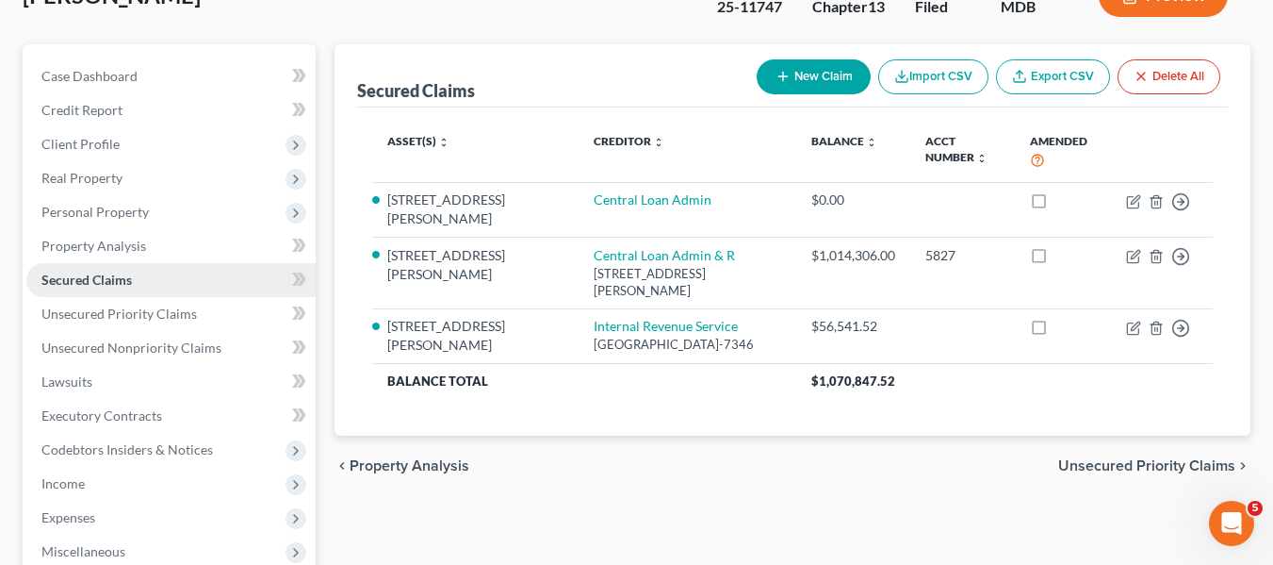
scroll to position [139, 0]
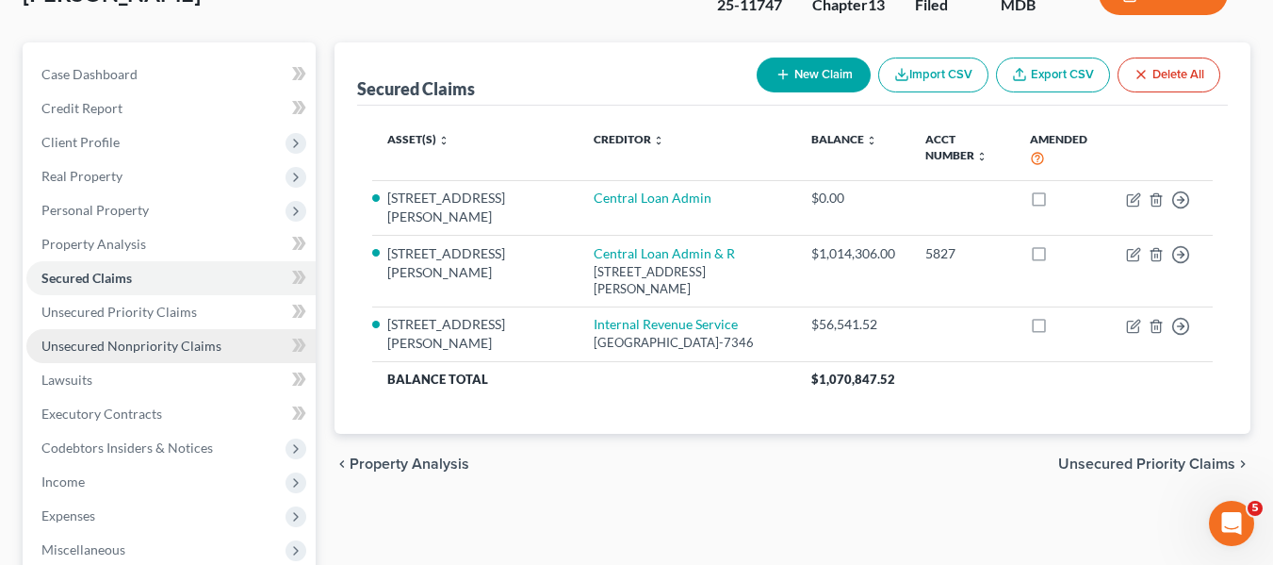
click at [105, 338] on span "Unsecured Nonpriority Claims" at bounding box center [131, 345] width 180 height 16
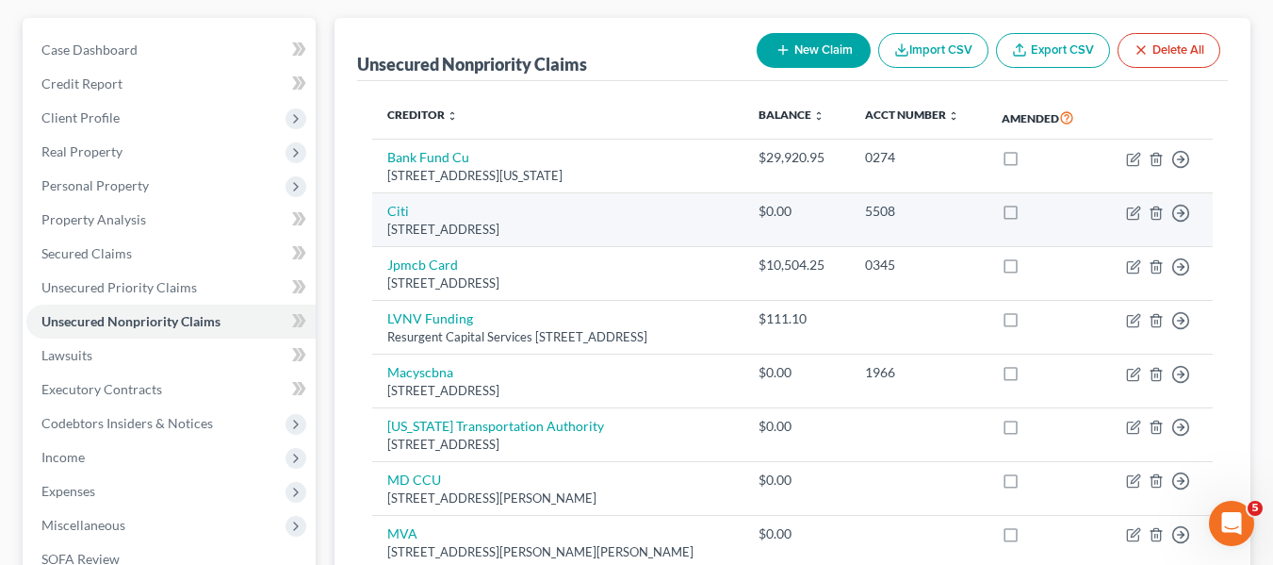
scroll to position [159, 0]
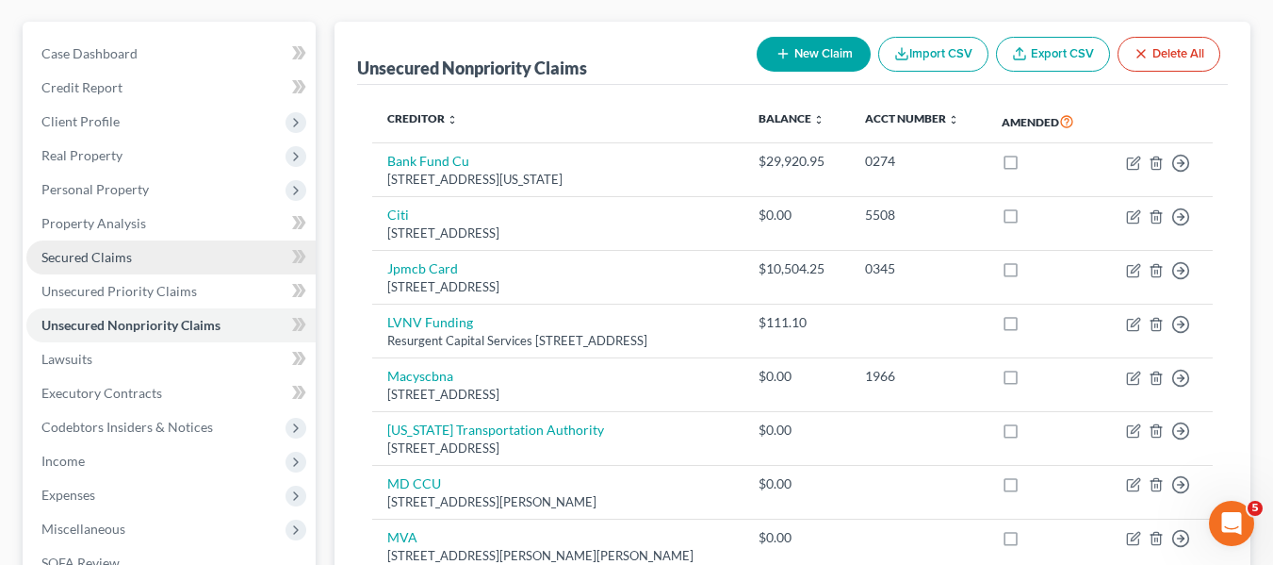
click at [139, 257] on link "Secured Claims" at bounding box center [170, 257] width 289 height 34
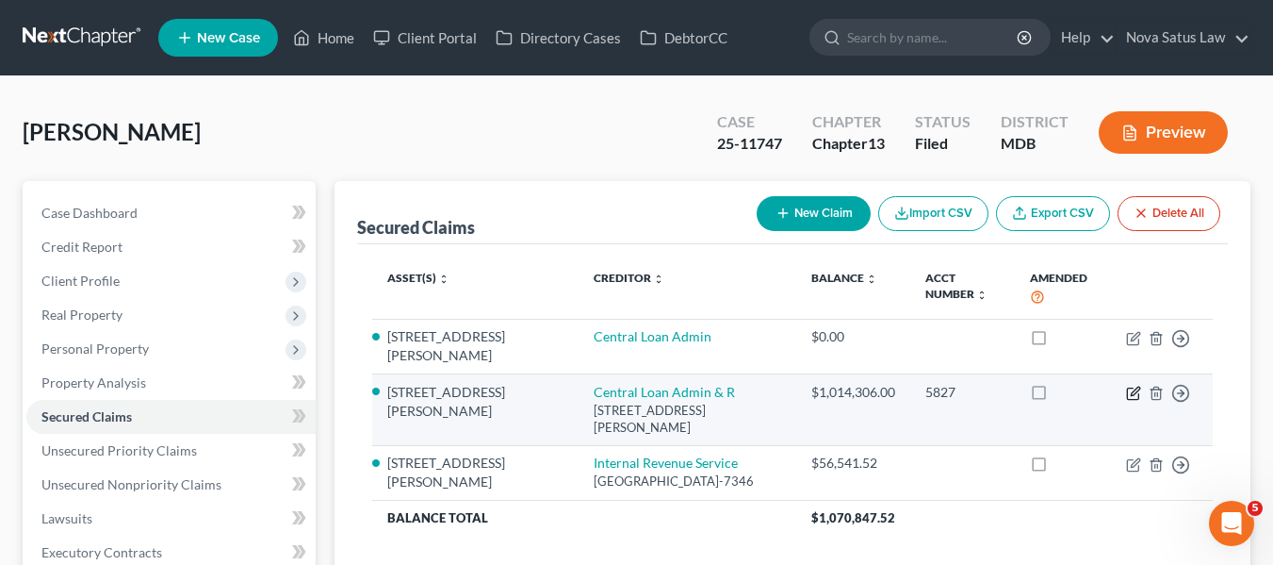
click at [1128, 388] on icon "button" at bounding box center [1132, 393] width 11 height 11
select select "33"
select select "0"
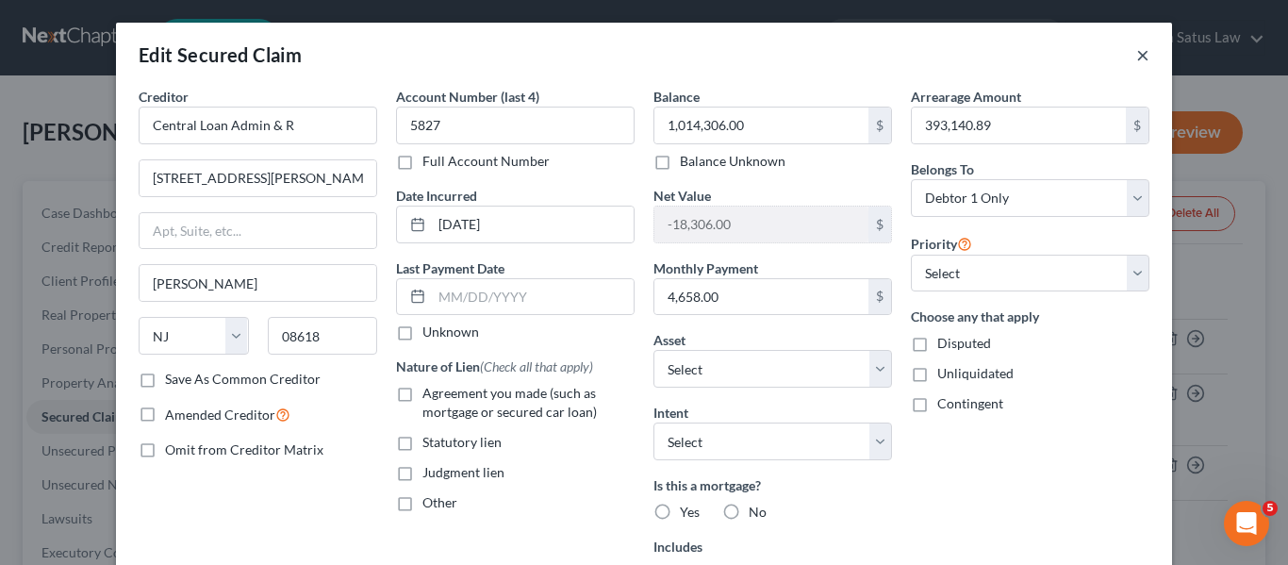
click at [1137, 55] on button "×" at bounding box center [1142, 54] width 13 height 23
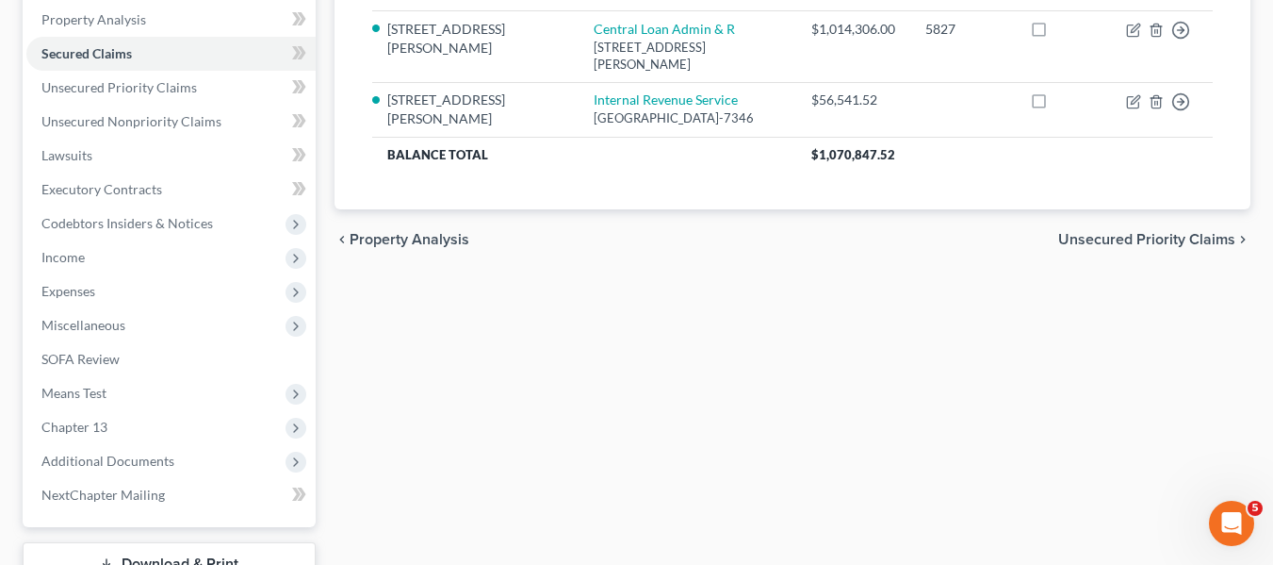
scroll to position [505, 0]
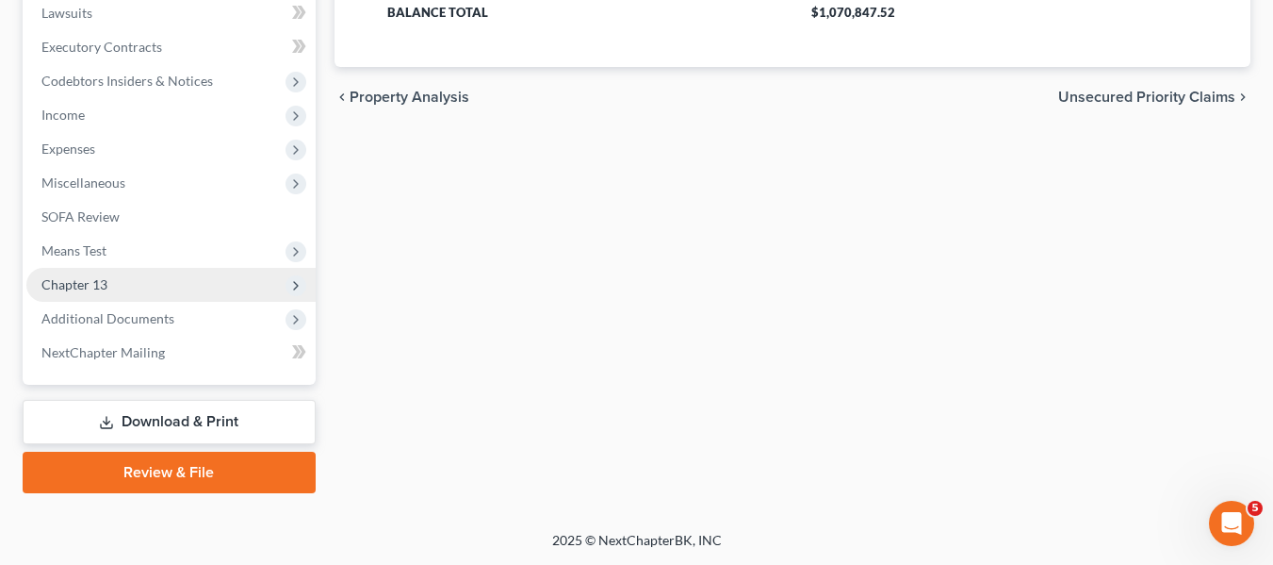
click at [57, 287] on span "Chapter 13" at bounding box center [74, 284] width 66 height 16
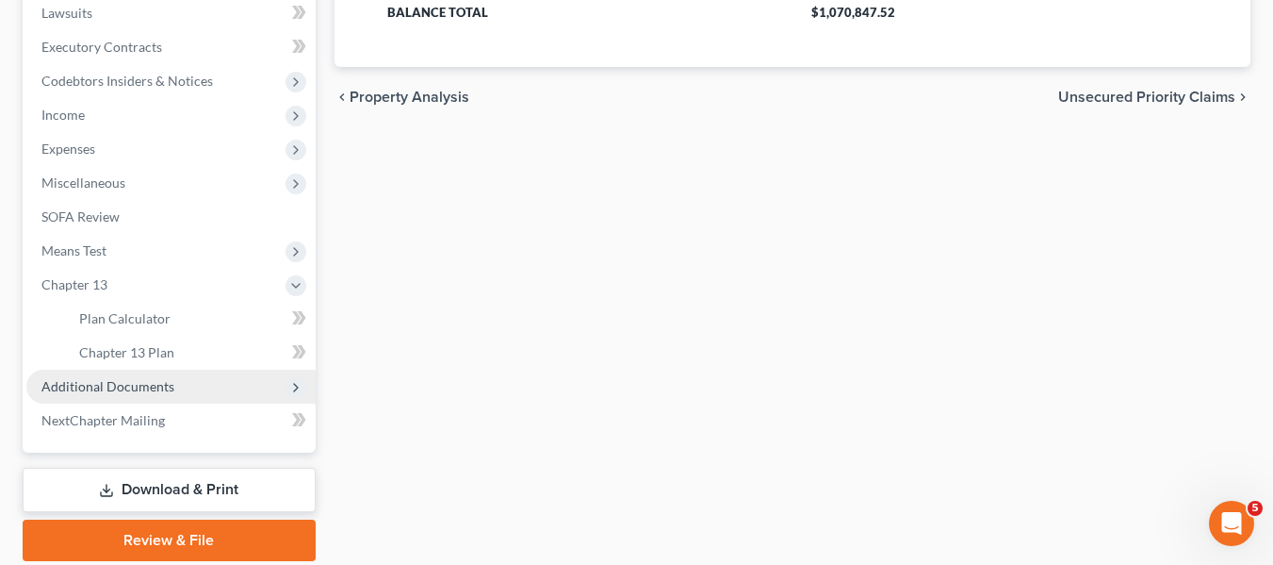
click at [111, 385] on span "Additional Documents" at bounding box center [107, 386] width 133 height 16
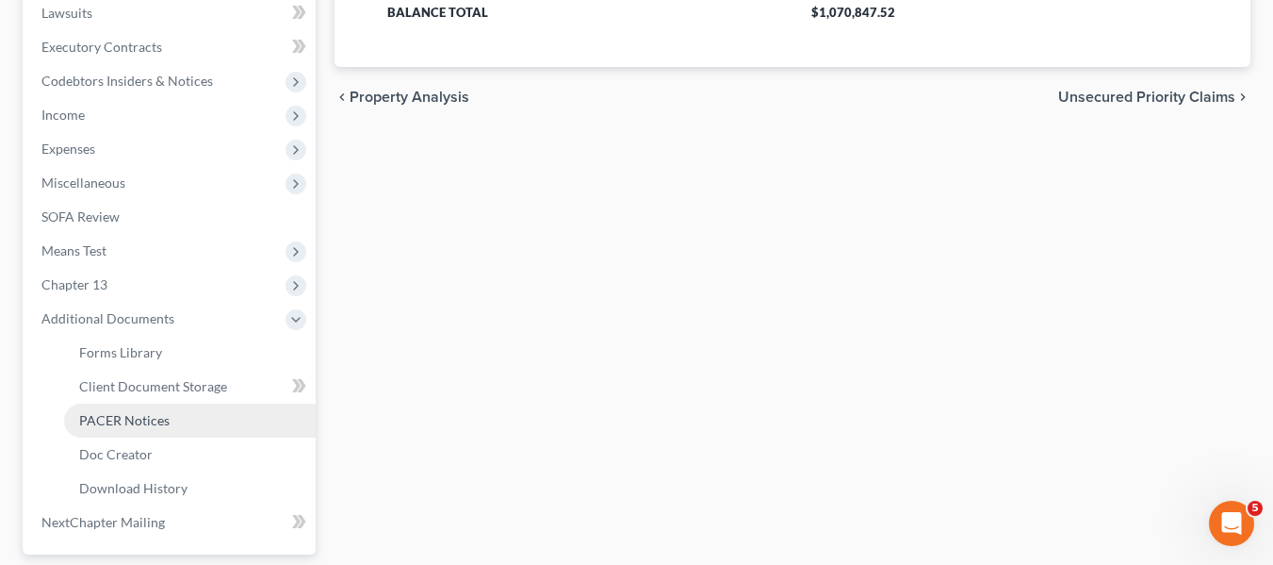
click at [117, 421] on span "PACER Notices" at bounding box center [124, 420] width 90 height 16
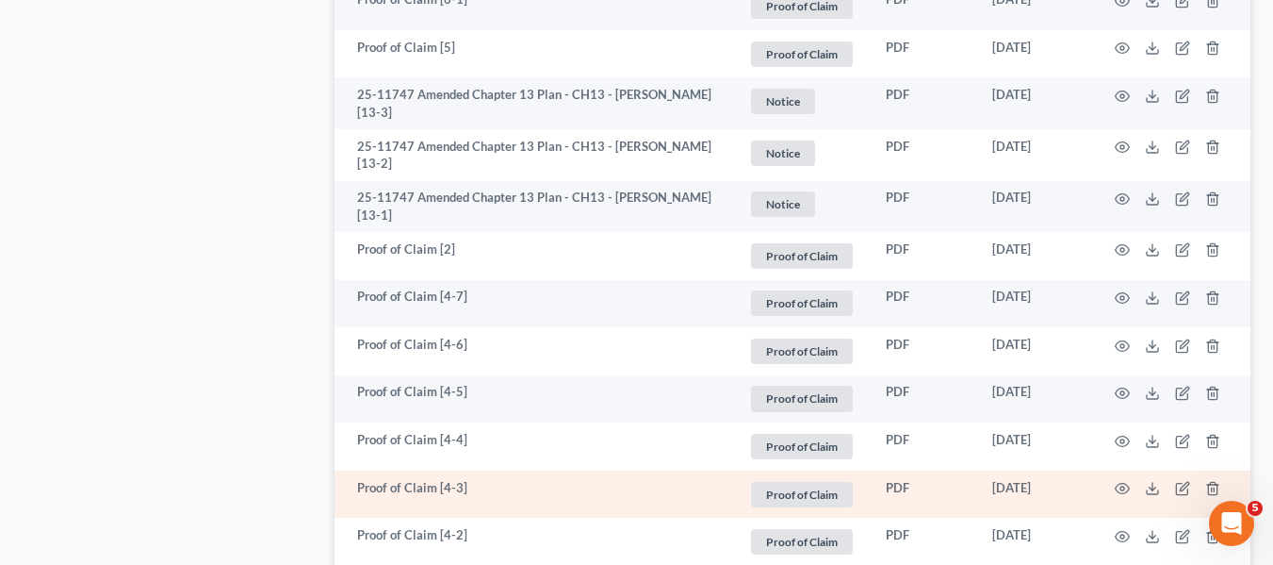
scroll to position [2021, 0]
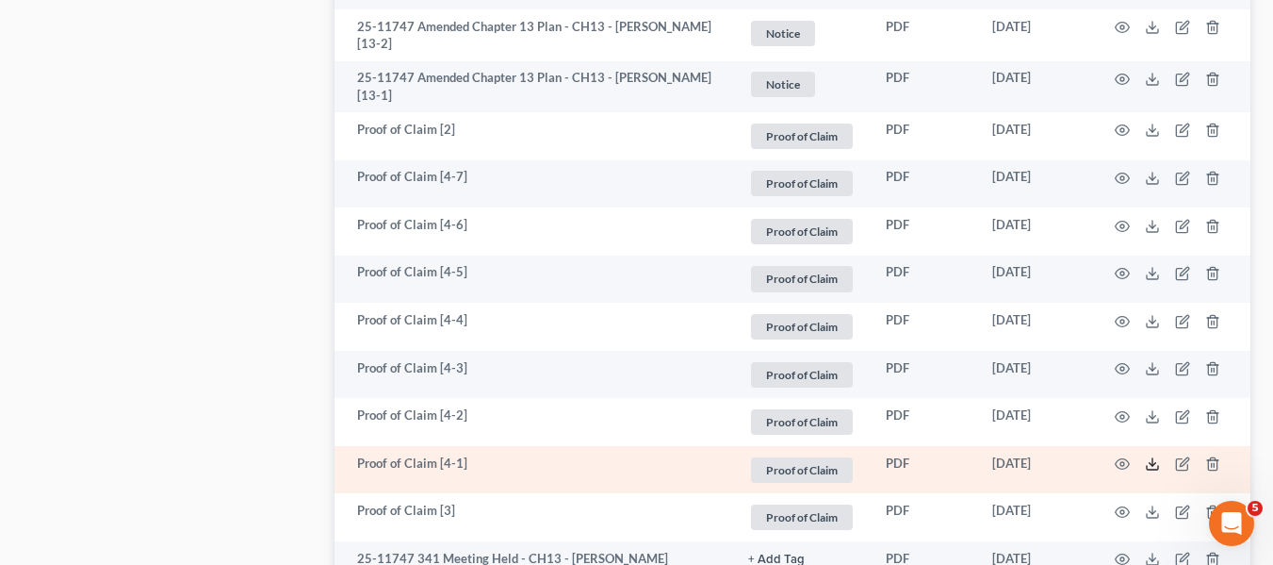
click at [1145, 456] on icon at bounding box center [1152, 463] width 15 height 15
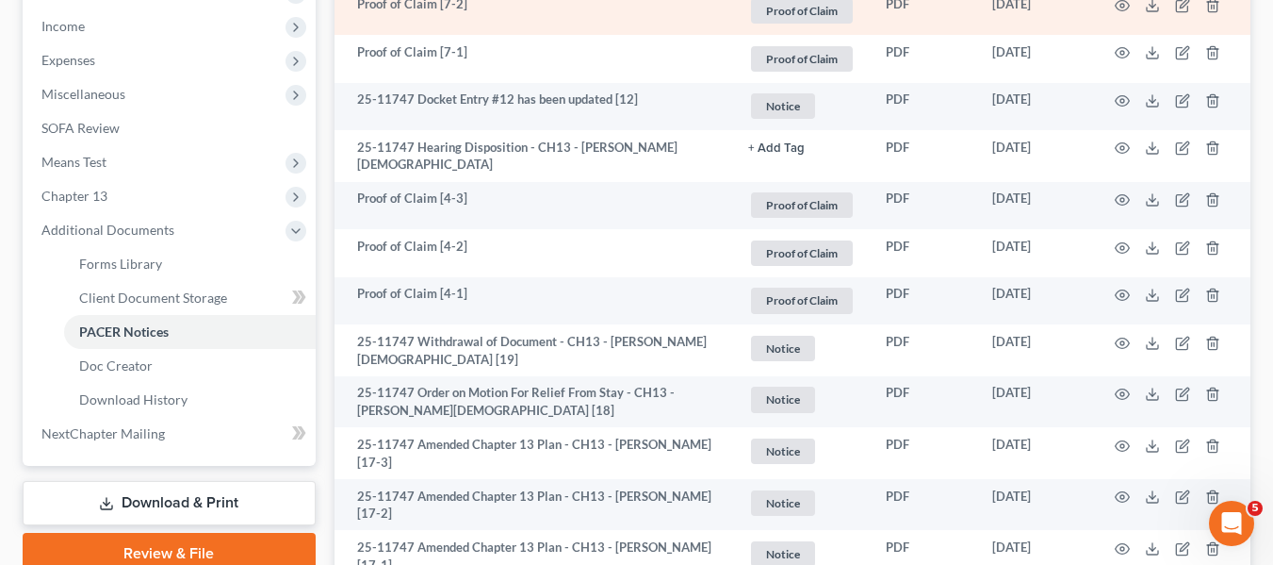
scroll to position [595, 0]
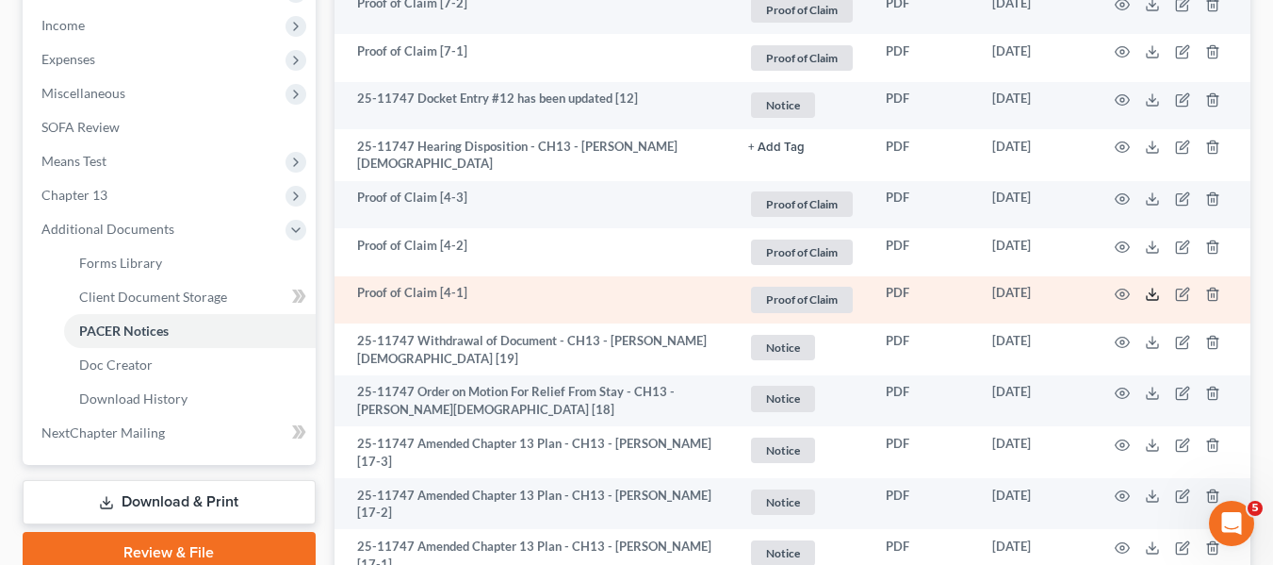
click at [1155, 287] on icon at bounding box center [1152, 294] width 15 height 15
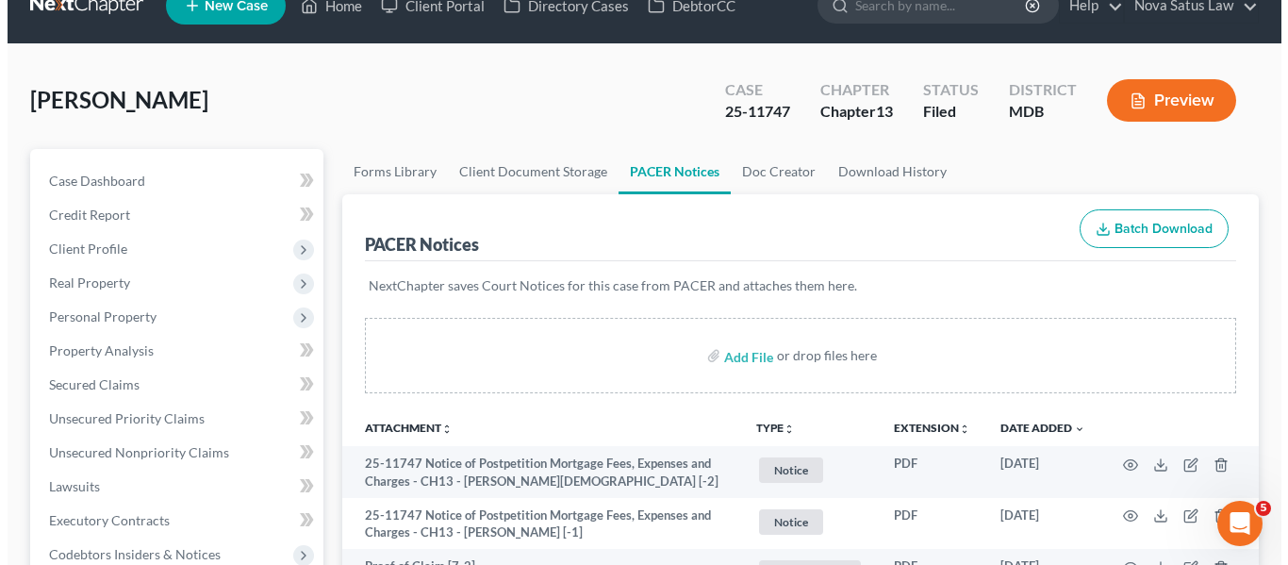
scroll to position [0, 0]
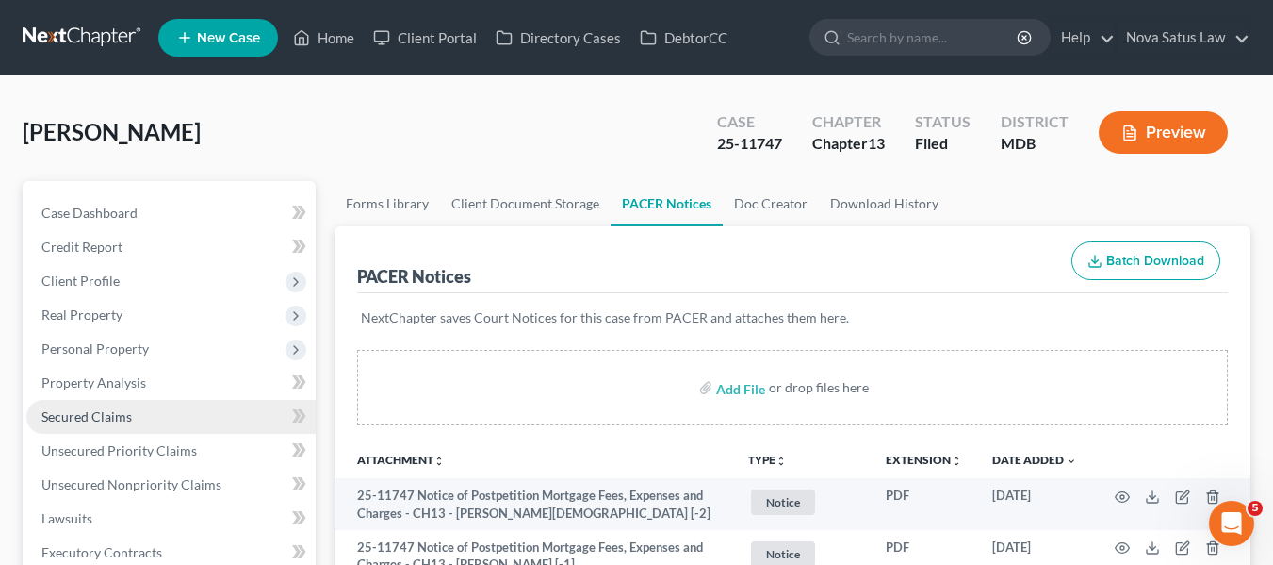
click at [131, 412] on link "Secured Claims" at bounding box center [170, 417] width 289 height 34
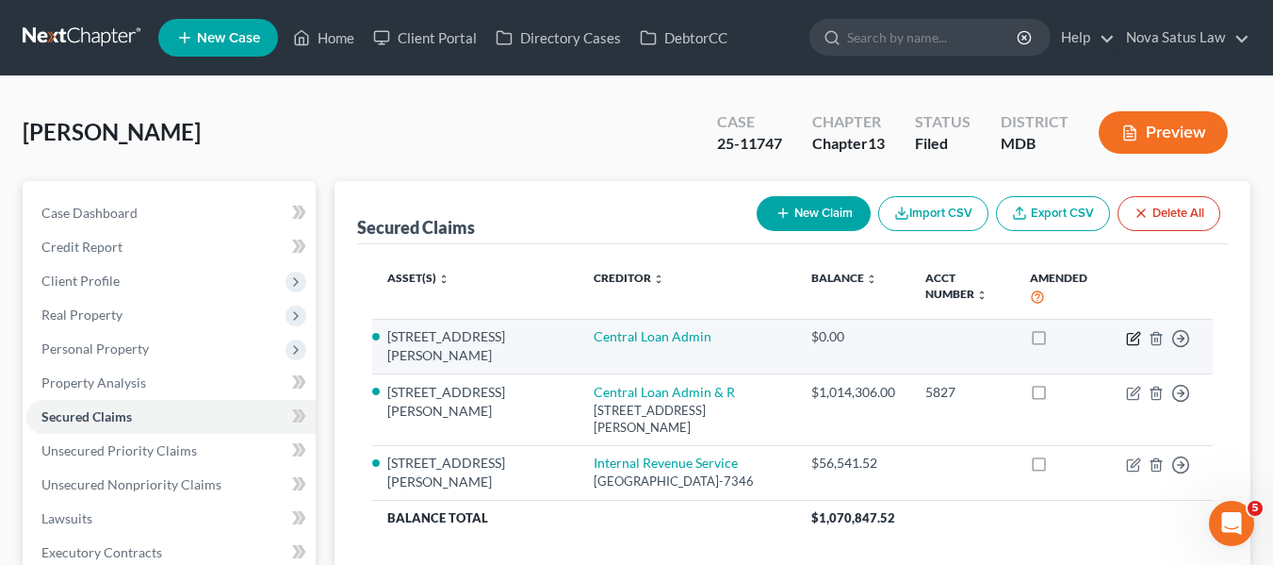
click at [1127, 333] on icon "button" at bounding box center [1132, 338] width 11 height 11
select select "10"
select select "0"
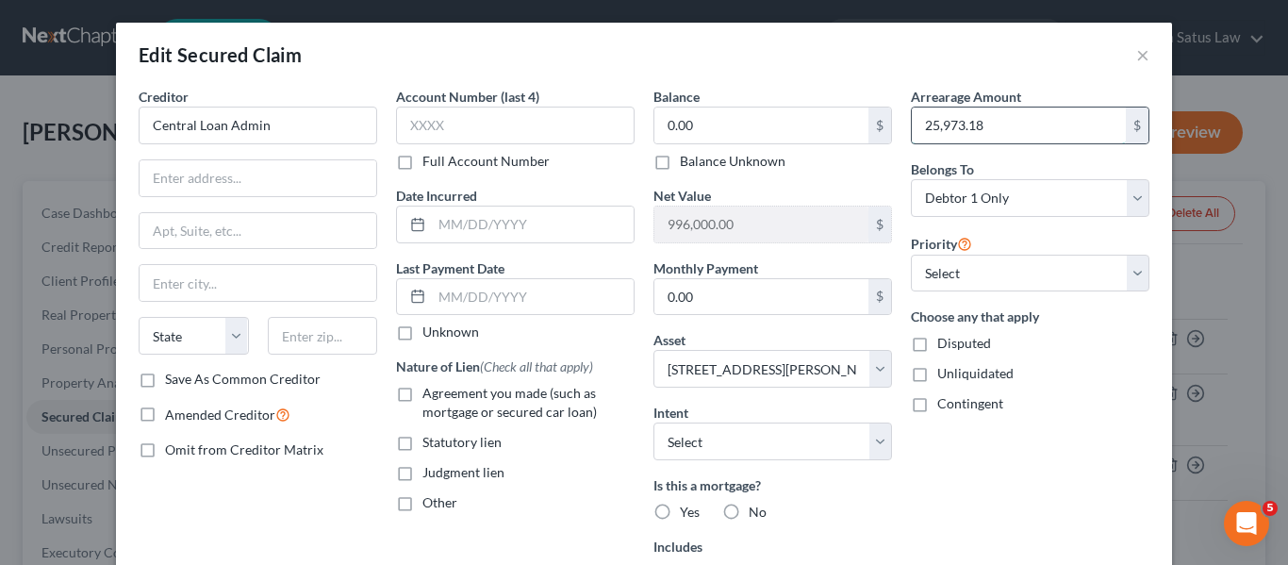
click at [986, 111] on input "25,973.18" at bounding box center [1018, 125] width 214 height 36
type input "25,973.48"
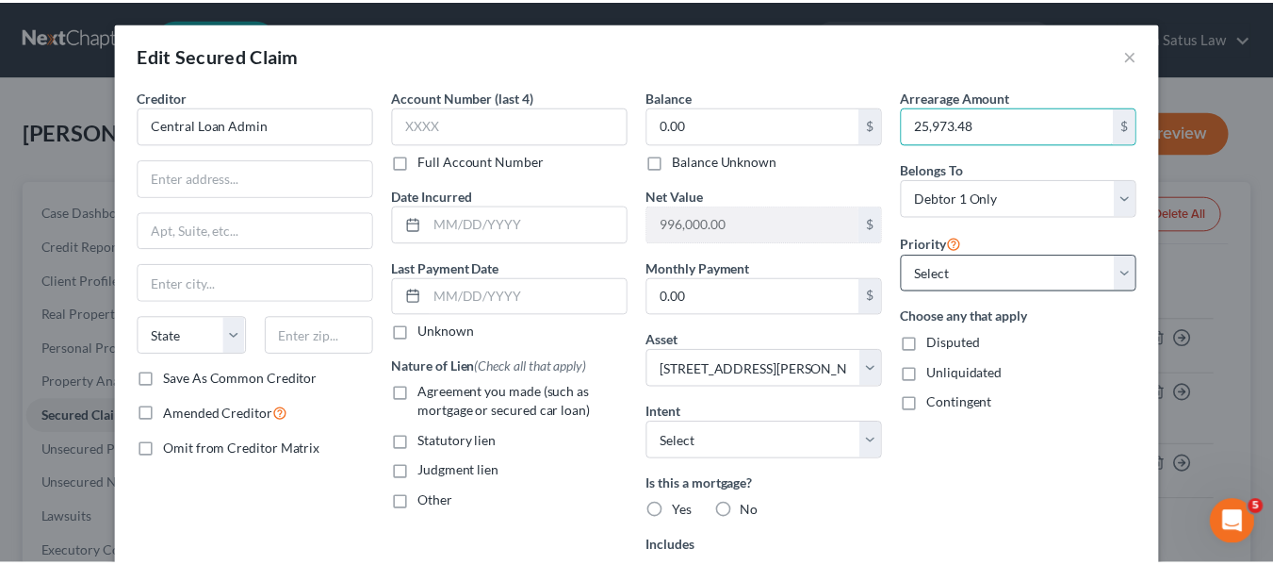
scroll to position [330, 0]
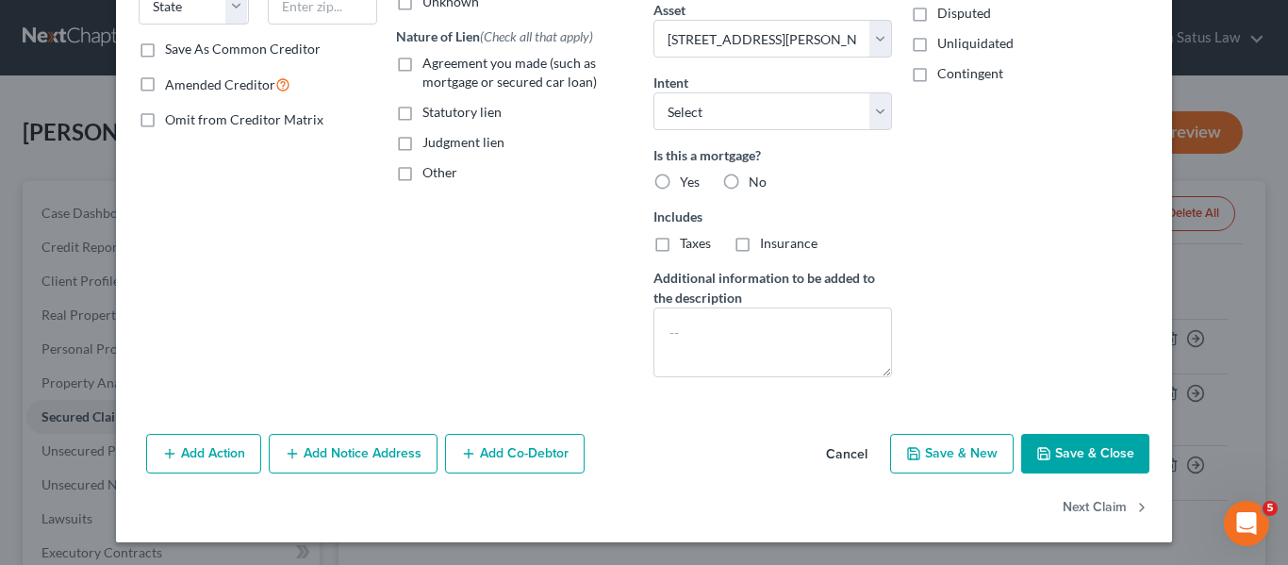
click at [1066, 456] on button "Save & Close" at bounding box center [1085, 454] width 128 height 40
select select "10"
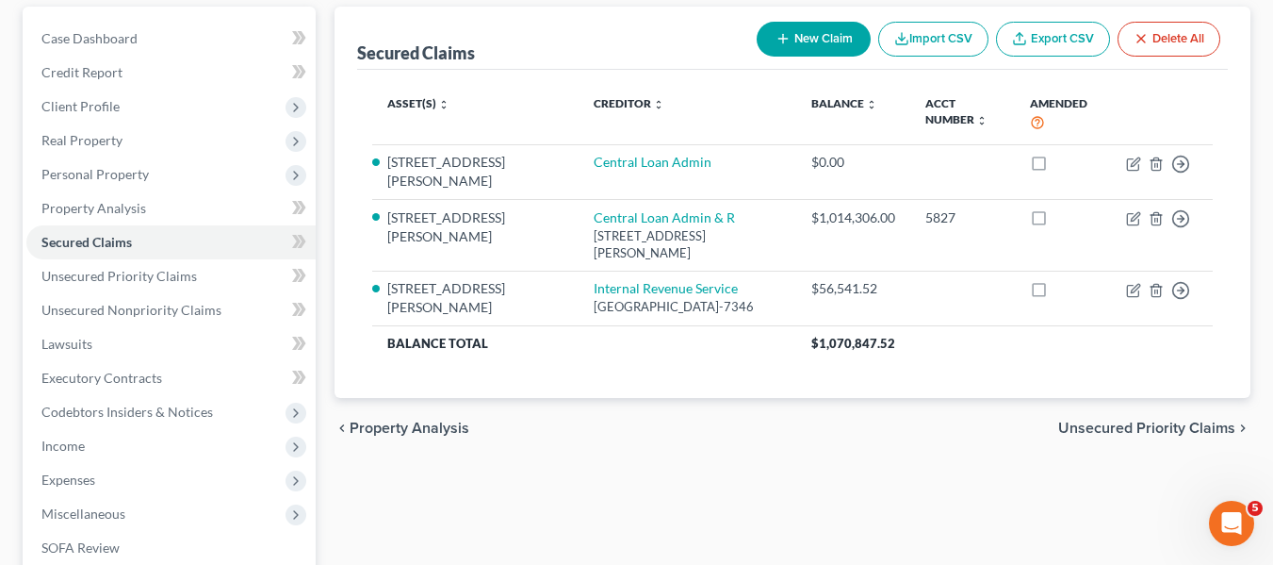
scroll to position [264, 0]
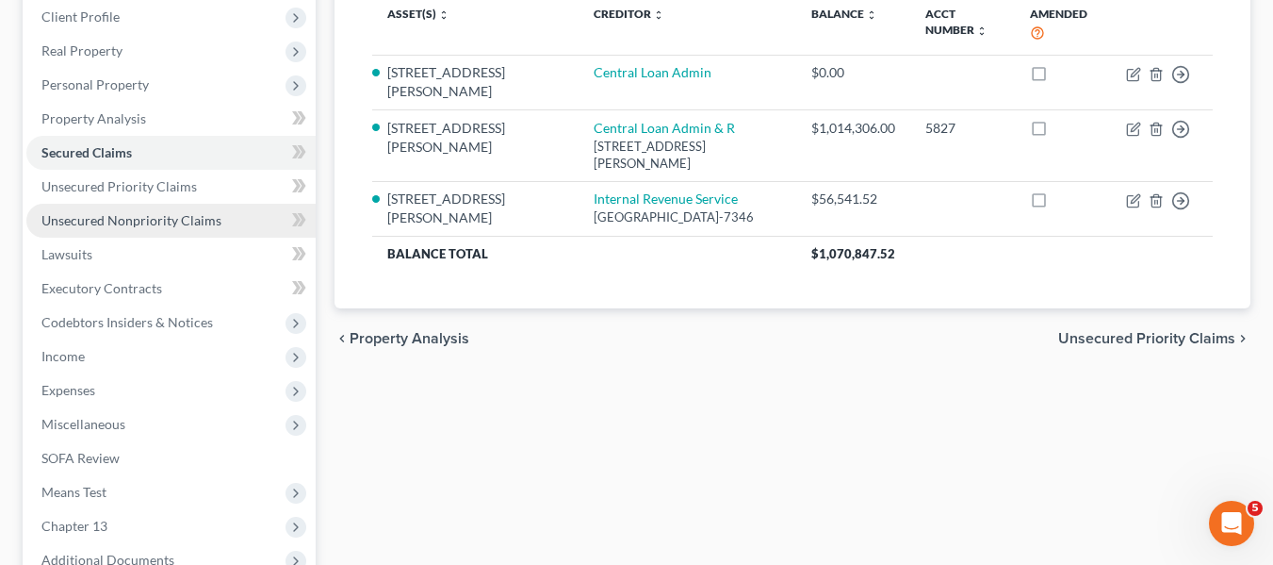
click at [181, 217] on span "Unsecured Nonpriority Claims" at bounding box center [131, 220] width 180 height 16
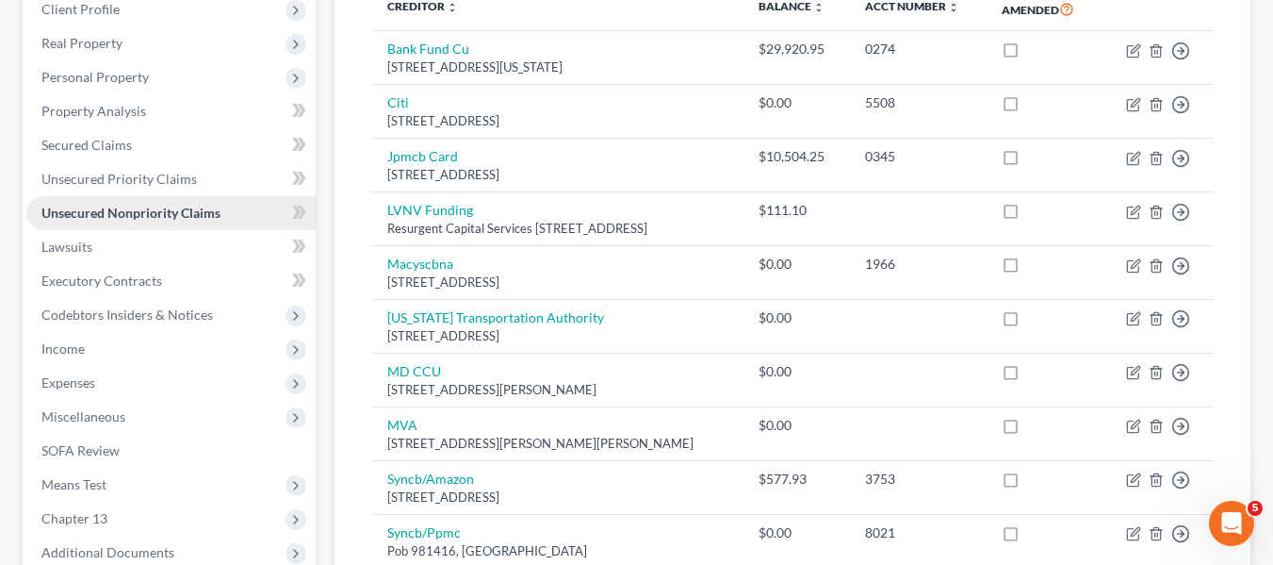
scroll to position [272, 0]
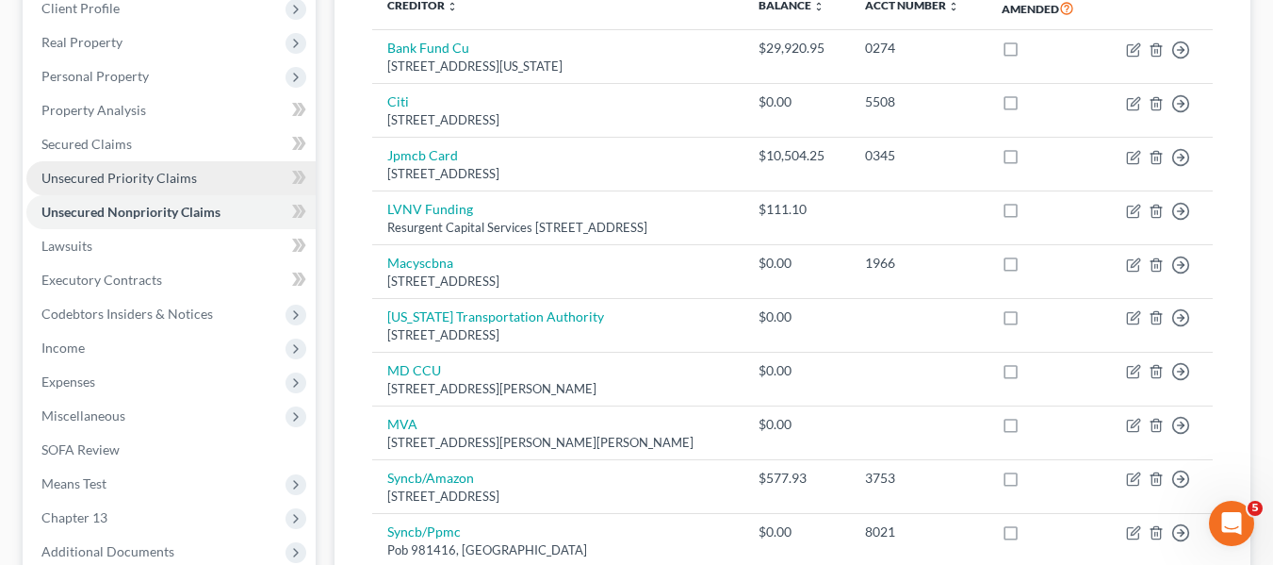
click at [117, 178] on span "Unsecured Priority Claims" at bounding box center [119, 178] width 156 height 16
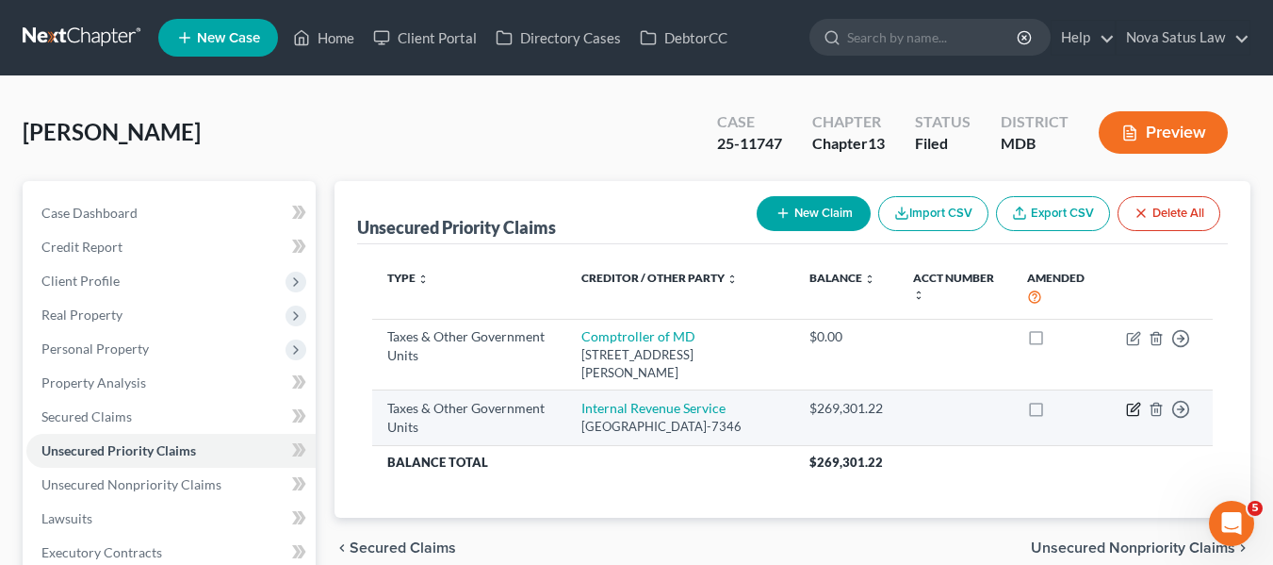
click at [1137, 407] on icon "button" at bounding box center [1133, 409] width 15 height 15
select select "0"
select select "39"
select select "0"
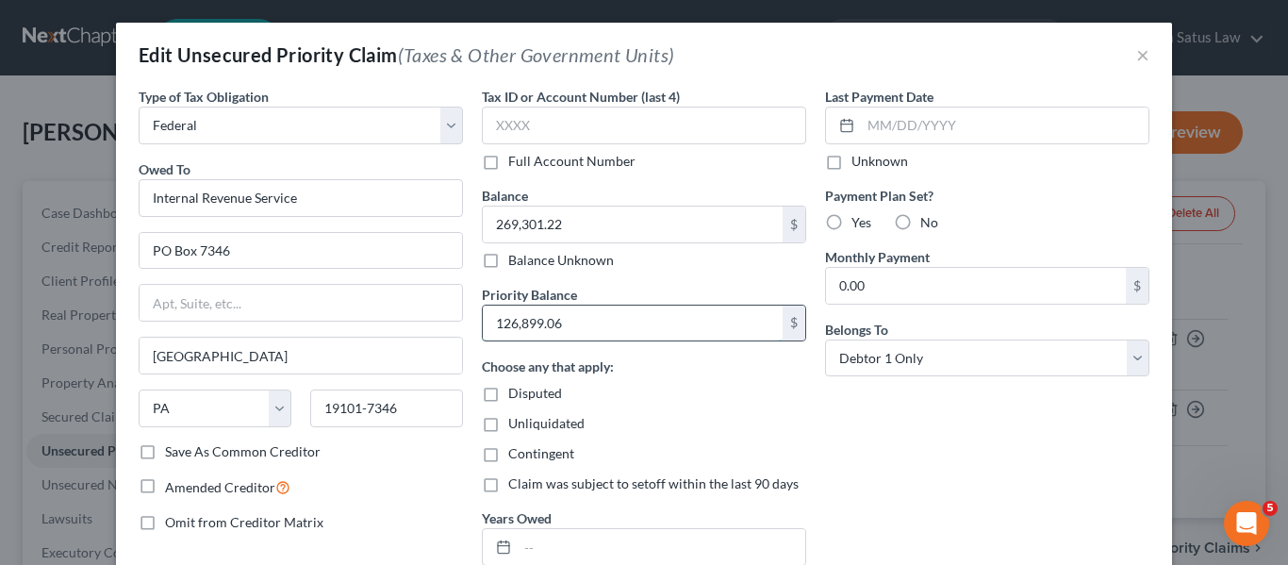
click at [593, 325] on input "126,899.06" at bounding box center [633, 323] width 300 height 36
type input "7"
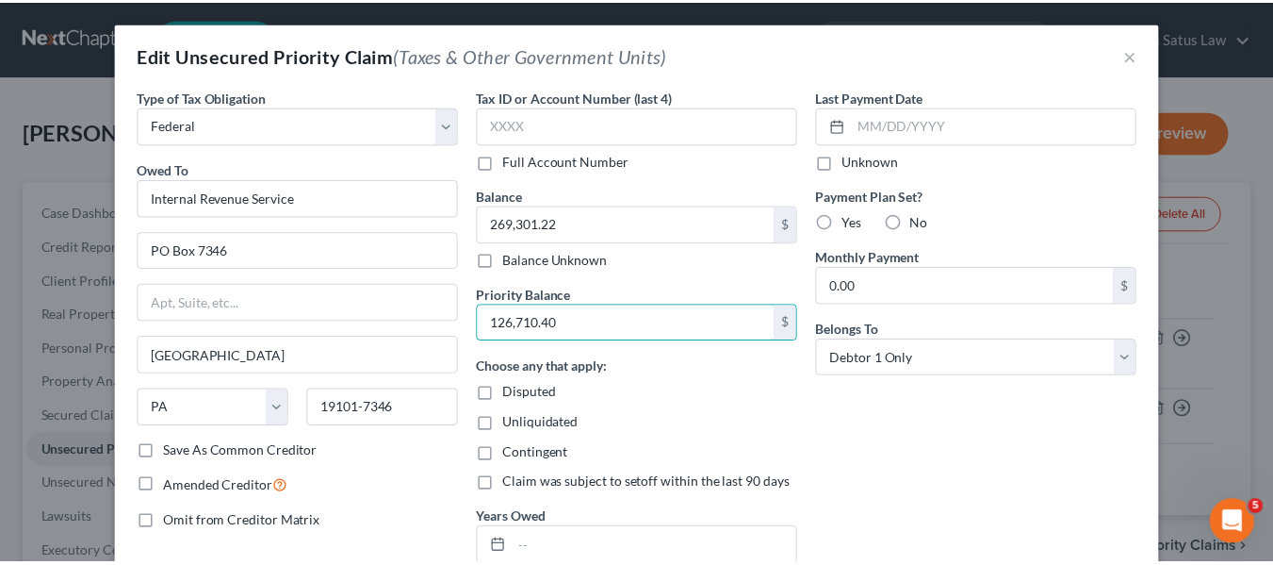
scroll to position [189, 0]
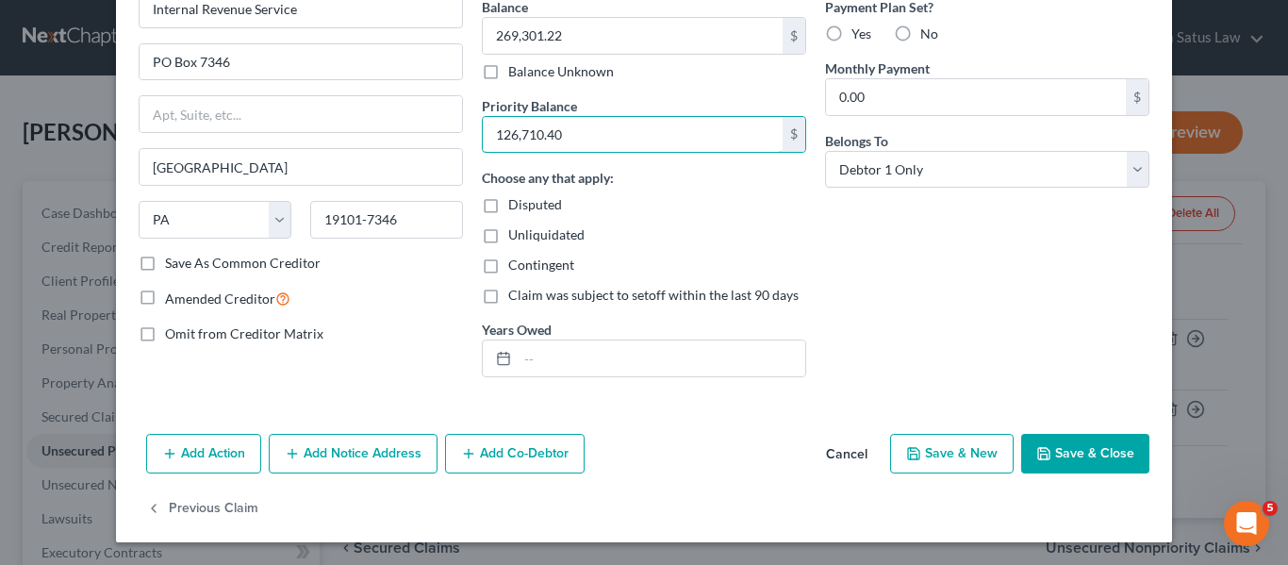
type input "126,710.40"
click at [1042, 447] on icon "button" at bounding box center [1043, 453] width 15 height 15
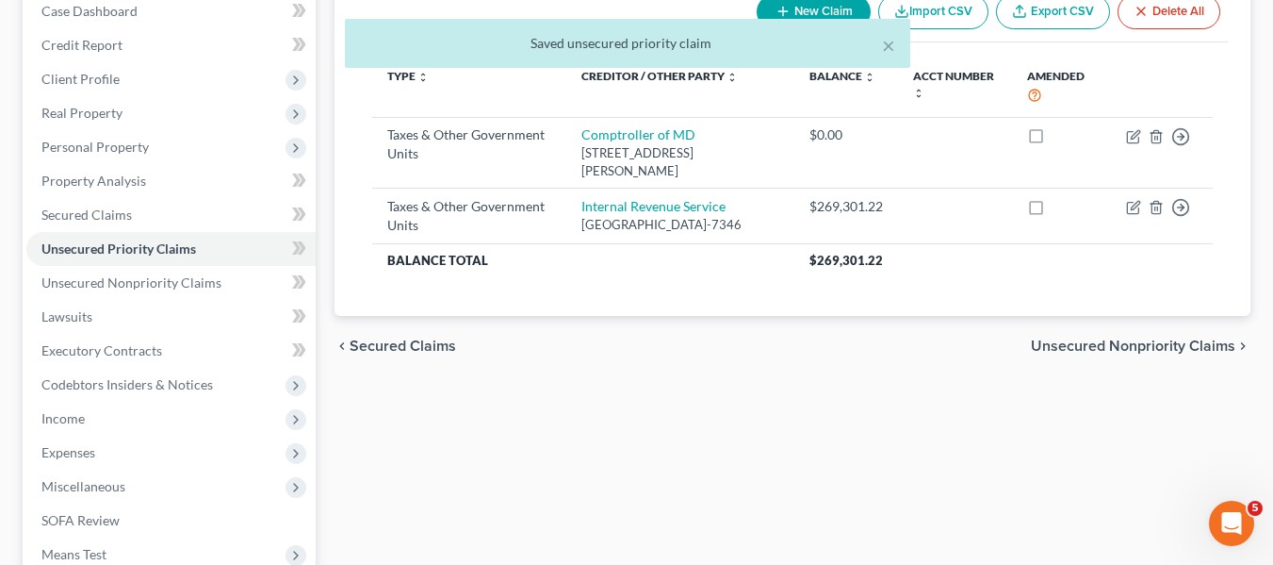
scroll to position [203, 0]
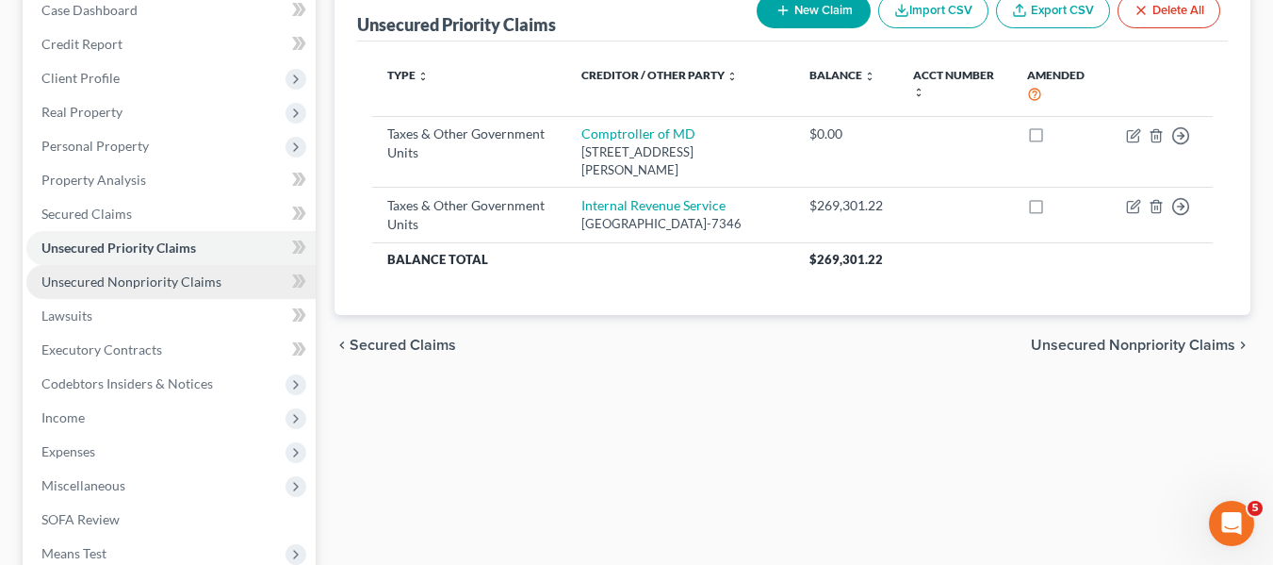
click at [109, 278] on span "Unsecured Nonpriority Claims" at bounding box center [131, 281] width 180 height 16
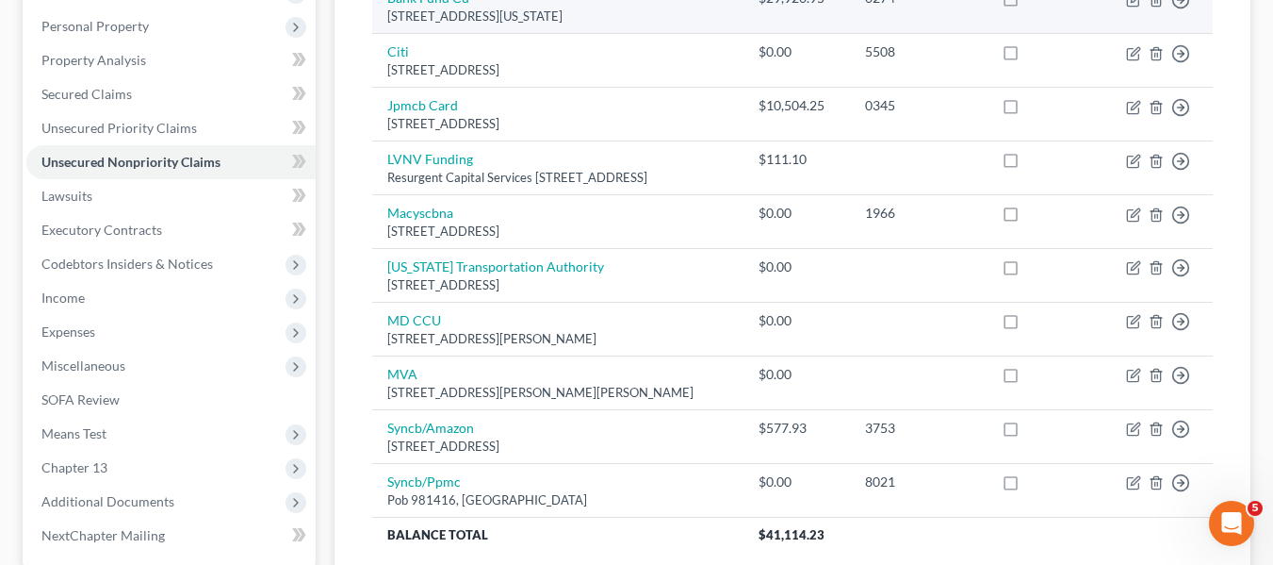
scroll to position [323, 0]
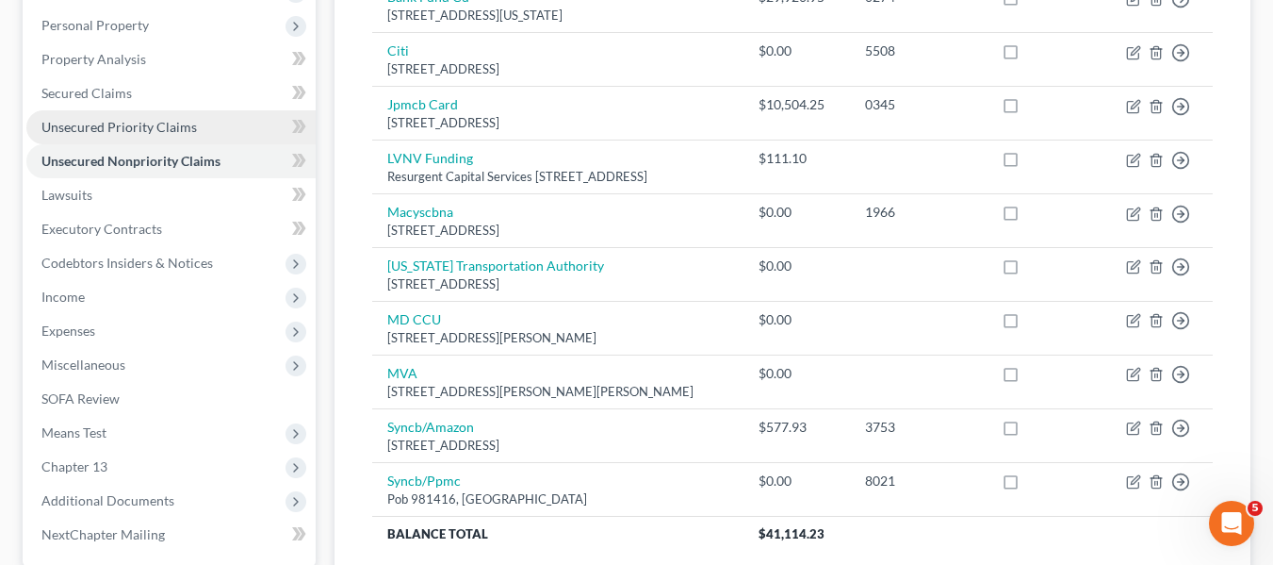
click at [135, 119] on span "Unsecured Priority Claims" at bounding box center [119, 127] width 156 height 16
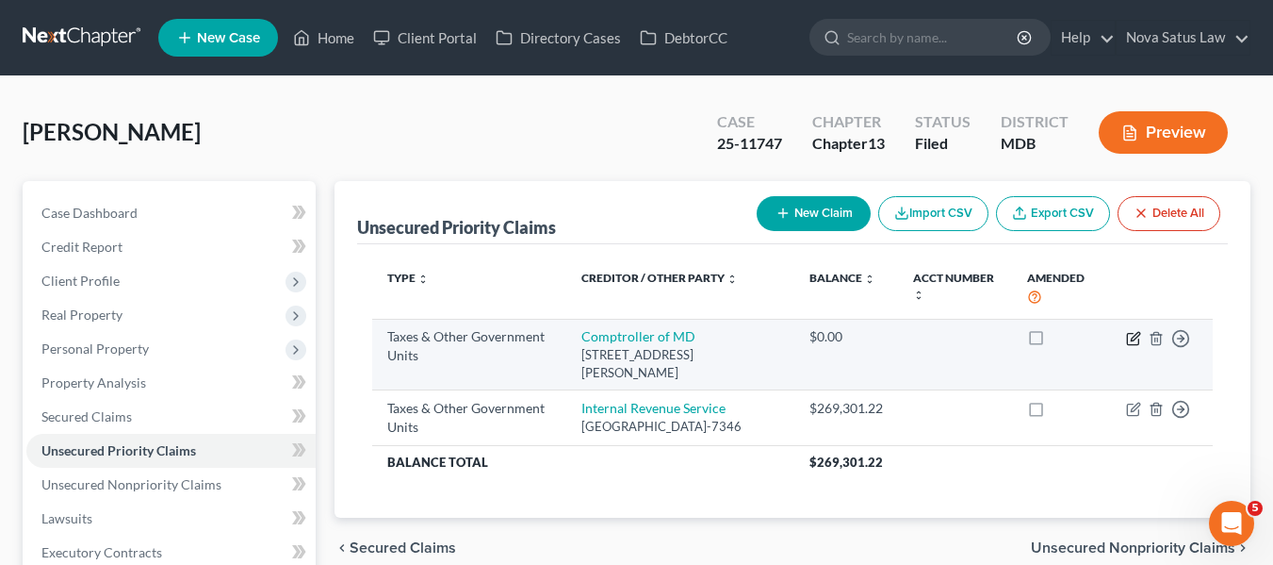
click at [1133, 337] on icon "button" at bounding box center [1135, 336] width 8 height 8
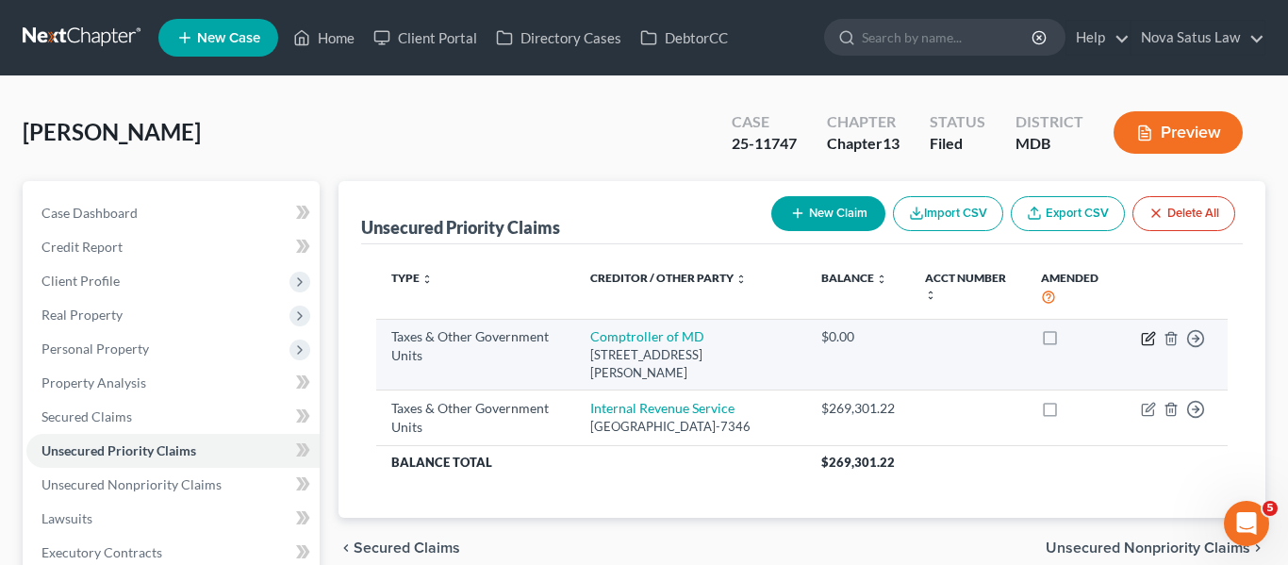
select select "2"
select select "21"
select select "0"
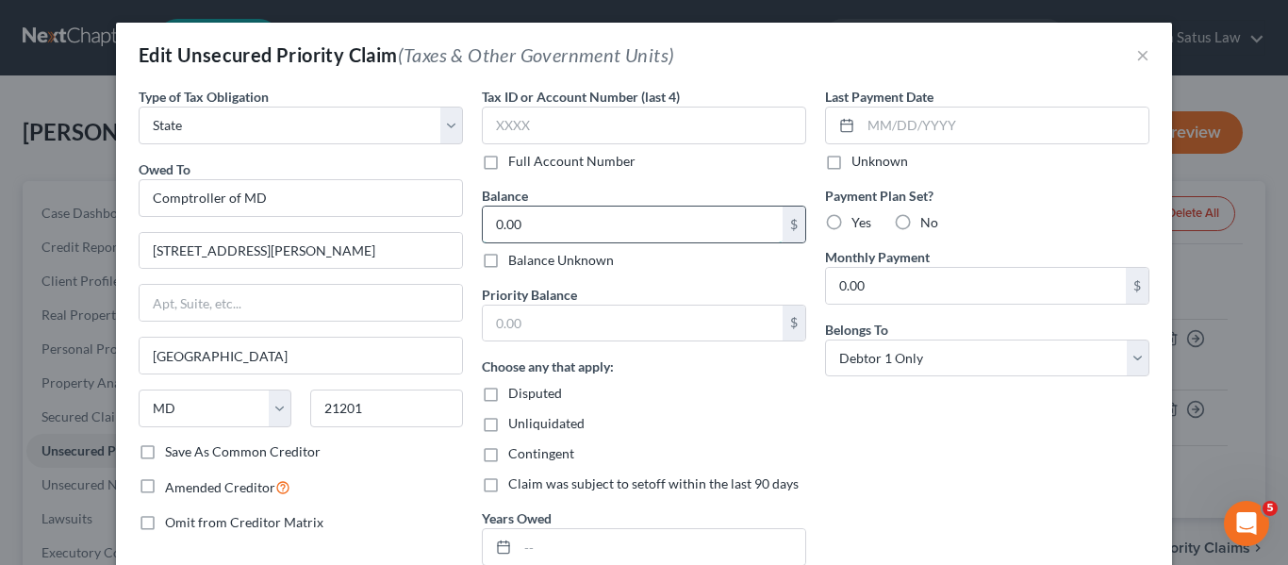
click at [580, 227] on input "0.00" at bounding box center [633, 224] width 300 height 36
type input "168,608"
click at [539, 324] on input "text" at bounding box center [633, 323] width 300 height 36
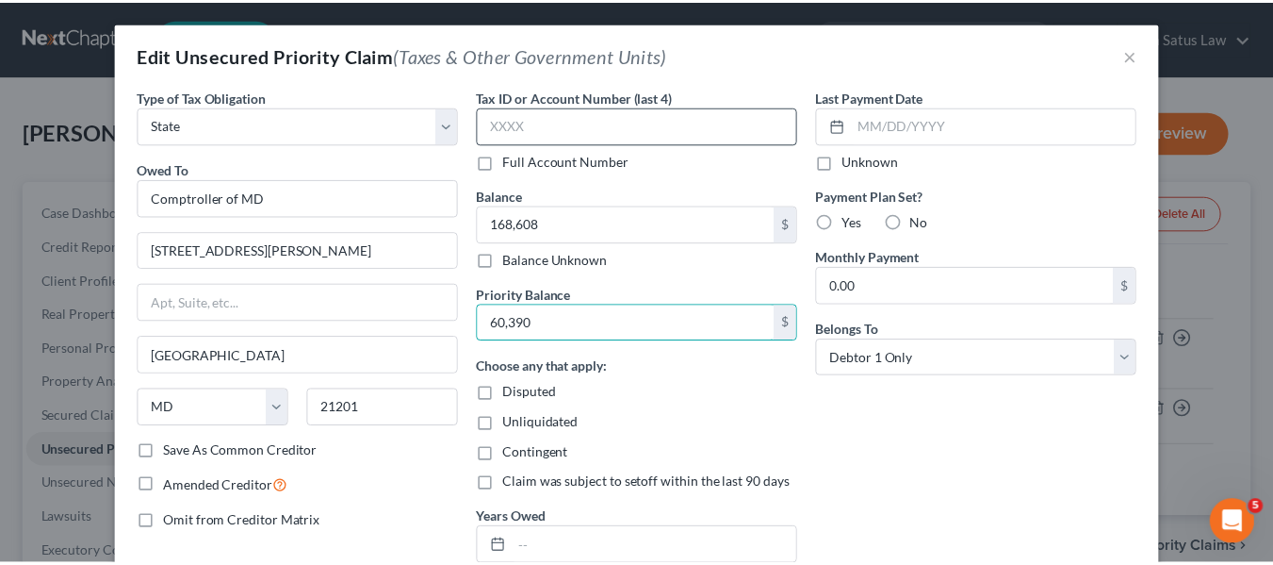
scroll to position [189, 0]
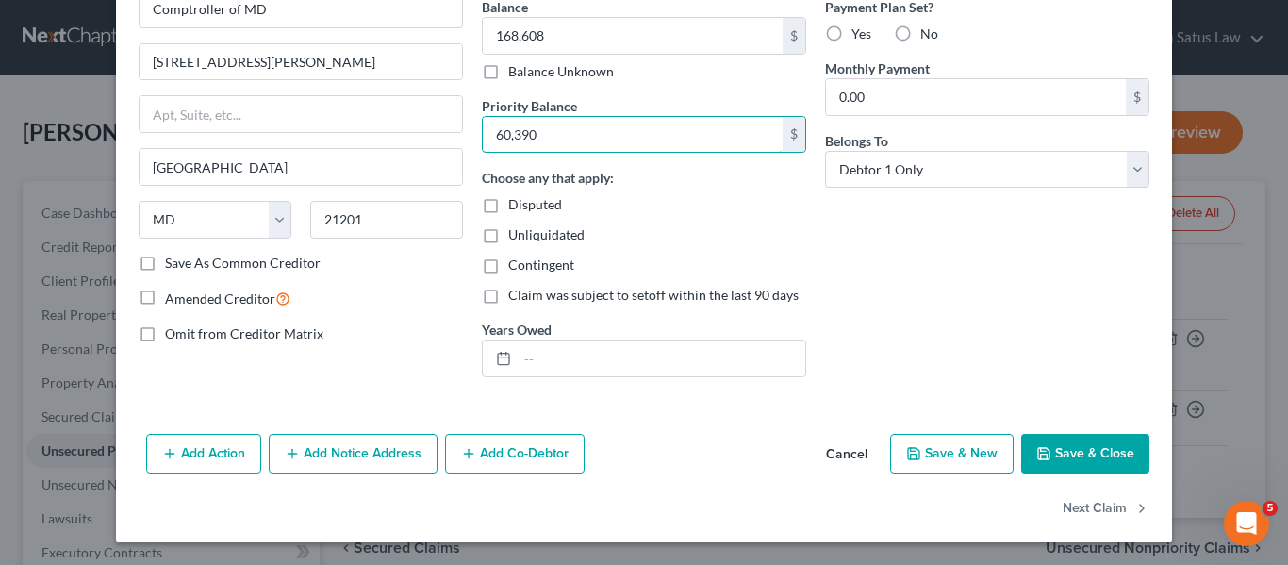
type input "60,390"
click at [1037, 446] on icon "button" at bounding box center [1043, 453] width 15 height 15
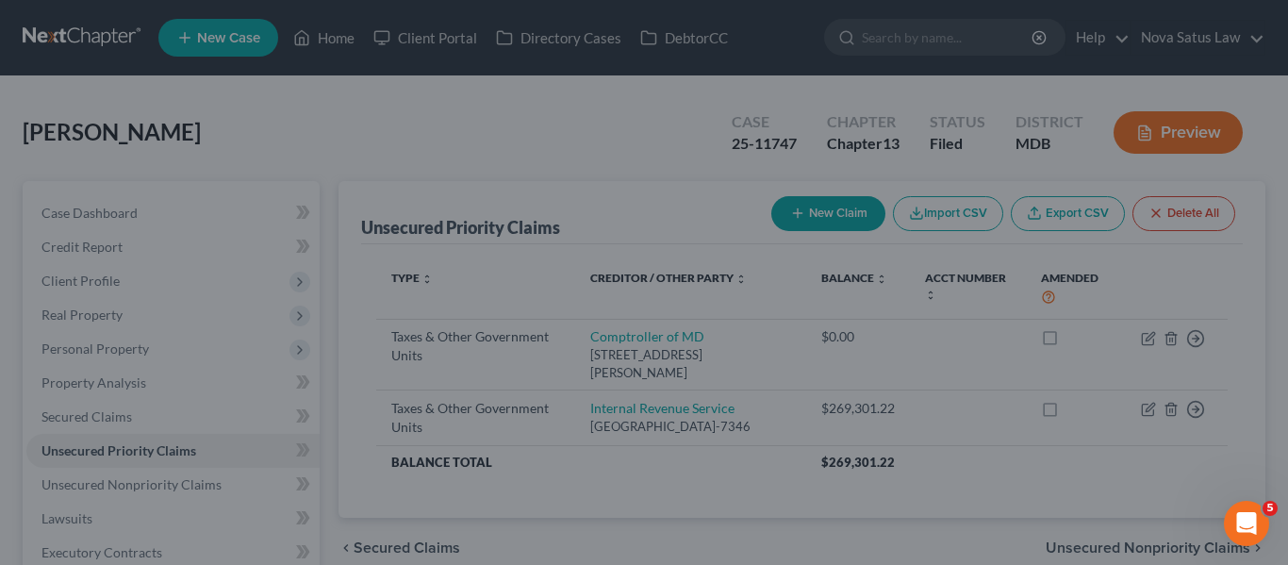
type input "168,608.00"
type input "60,390.00"
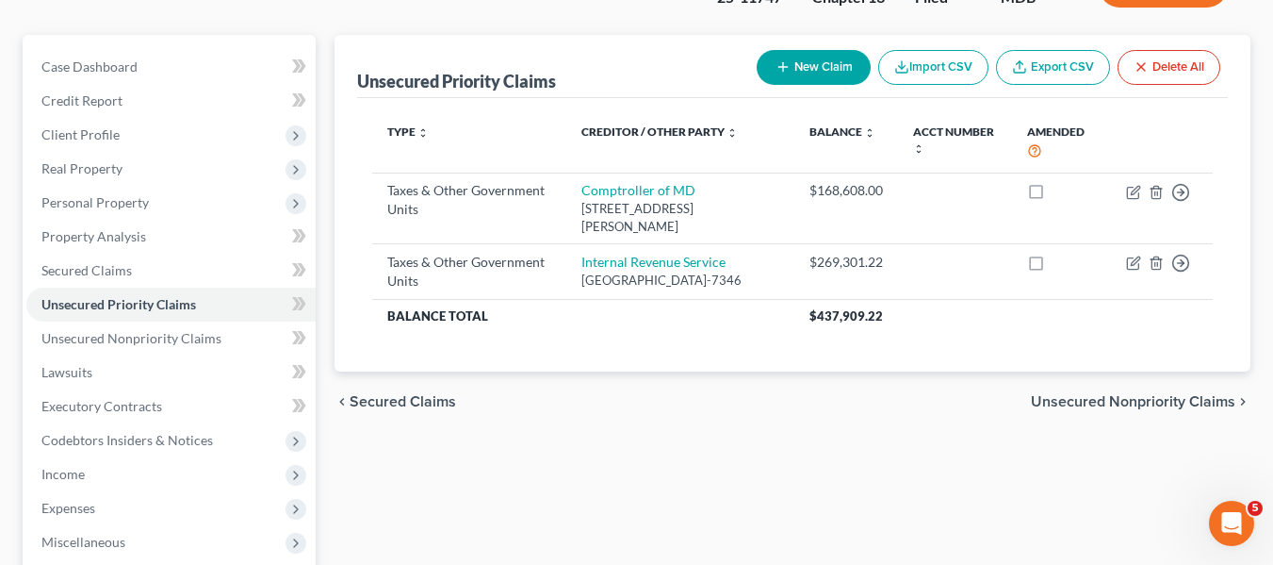
scroll to position [147, 0]
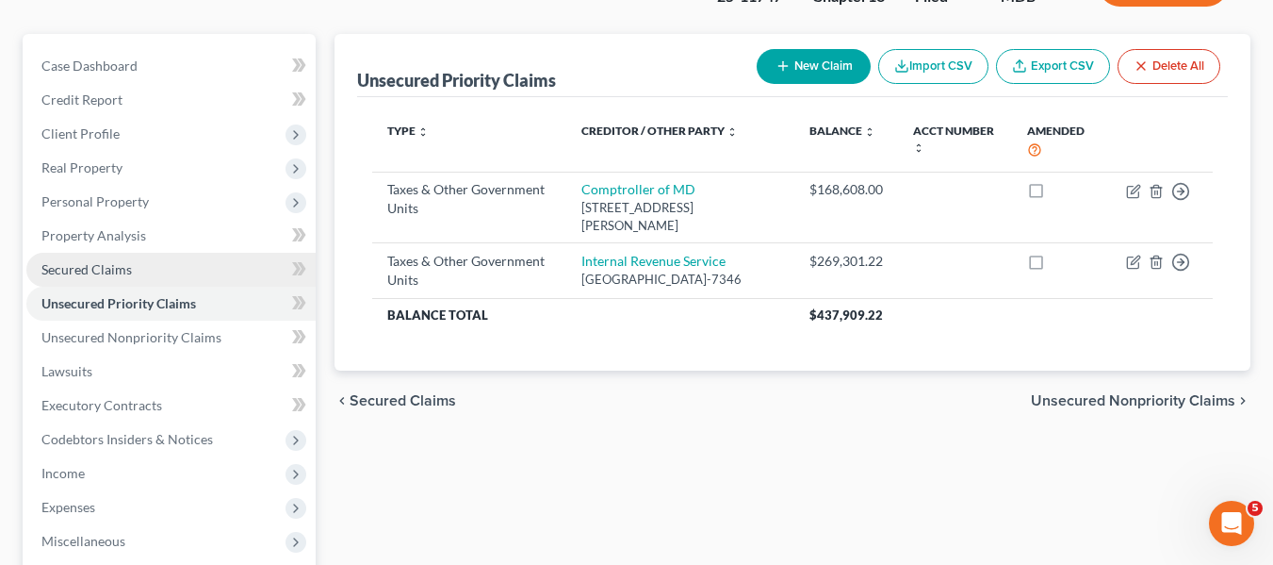
click at [139, 272] on link "Secured Claims" at bounding box center [170, 270] width 289 height 34
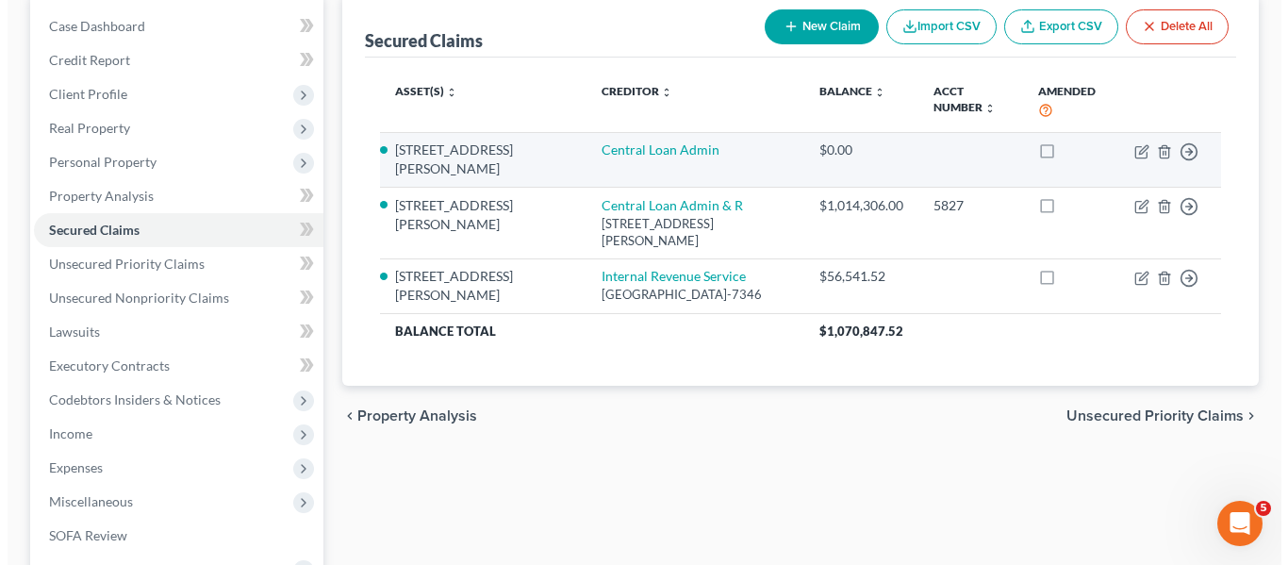
scroll to position [188, 0]
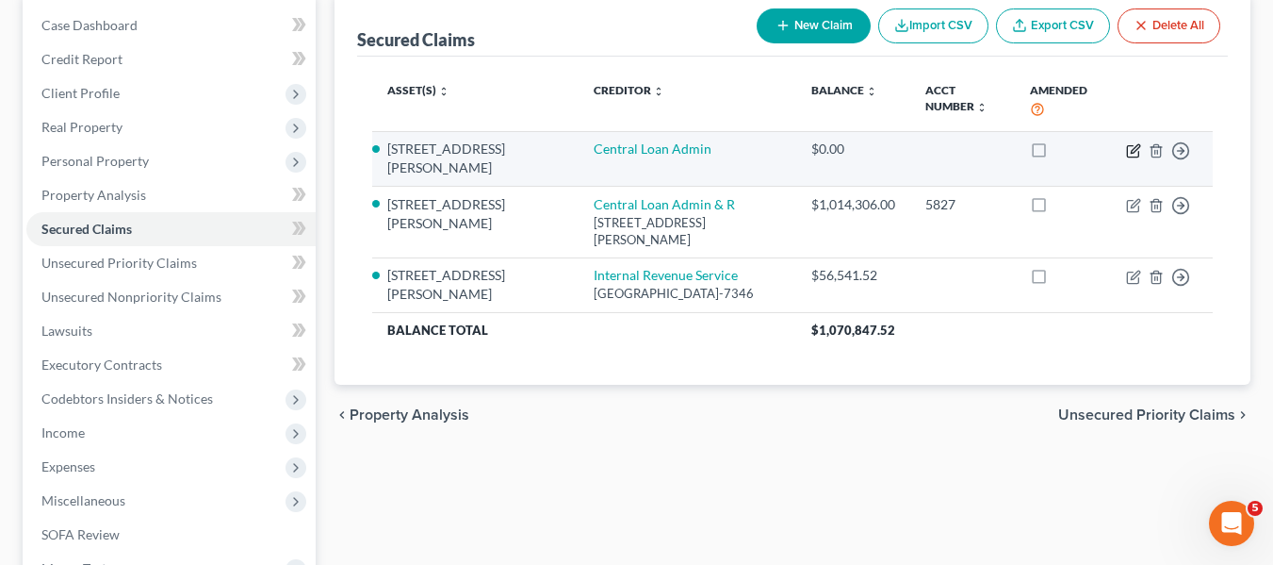
click at [1132, 143] on icon "button" at bounding box center [1133, 150] width 15 height 15
select select "0"
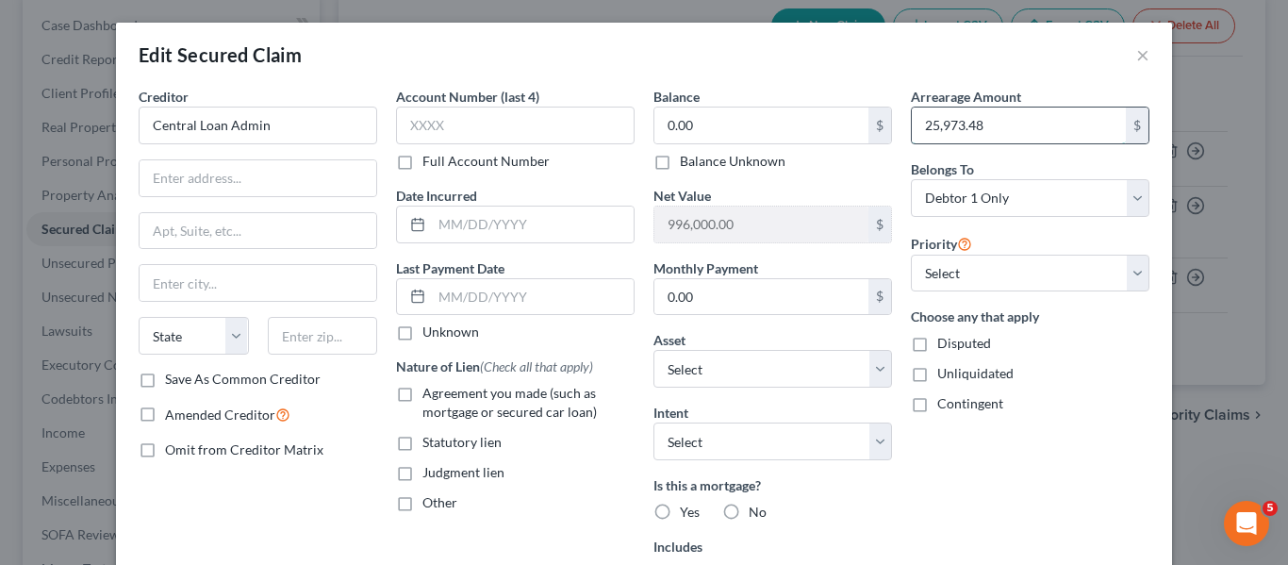
click at [1005, 123] on input "25,973.48" at bounding box center [1018, 125] width 214 height 36
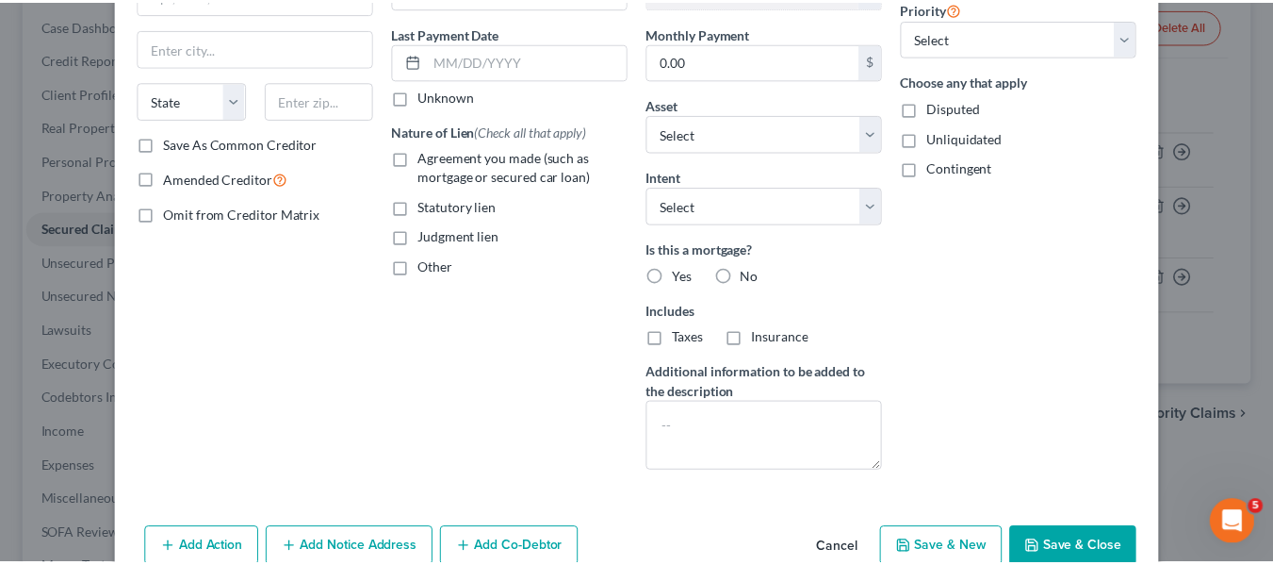
scroll to position [330, 0]
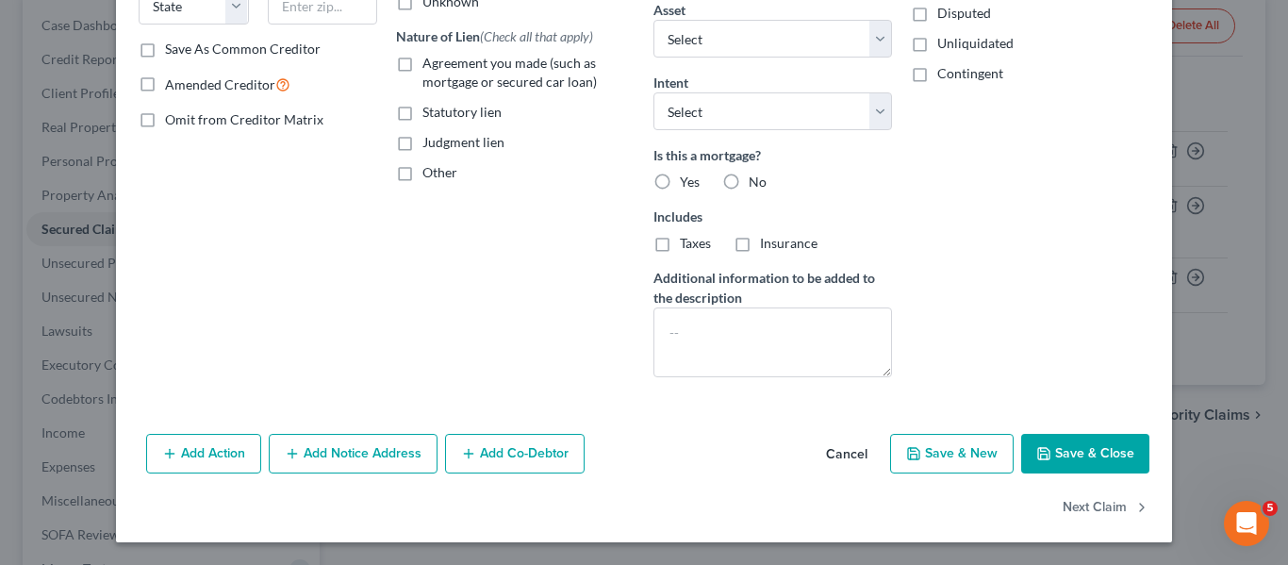
type input "0"
click at [1067, 435] on button "Save & Close" at bounding box center [1085, 454] width 128 height 40
select select "10"
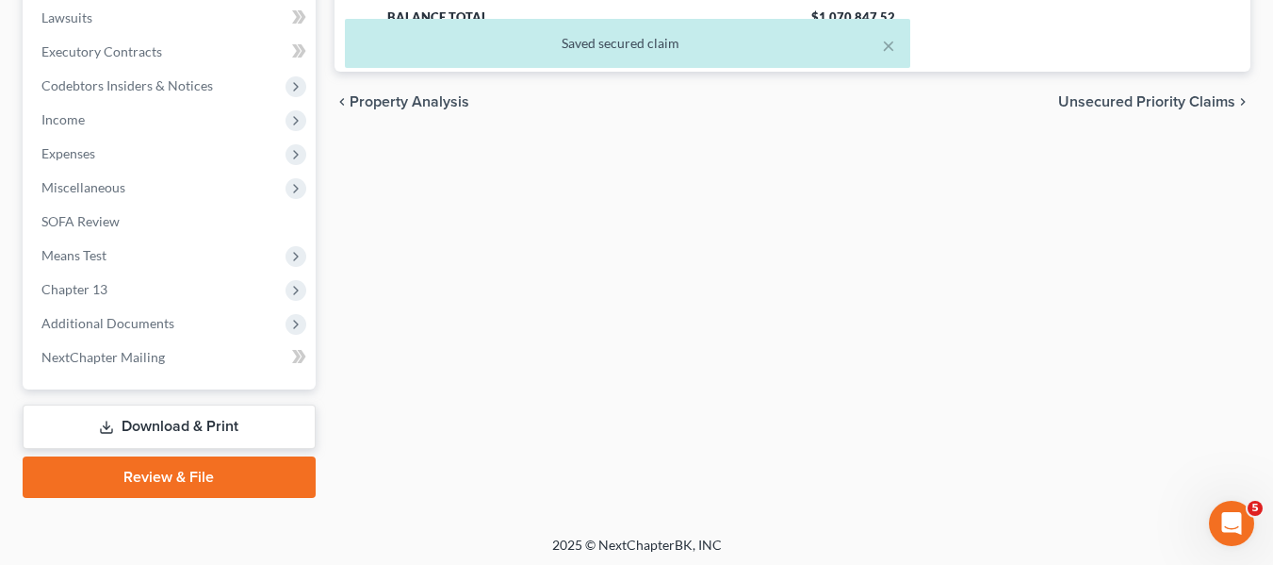
scroll to position [505, 0]
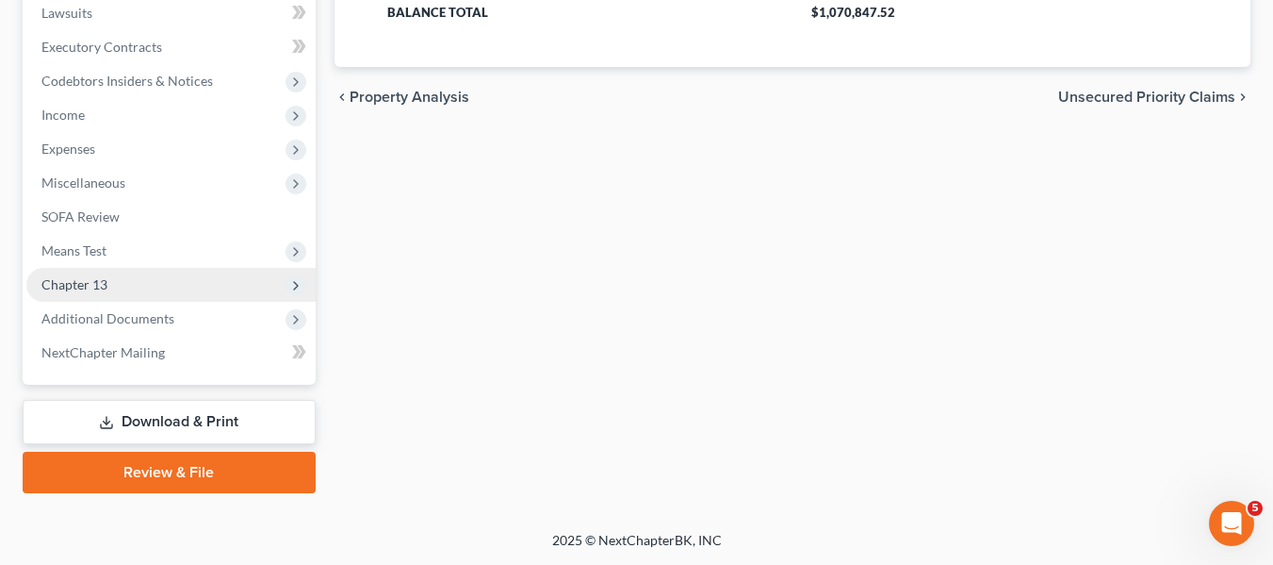
click at [107, 291] on span "Chapter 13" at bounding box center [74, 284] width 66 height 16
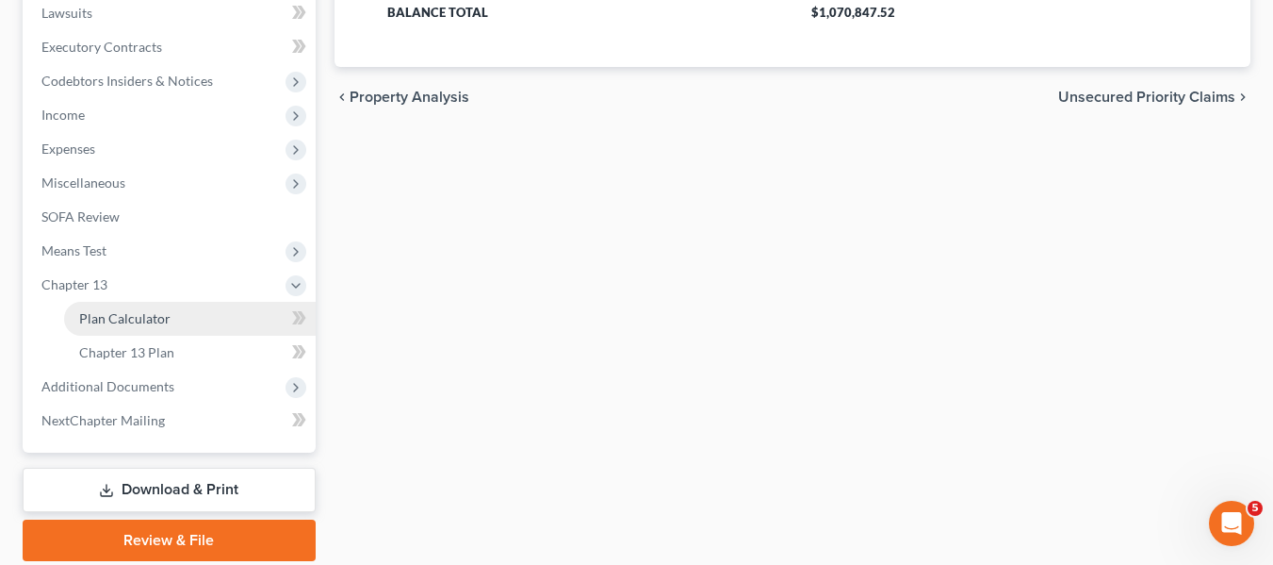
click at [116, 317] on span "Plan Calculator" at bounding box center [124, 318] width 91 height 16
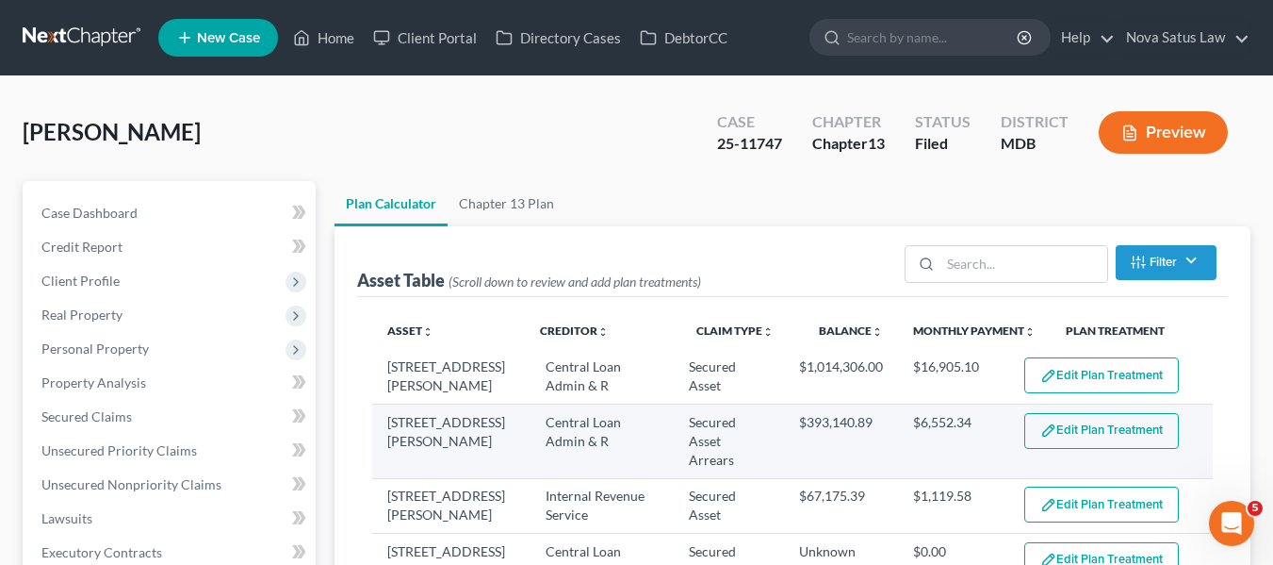
select select "59"
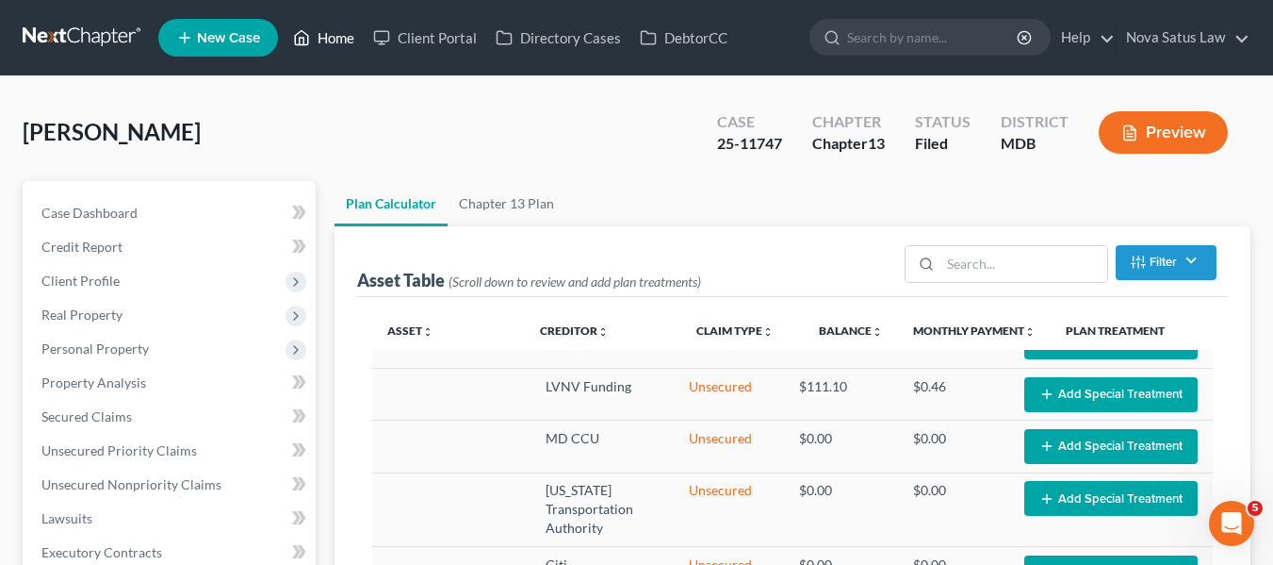
click at [337, 33] on link "Home" at bounding box center [324, 38] width 80 height 34
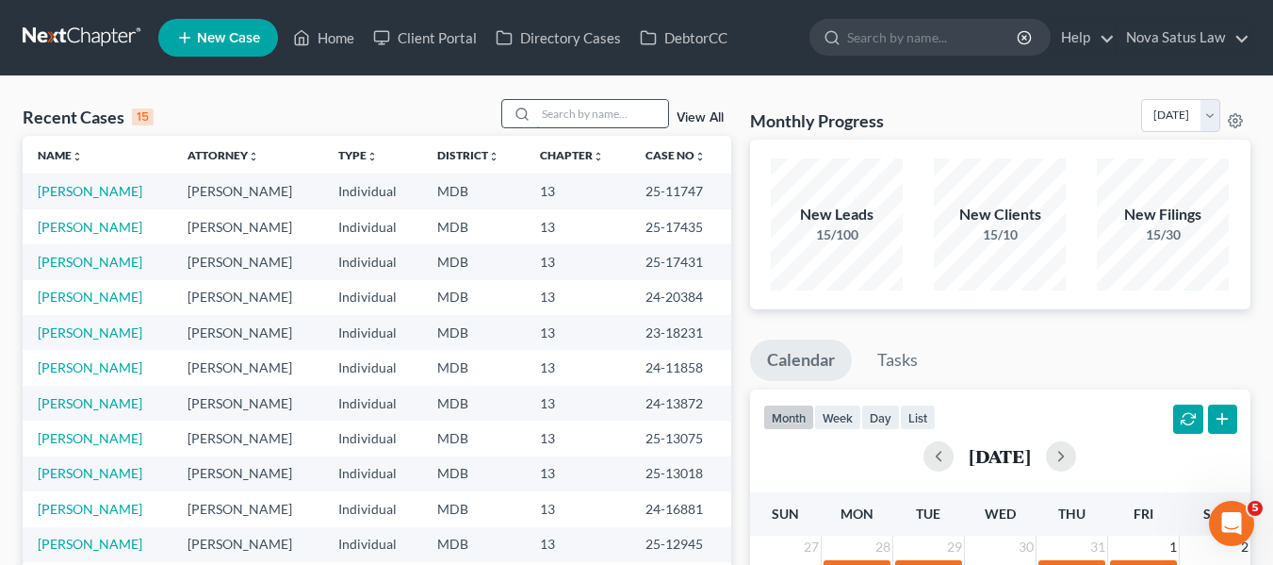
click at [588, 107] on input "search" at bounding box center [602, 113] width 132 height 27
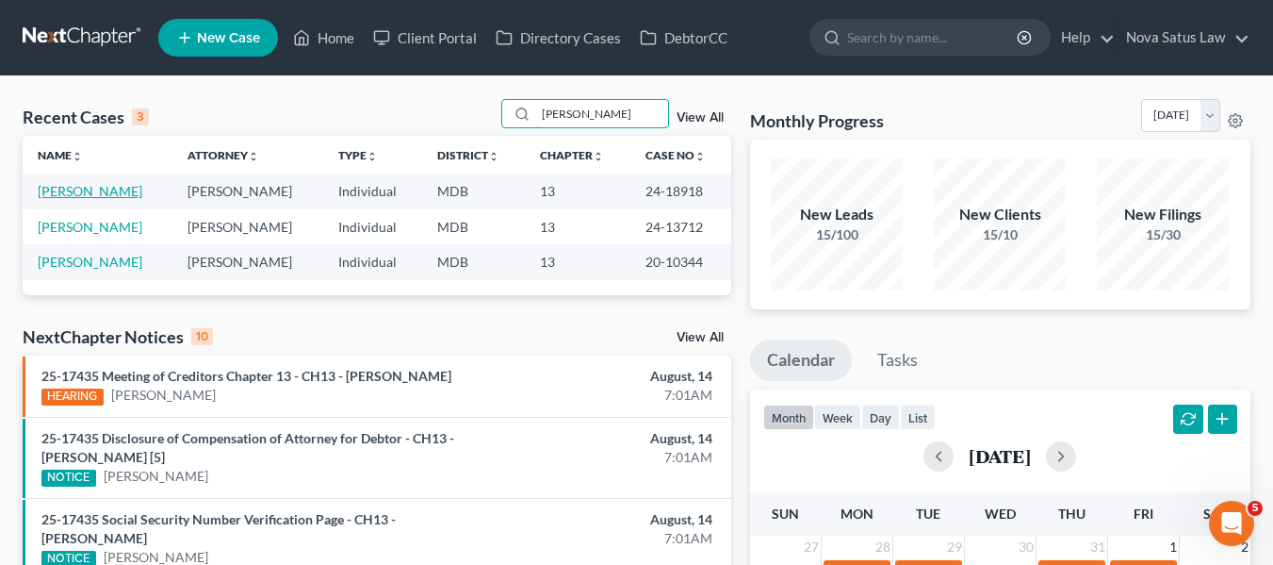
type input "[PERSON_NAME]"
click at [57, 187] on link "[PERSON_NAME]" at bounding box center [90, 191] width 105 height 16
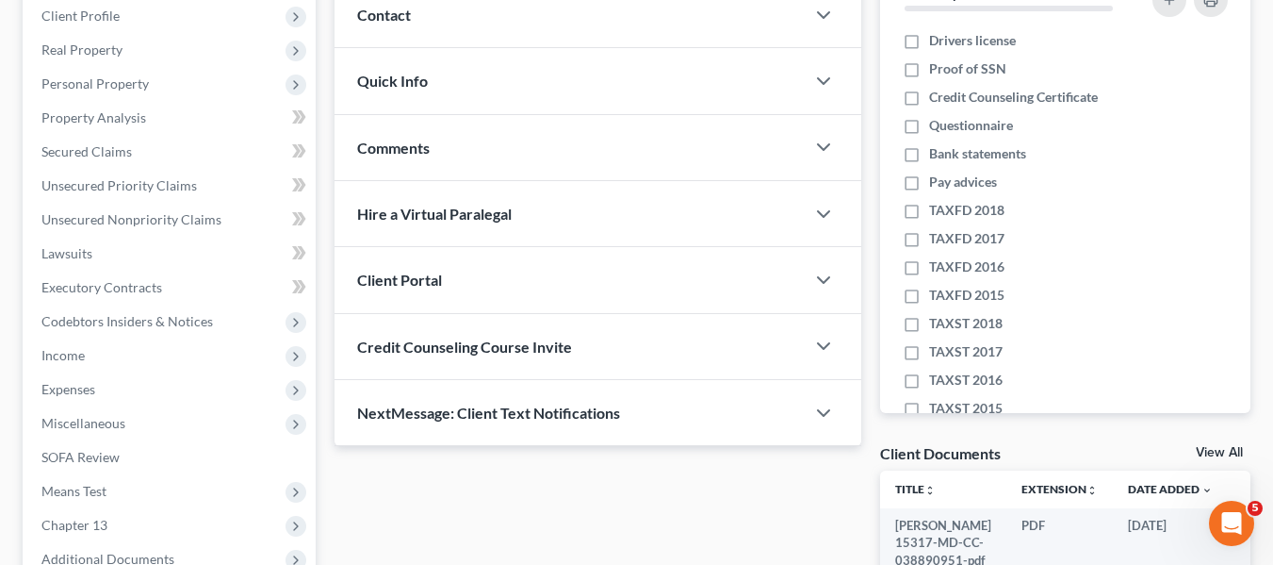
scroll to position [505, 0]
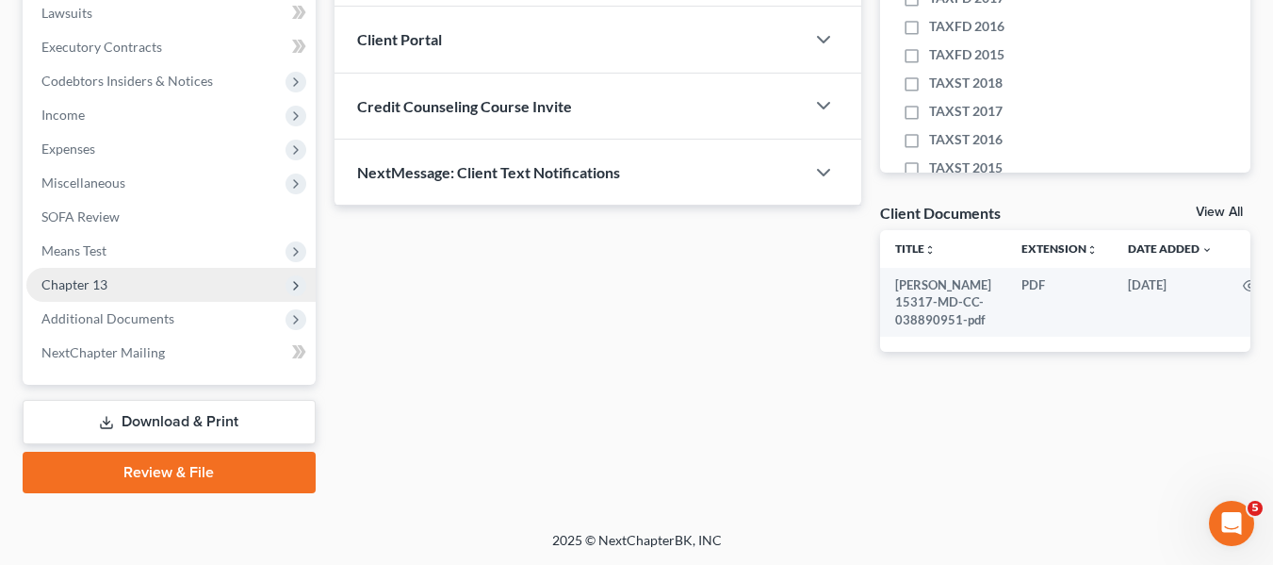
click at [75, 284] on span "Chapter 13" at bounding box center [74, 284] width 66 height 16
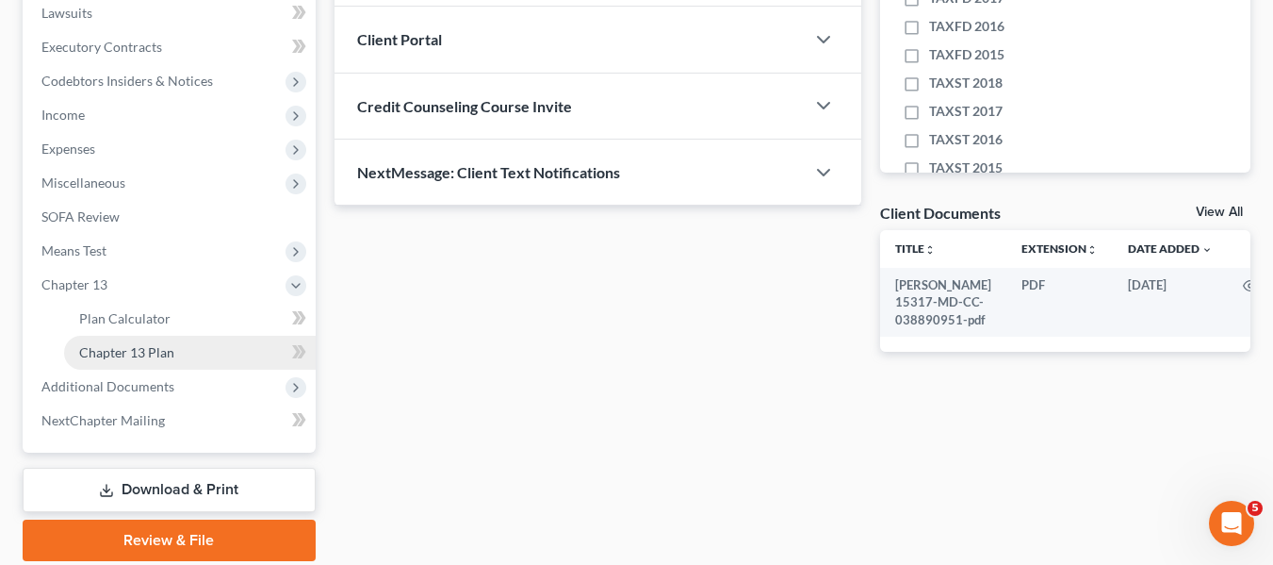
click at [123, 347] on span "Chapter 13 Plan" at bounding box center [126, 352] width 95 height 16
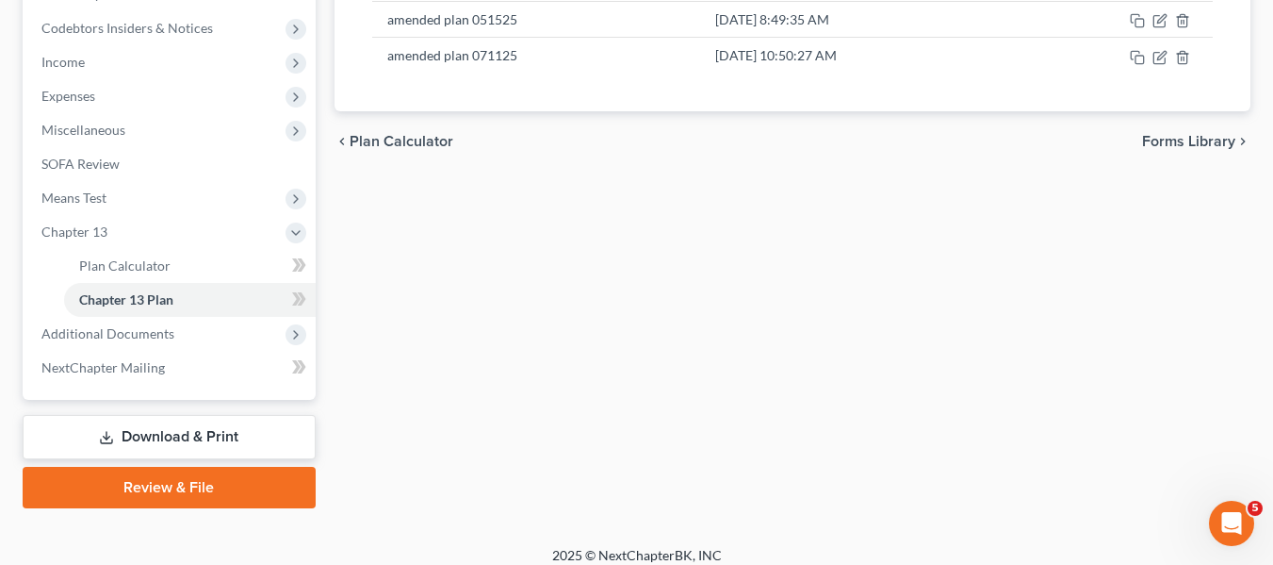
scroll to position [566, 0]
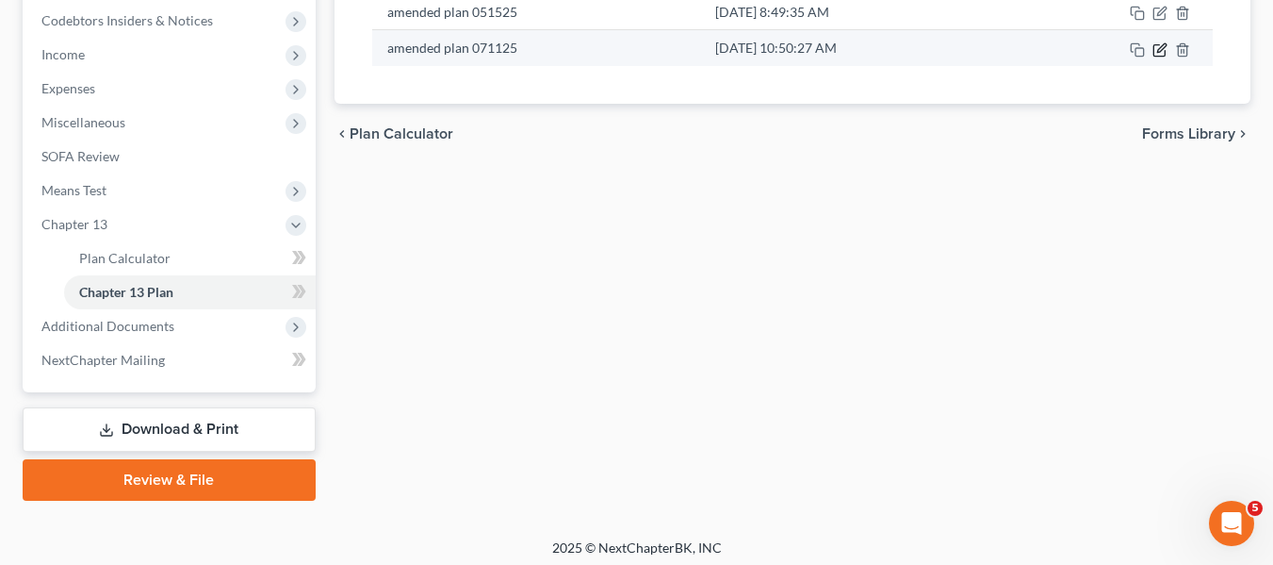
click at [1157, 50] on icon "button" at bounding box center [1160, 49] width 15 height 15
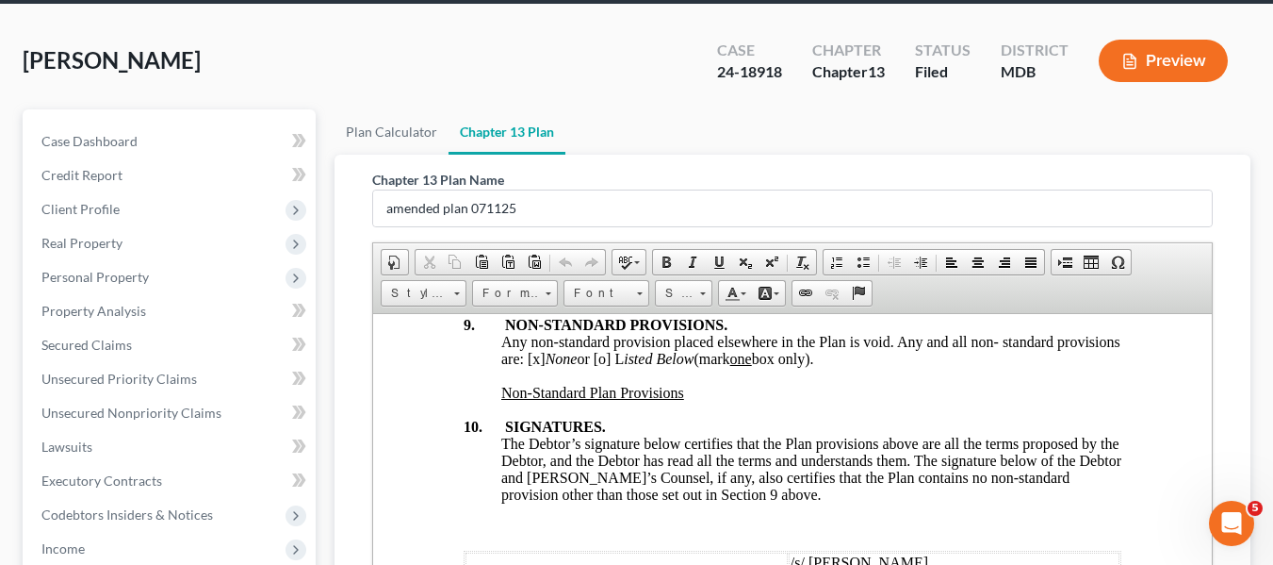
scroll to position [0, 0]
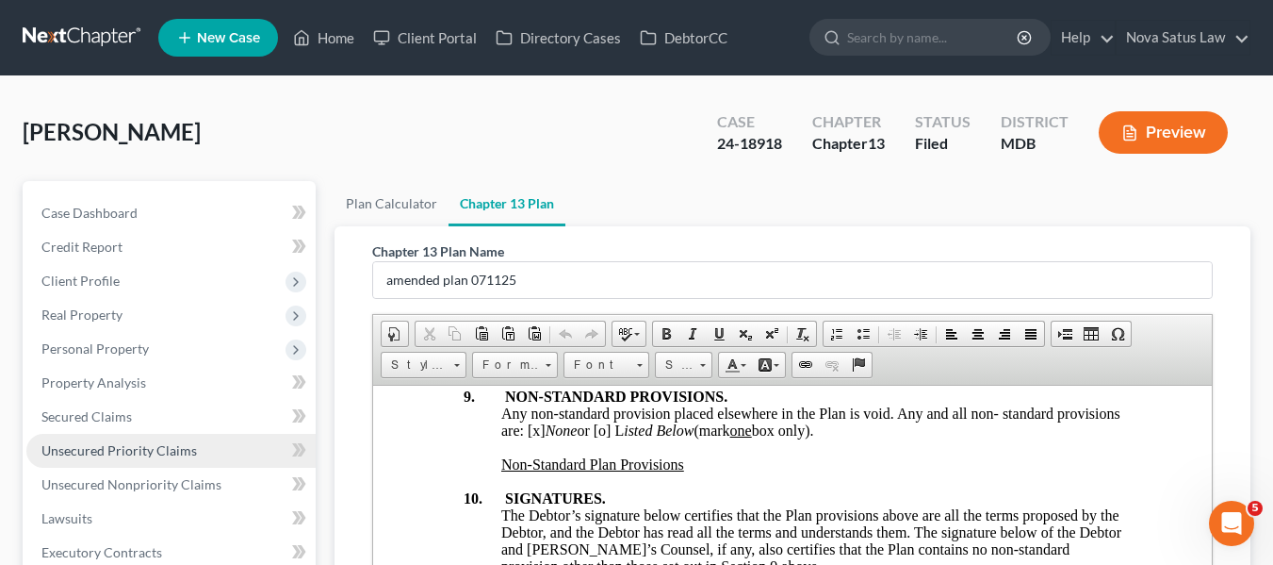
click at [113, 448] on span "Unsecured Priority Claims" at bounding box center [119, 450] width 156 height 16
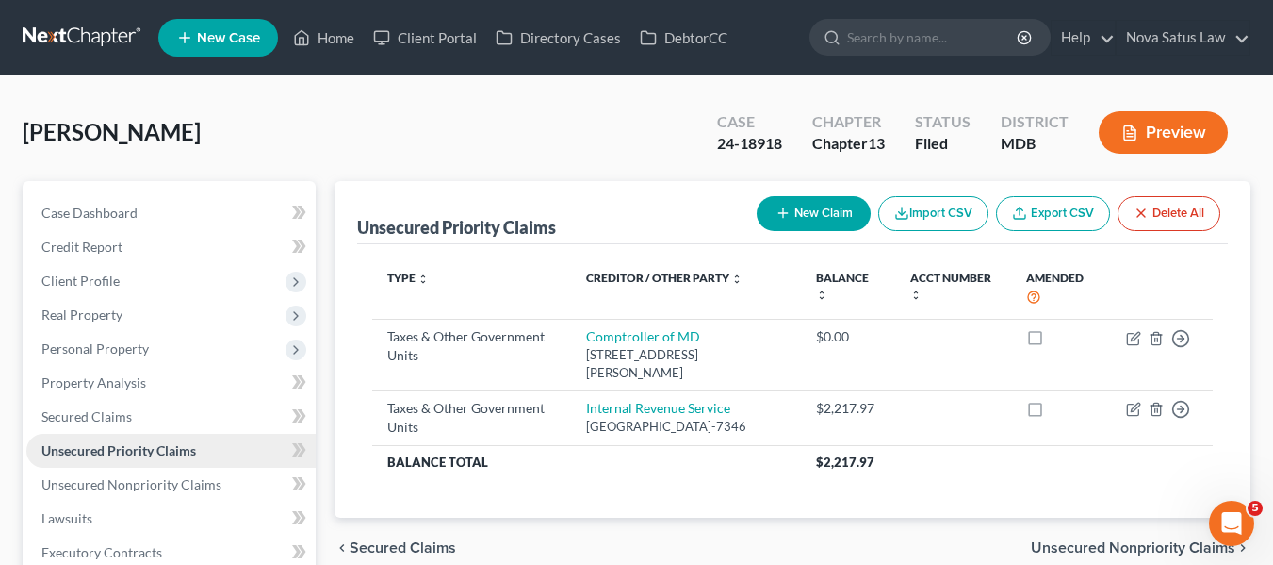
scroll to position [93, 0]
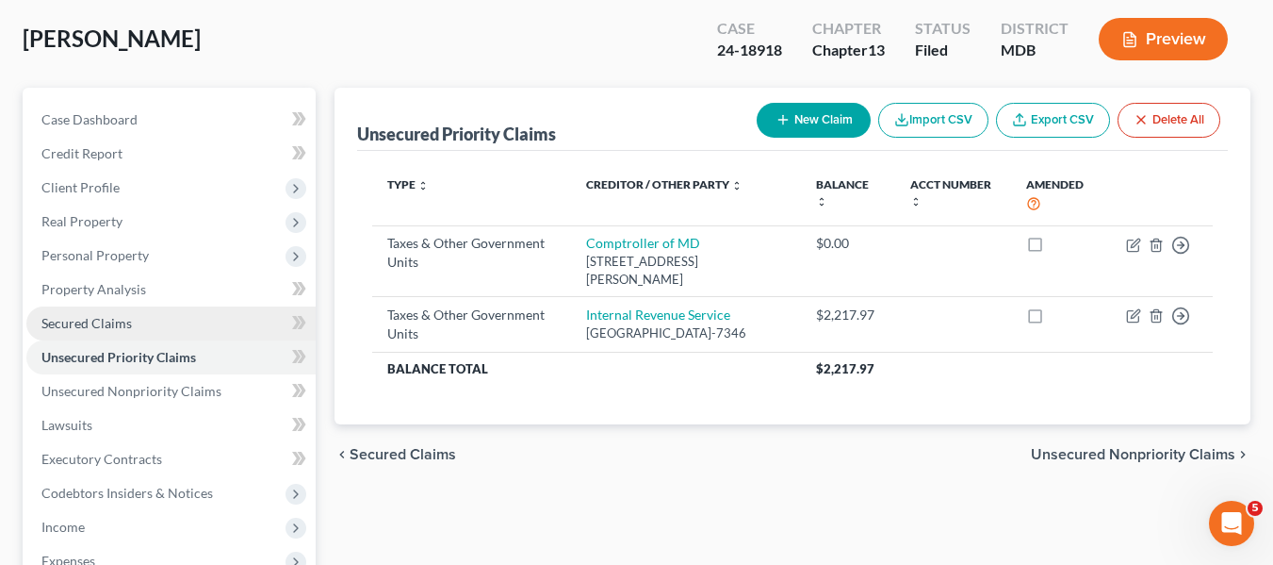
click at [102, 316] on span "Secured Claims" at bounding box center [86, 323] width 90 height 16
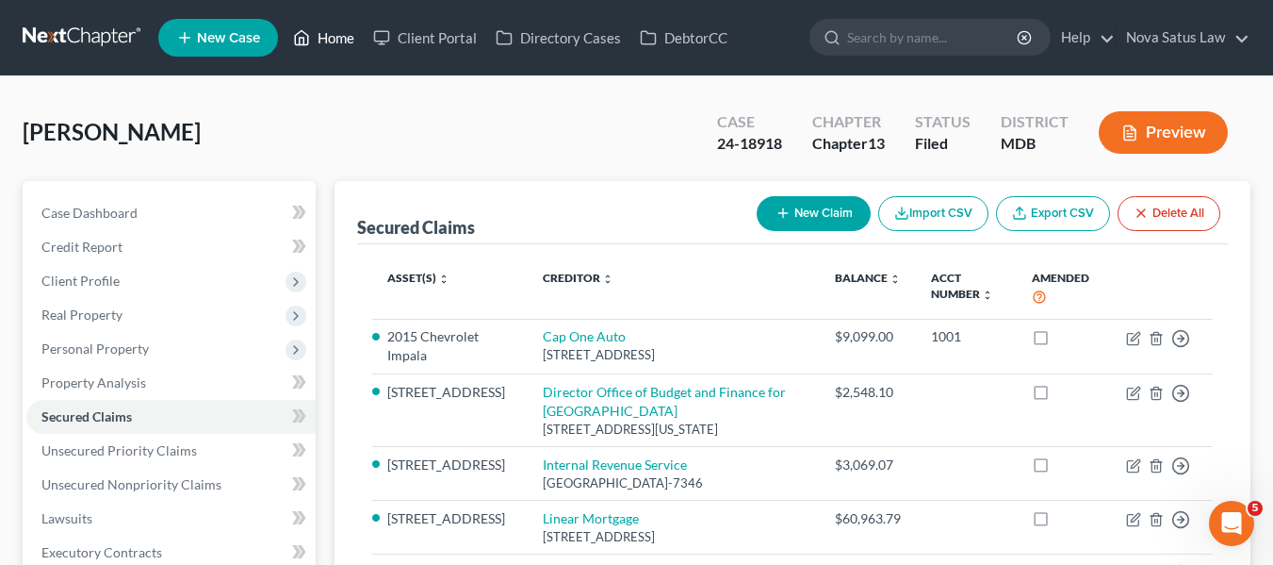
click at [328, 41] on link "Home" at bounding box center [324, 38] width 80 height 34
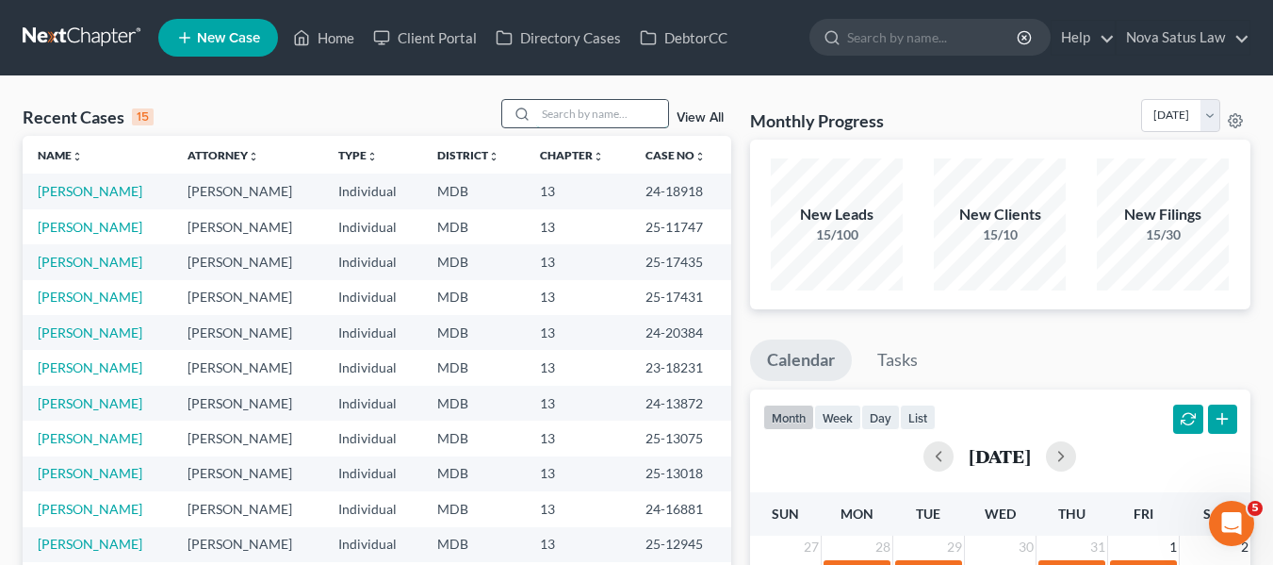
click at [577, 109] on input "search" at bounding box center [602, 113] width 132 height 27
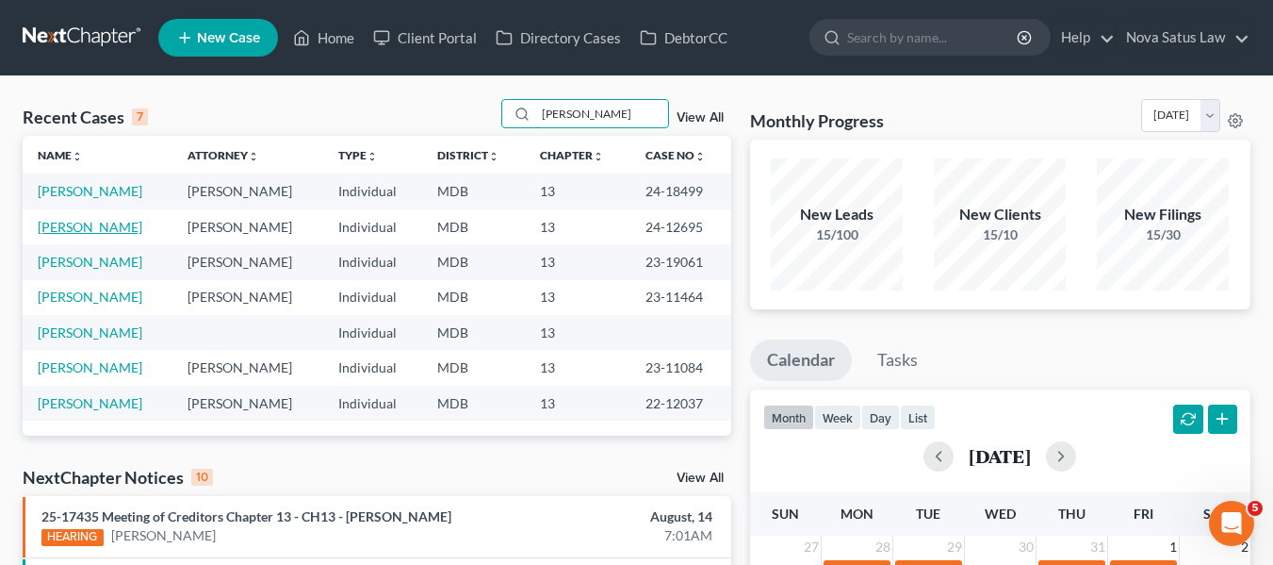
type input "[PERSON_NAME]"
click at [55, 228] on link "[PERSON_NAME]" at bounding box center [90, 227] width 105 height 16
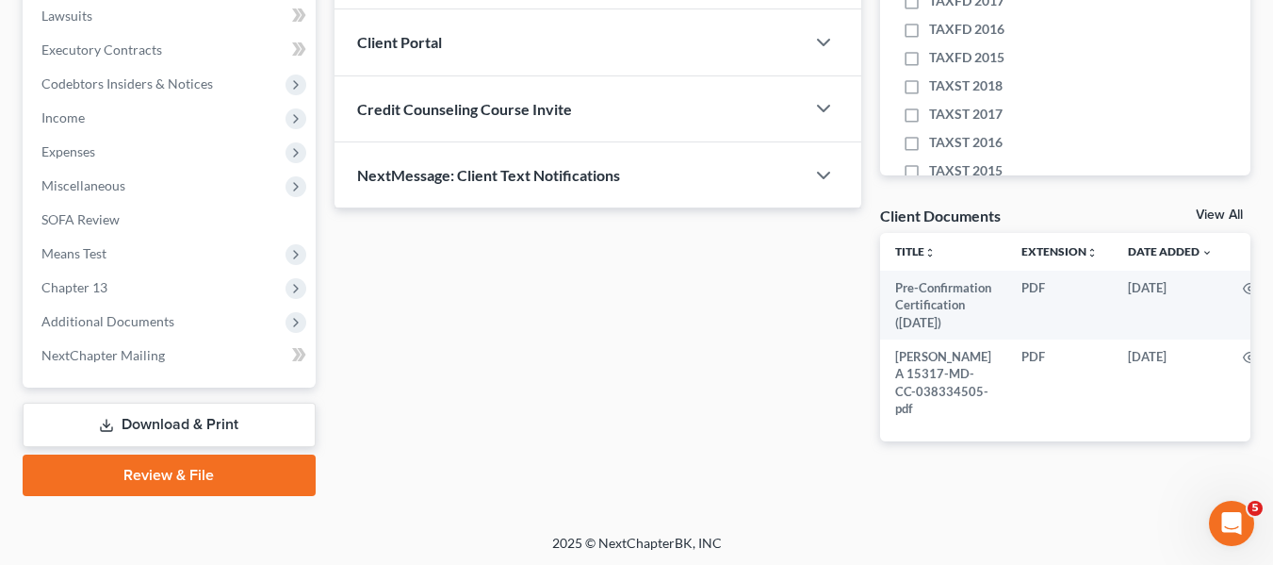
scroll to position [519, 0]
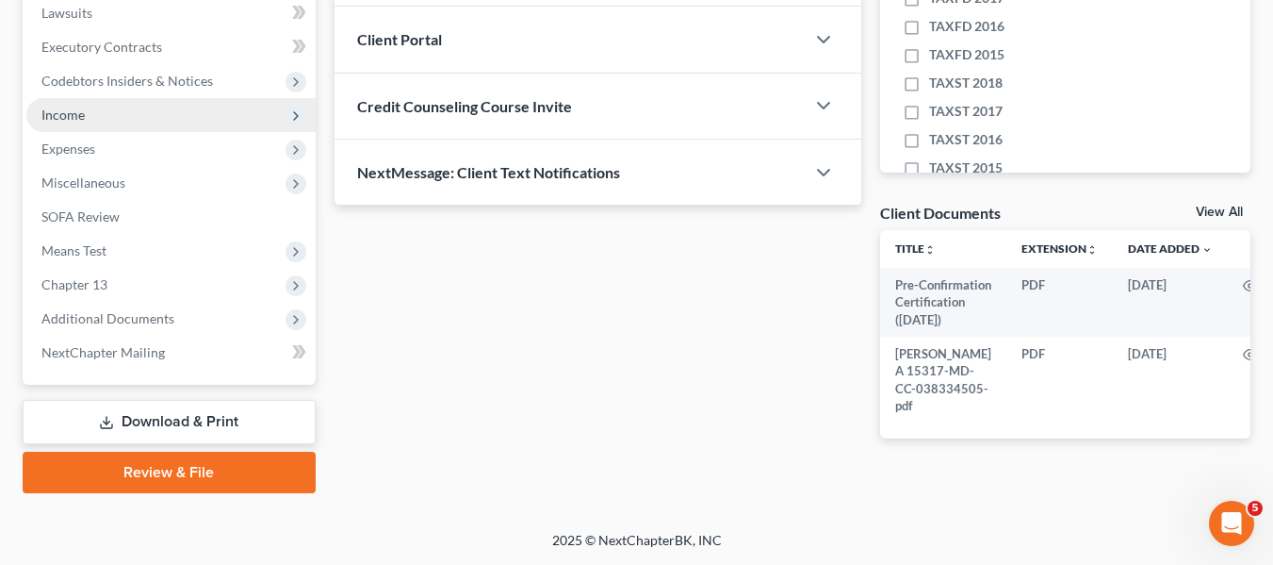
click at [47, 107] on span "Income" at bounding box center [62, 115] width 43 height 16
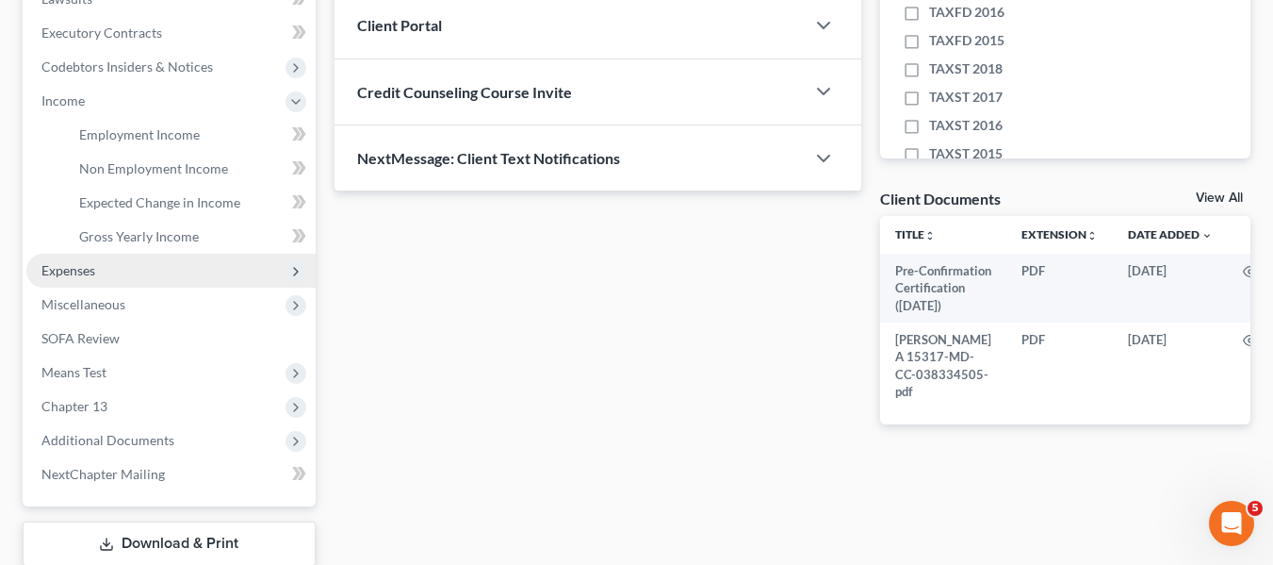
click at [88, 265] on span "Expenses" at bounding box center [68, 270] width 54 height 16
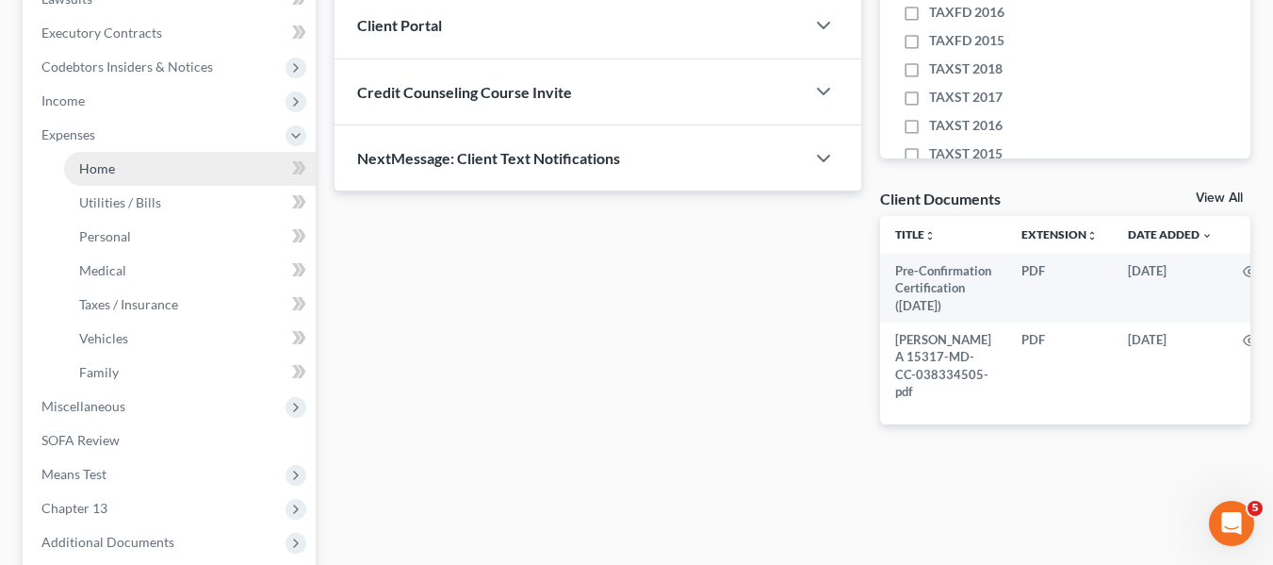
click at [92, 180] on link "Home" at bounding box center [190, 169] width 252 height 34
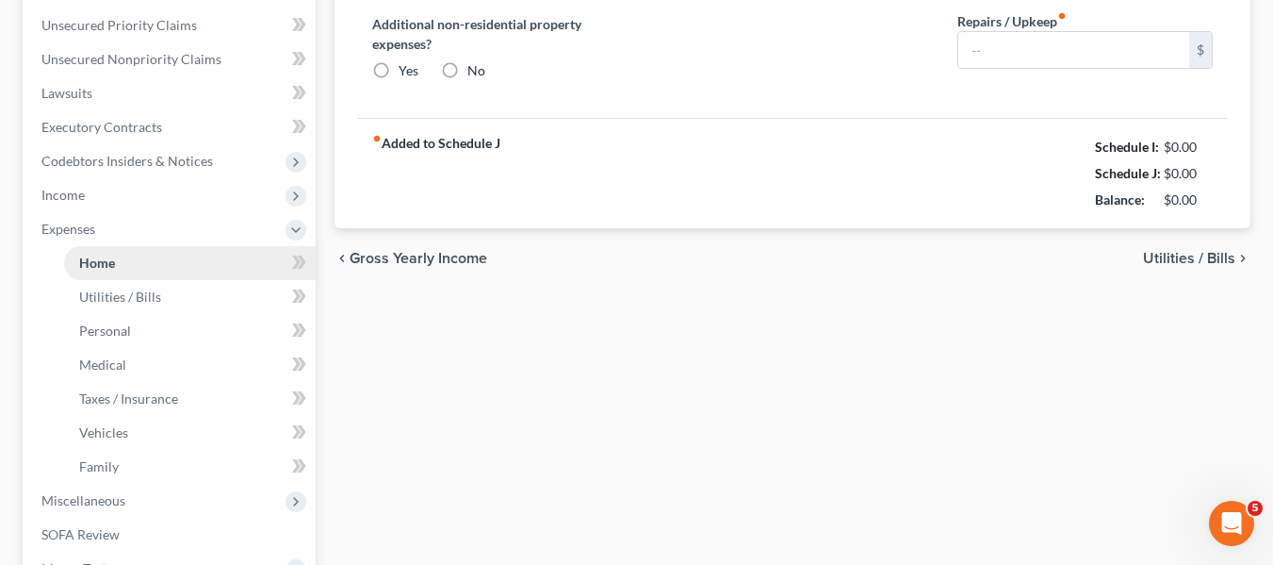
type input "1,490.00"
type input "0.00"
radio input "true"
type input "100.00"
type input "0.00"
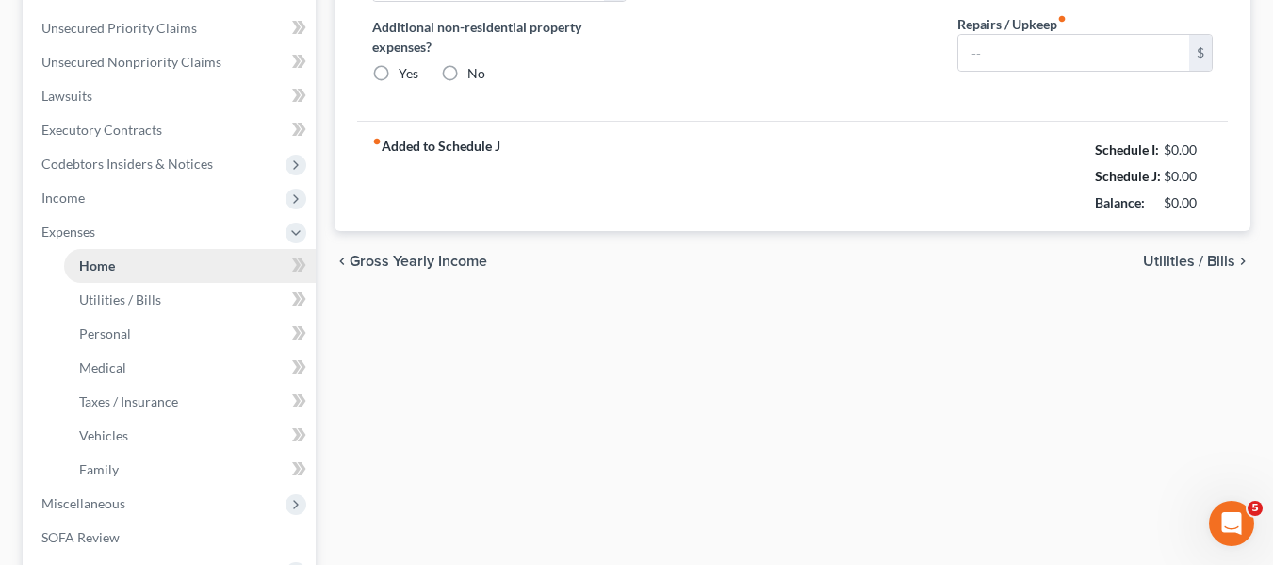
type input "250.00"
type input "0.00"
type input "1,500.00"
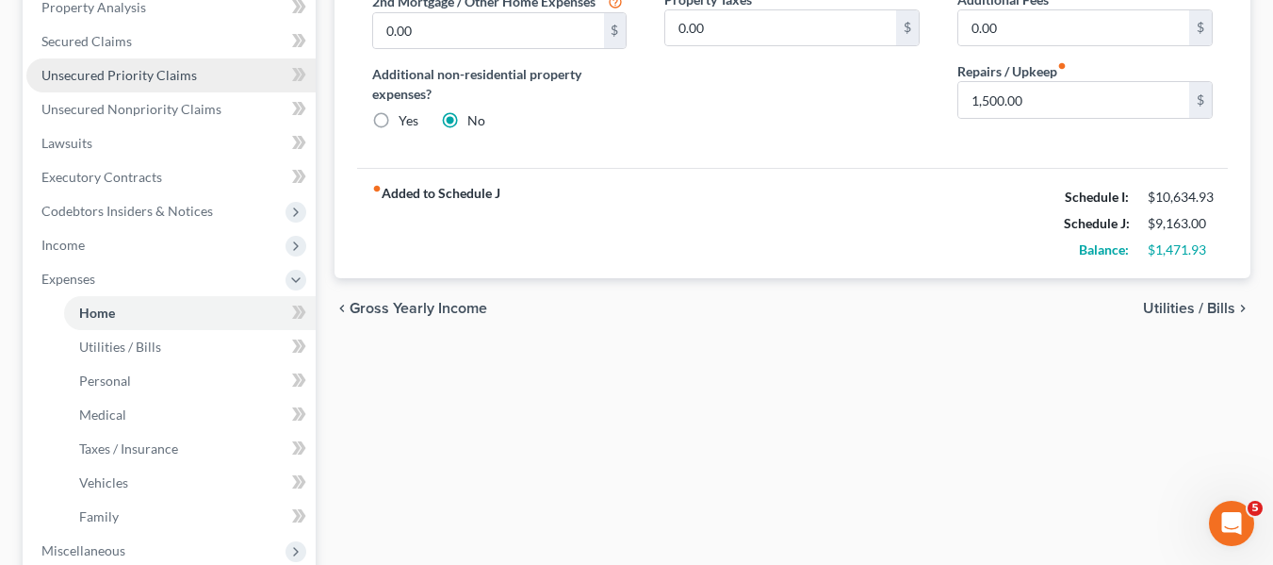
scroll to position [376, 0]
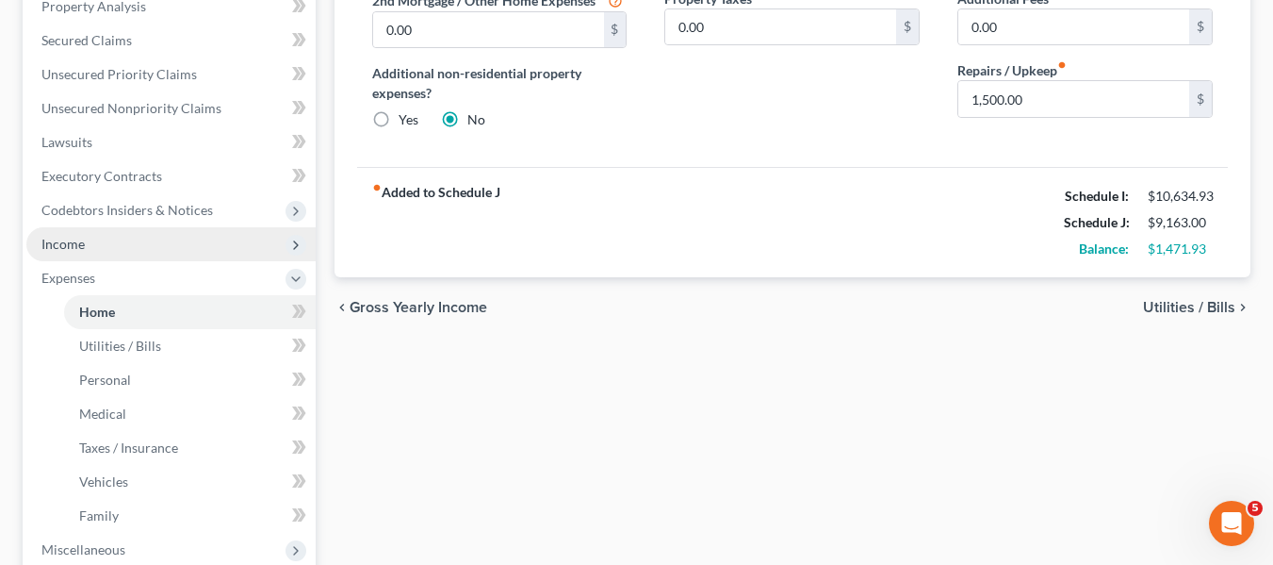
click at [58, 256] on span "Income" at bounding box center [170, 244] width 289 height 34
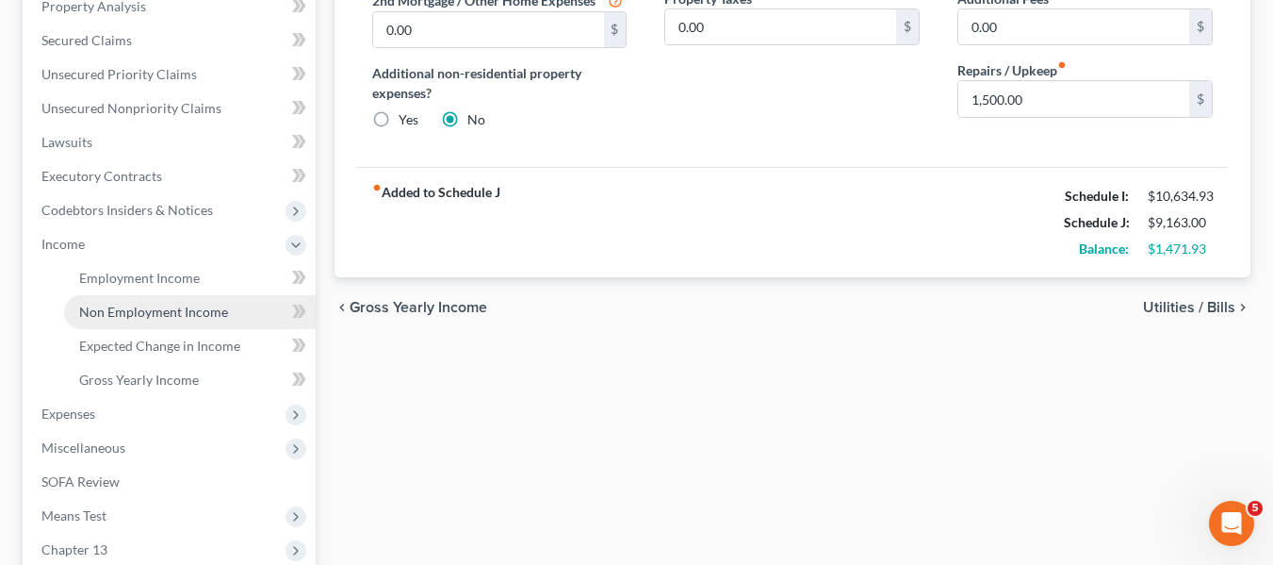
click at [117, 309] on span "Non Employment Income" at bounding box center [153, 311] width 149 height 16
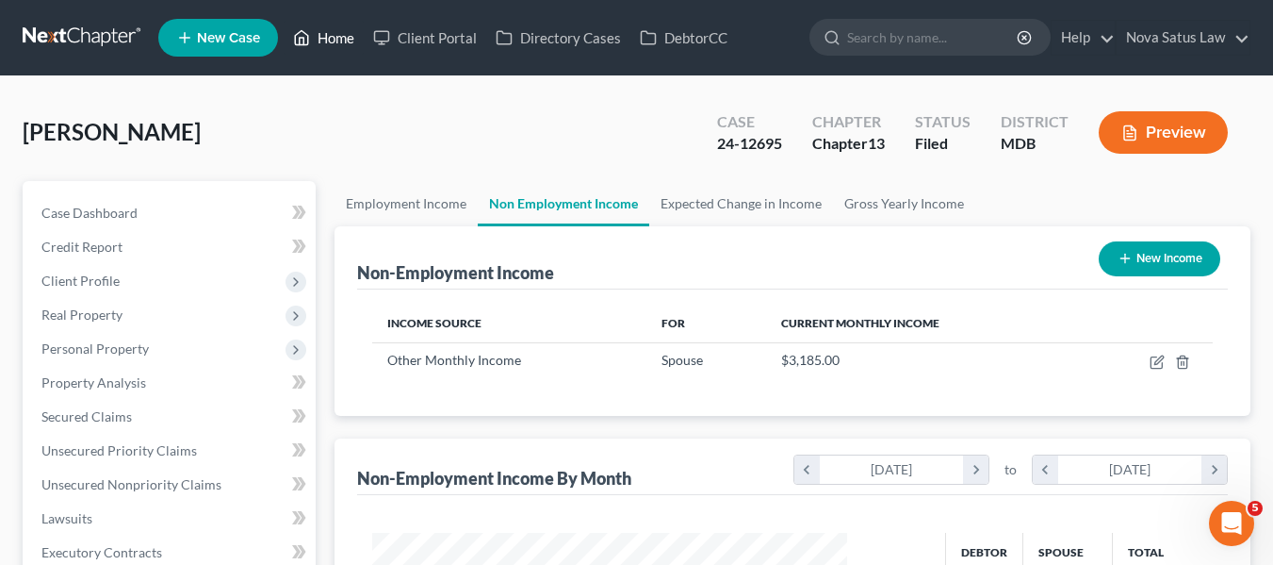
click at [334, 36] on link "Home" at bounding box center [324, 38] width 80 height 34
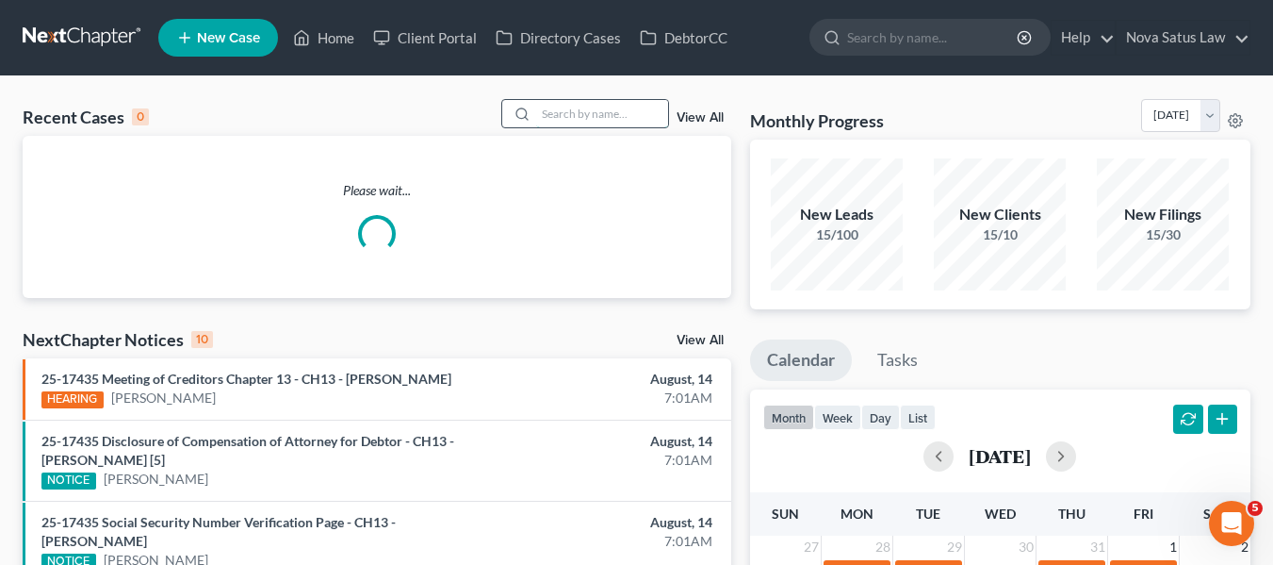
click at [563, 121] on input "search" at bounding box center [602, 113] width 132 height 27
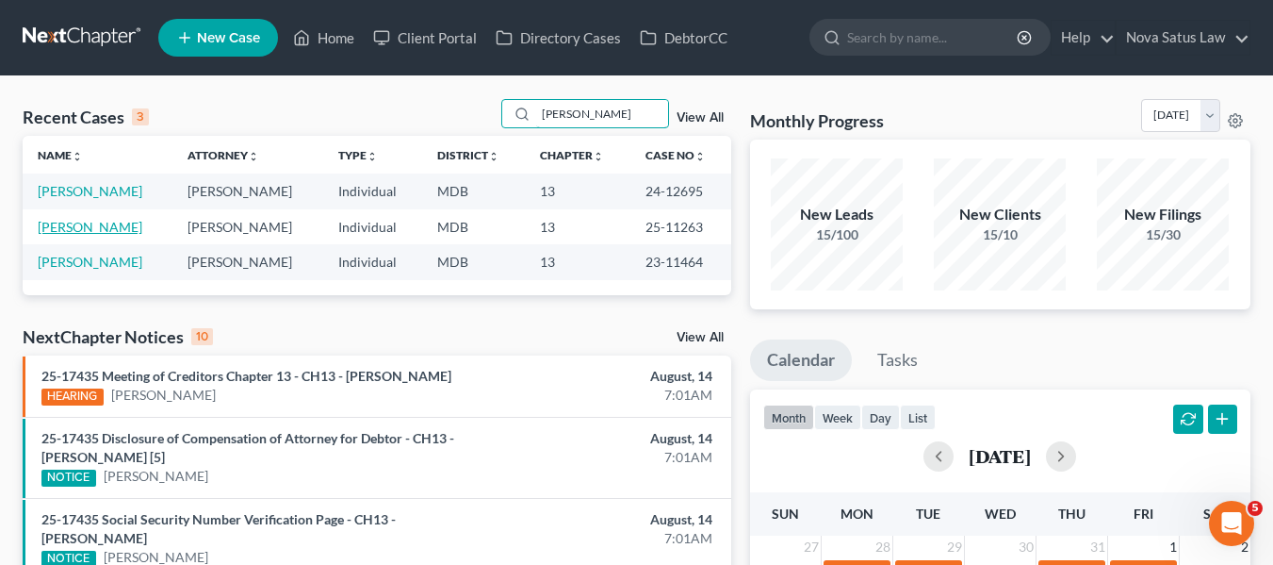
type input "[PERSON_NAME]"
click at [78, 225] on link "[PERSON_NAME]" at bounding box center [90, 227] width 105 height 16
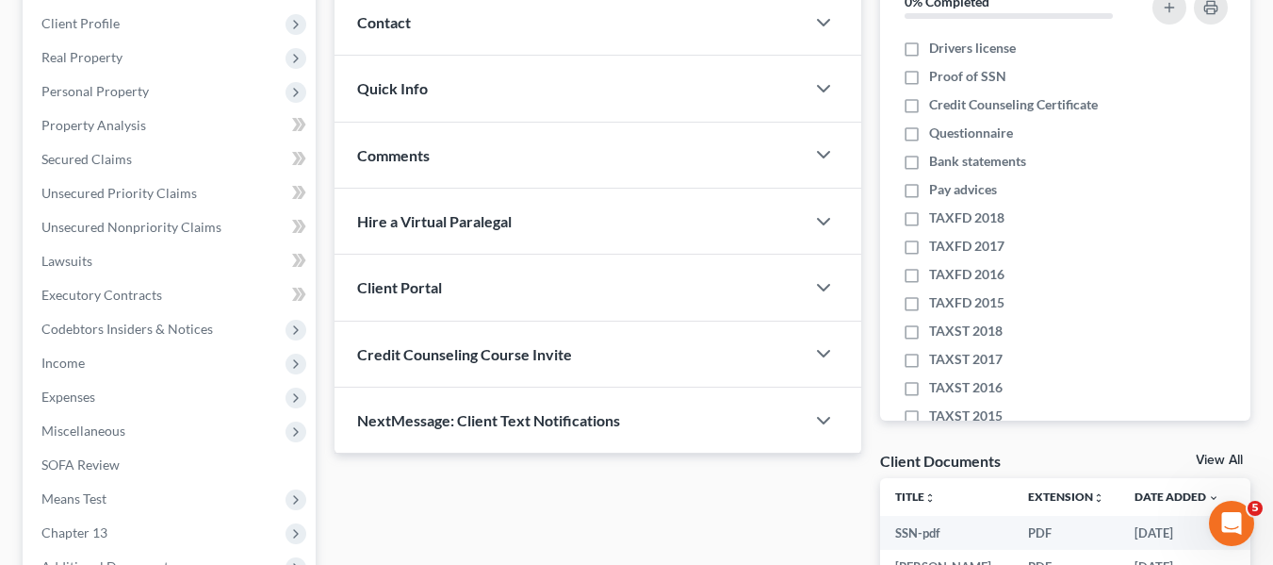
scroll to position [505, 0]
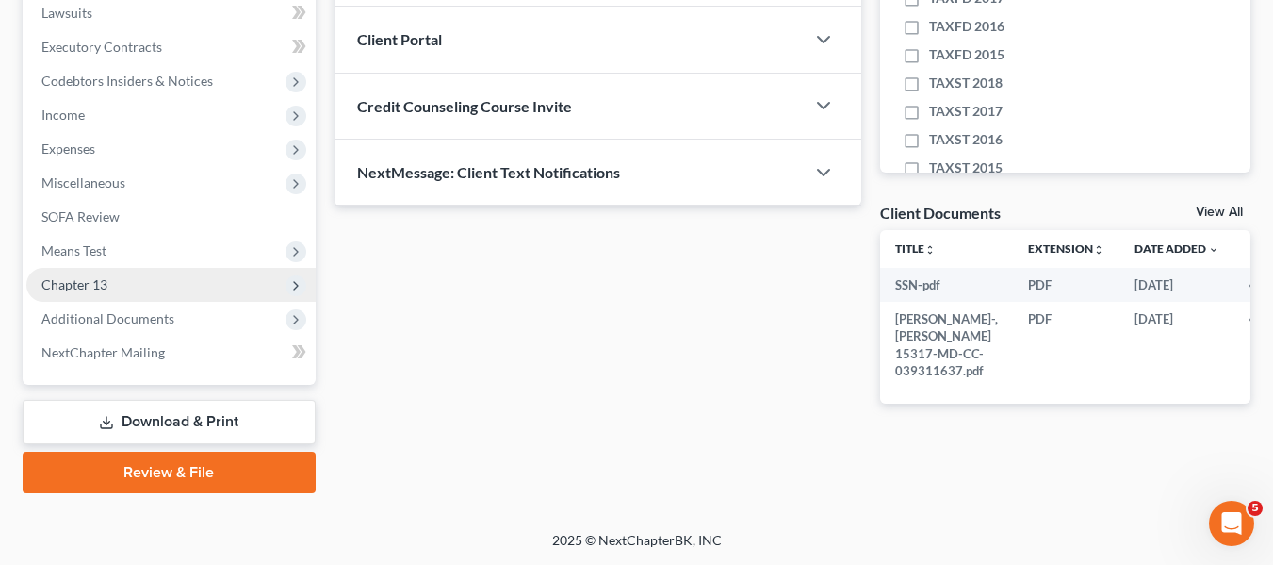
click at [74, 280] on span "Chapter 13" at bounding box center [74, 284] width 66 height 16
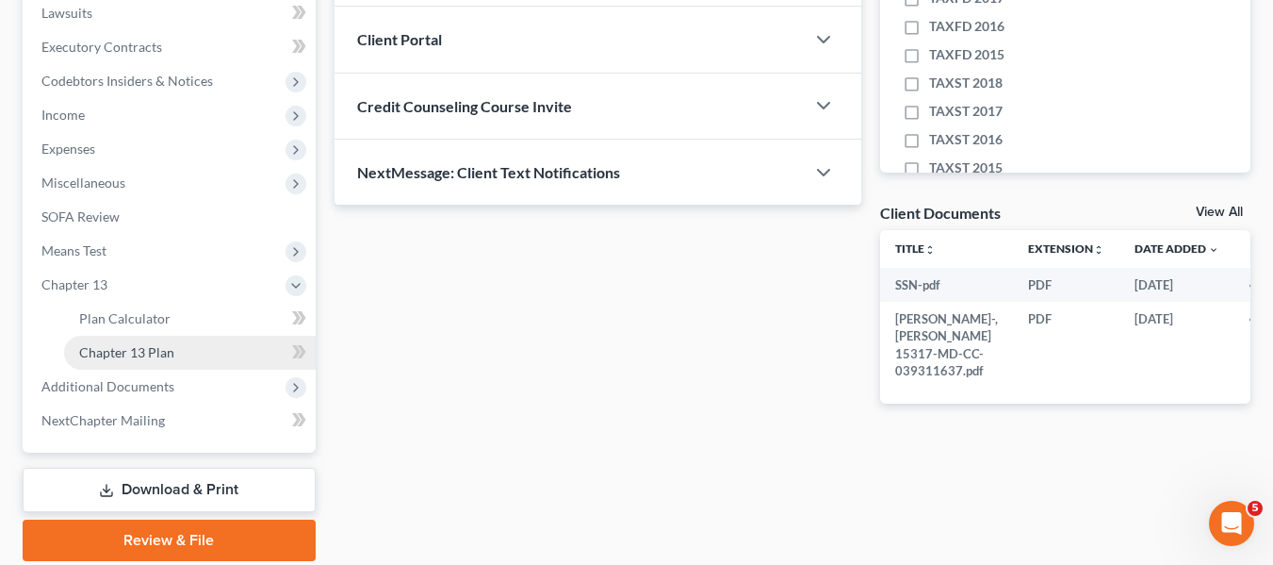
click at [124, 347] on span "Chapter 13 Plan" at bounding box center [126, 352] width 95 height 16
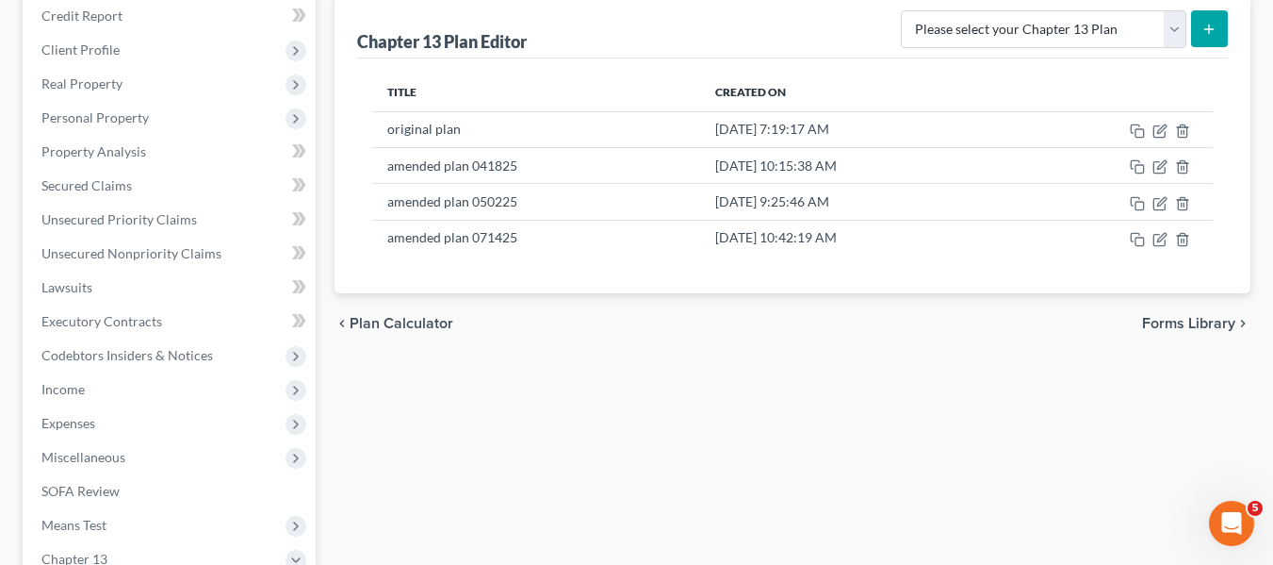
scroll to position [235, 0]
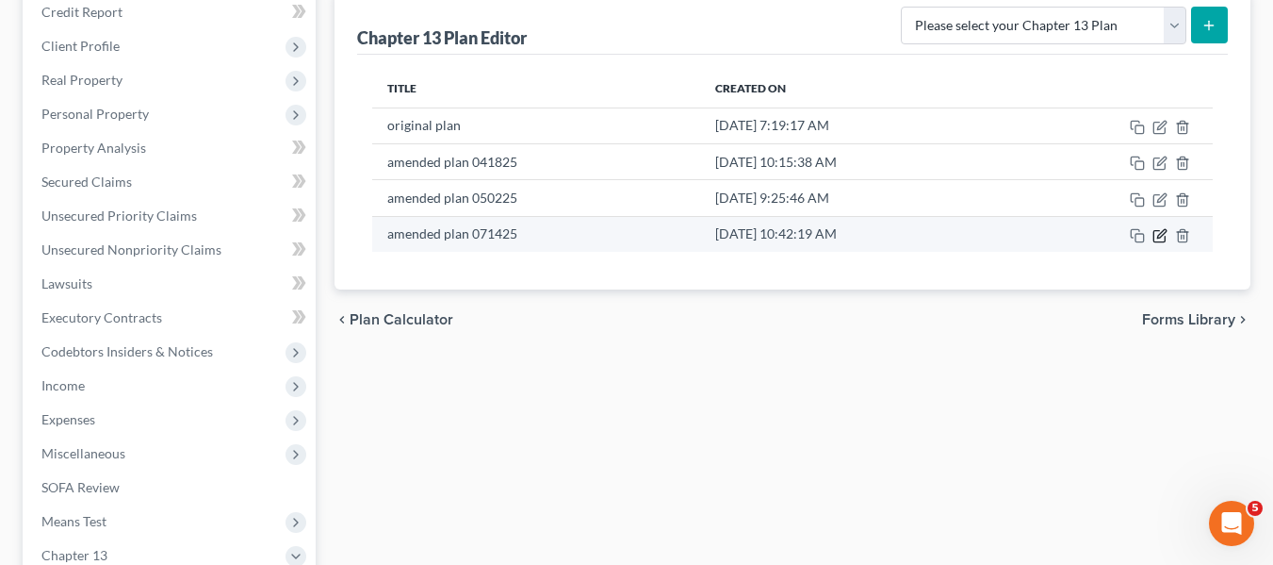
click at [1157, 238] on icon "button" at bounding box center [1161, 233] width 8 height 8
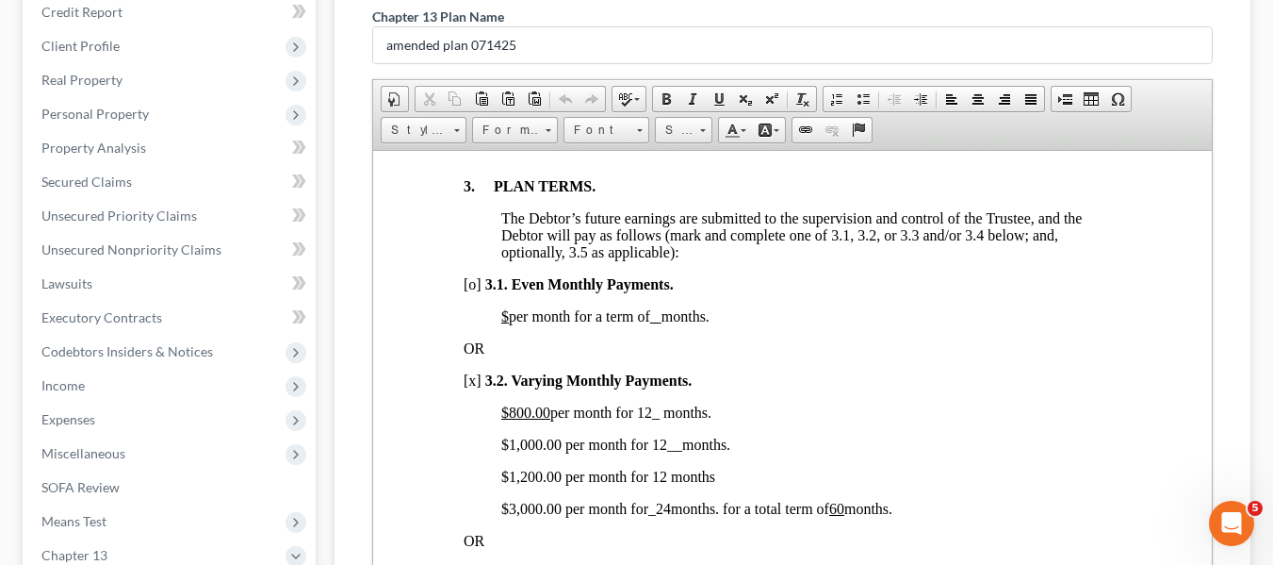
scroll to position [1311, 0]
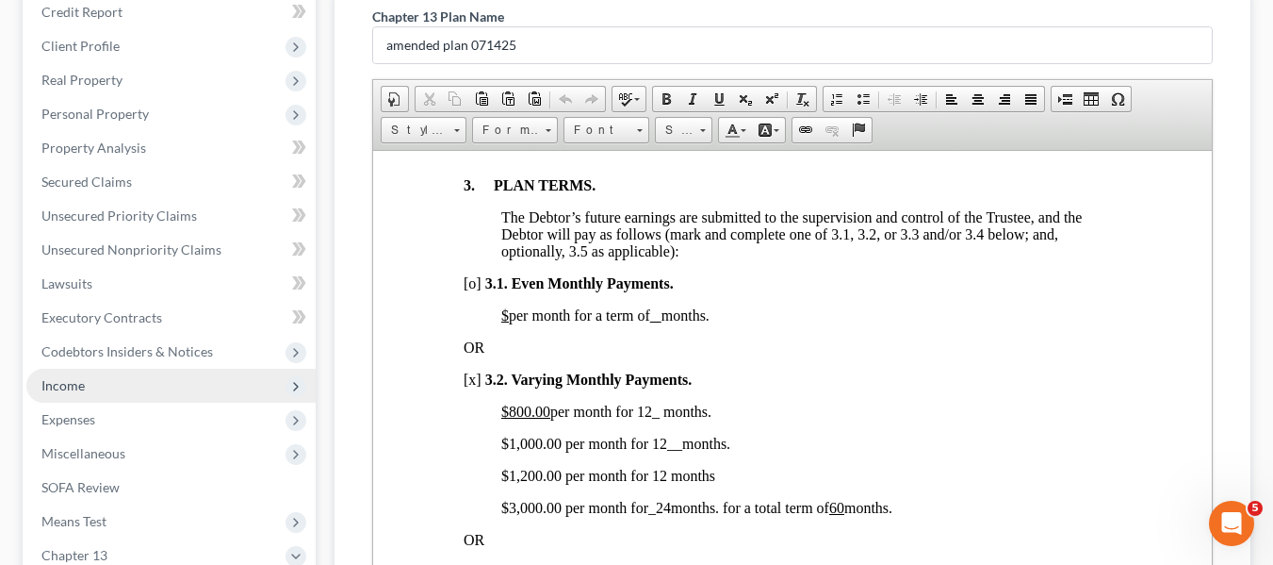
click at [67, 393] on span "Income" at bounding box center [170, 386] width 289 height 34
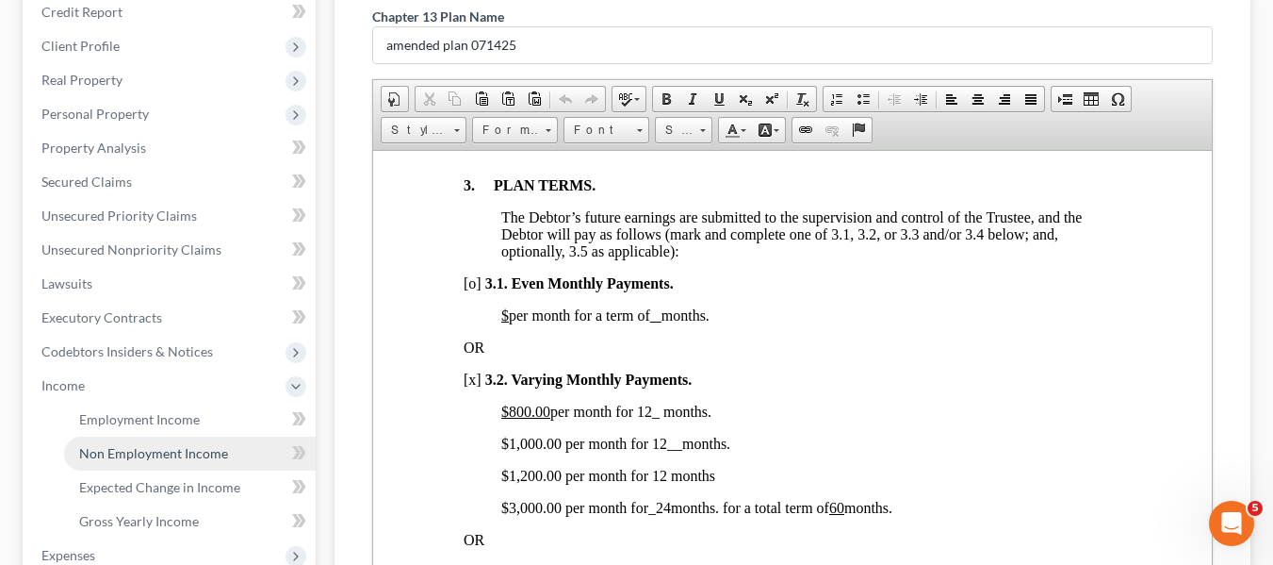
click at [120, 448] on span "Non Employment Income" at bounding box center [153, 453] width 149 height 16
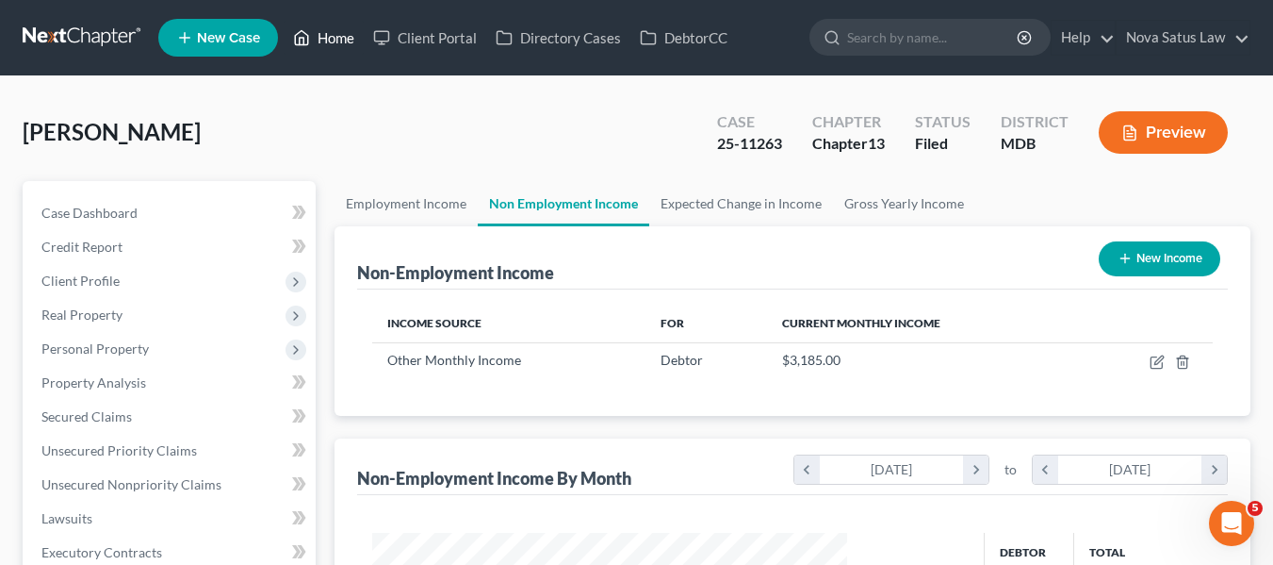
click at [325, 35] on link "Home" at bounding box center [324, 38] width 80 height 34
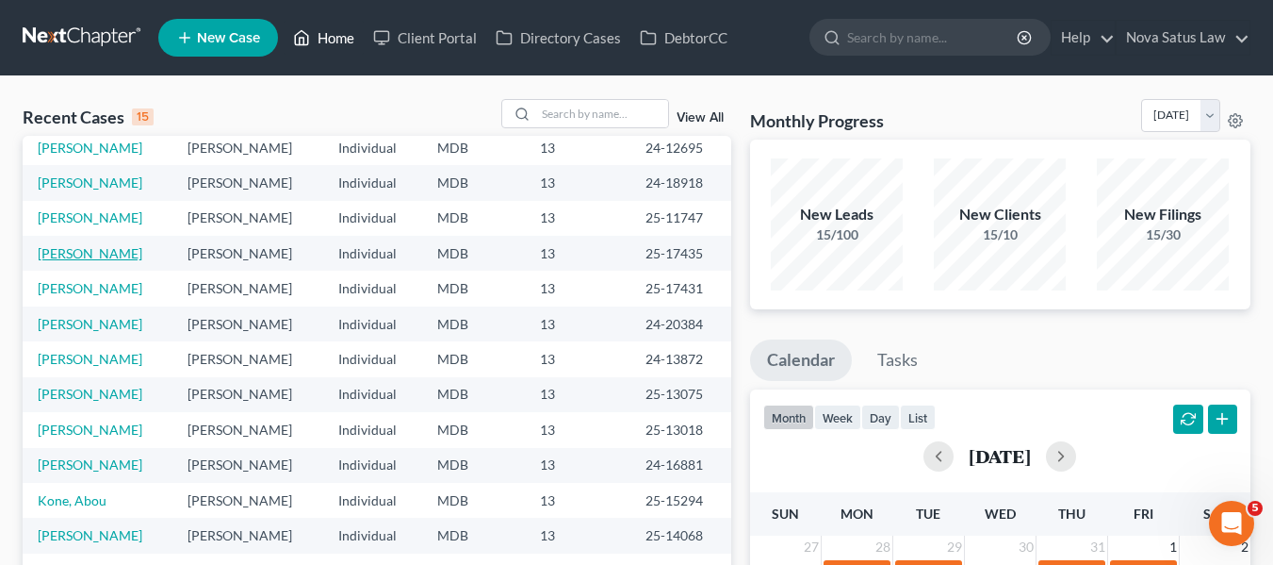
scroll to position [80, 0]
click at [64, 253] on link "[PERSON_NAME]" at bounding box center [90, 252] width 105 height 16
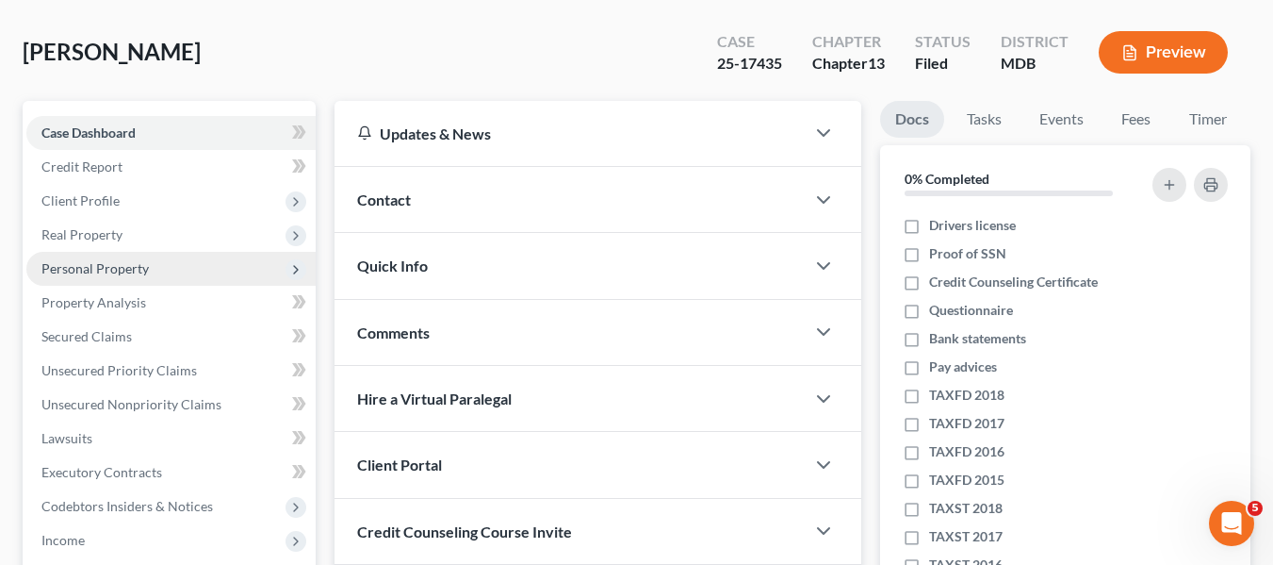
scroll to position [82, 0]
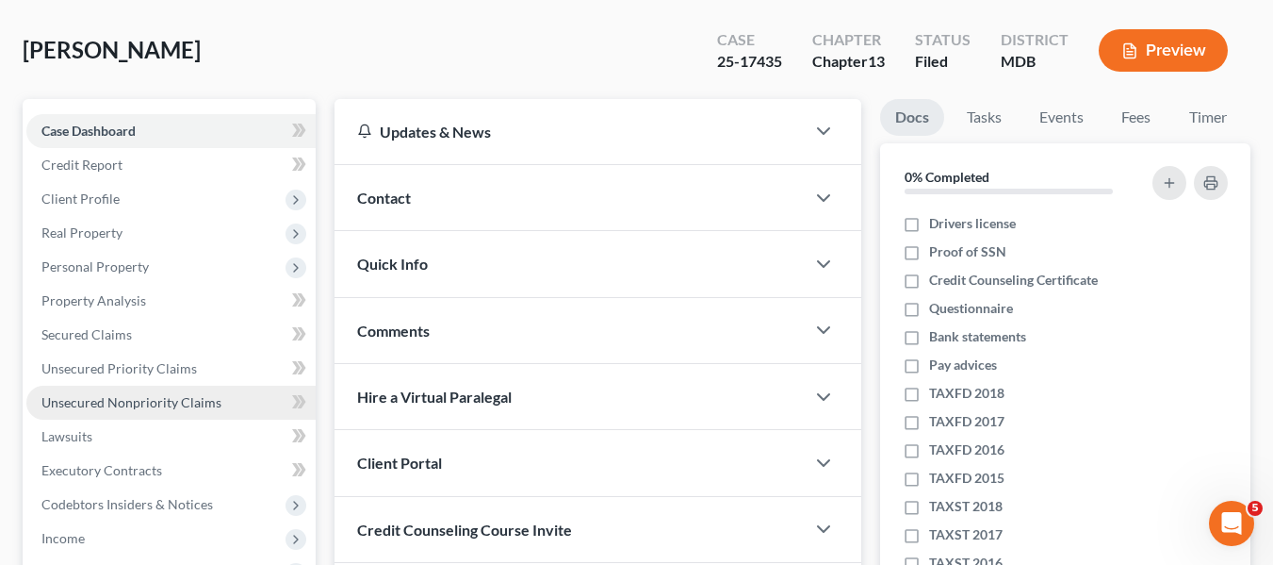
click at [131, 398] on span "Unsecured Nonpriority Claims" at bounding box center [131, 402] width 180 height 16
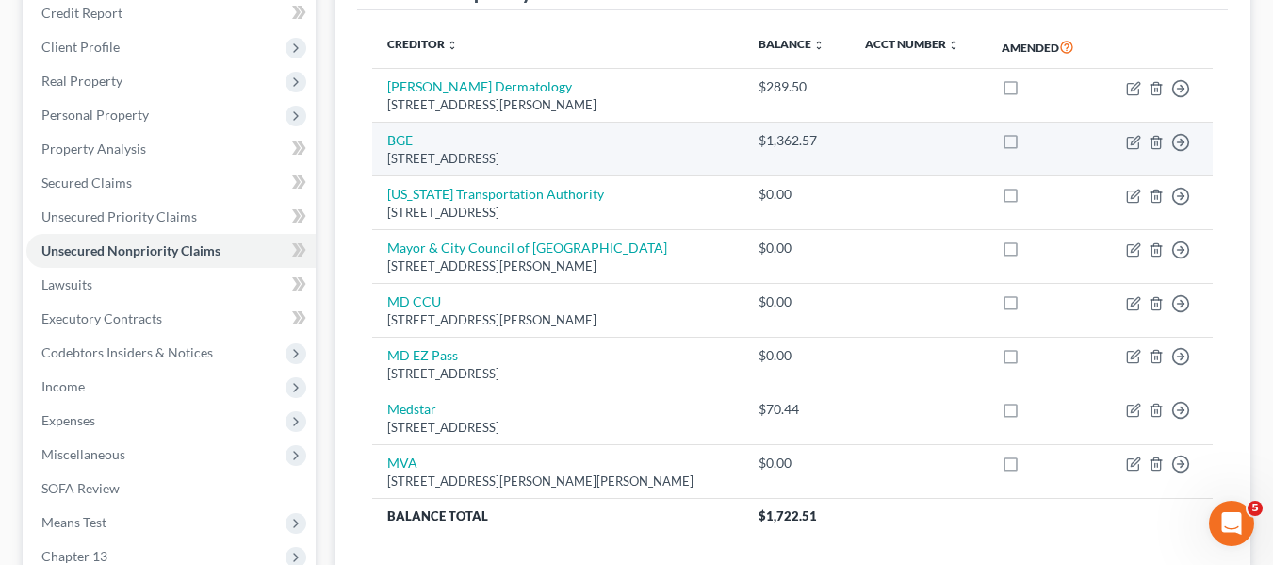
scroll to position [235, 0]
